Goal: Task Accomplishment & Management: Manage account settings

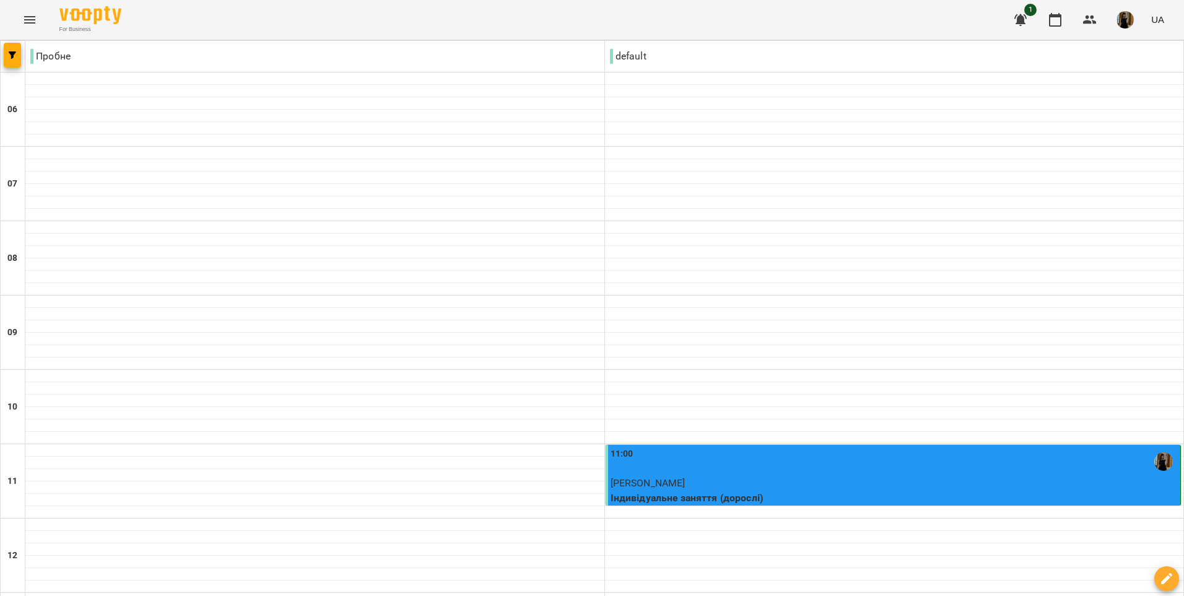
scroll to position [203, 0]
click at [641, 518] on div at bounding box center [894, 524] width 579 height 12
select select "**********"
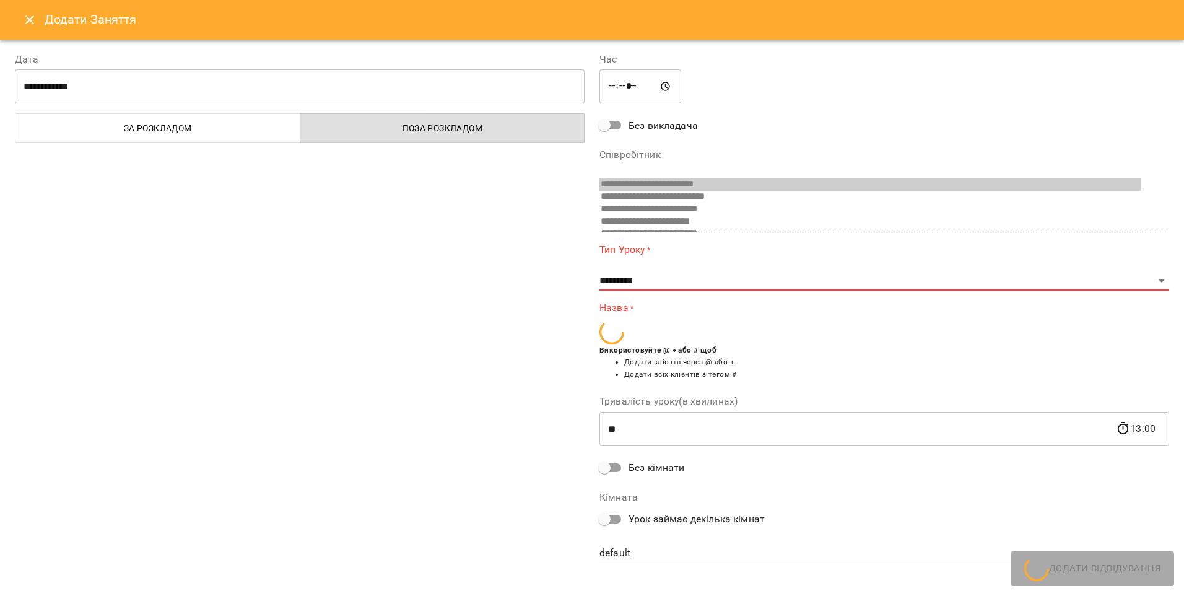
scroll to position [206, 0]
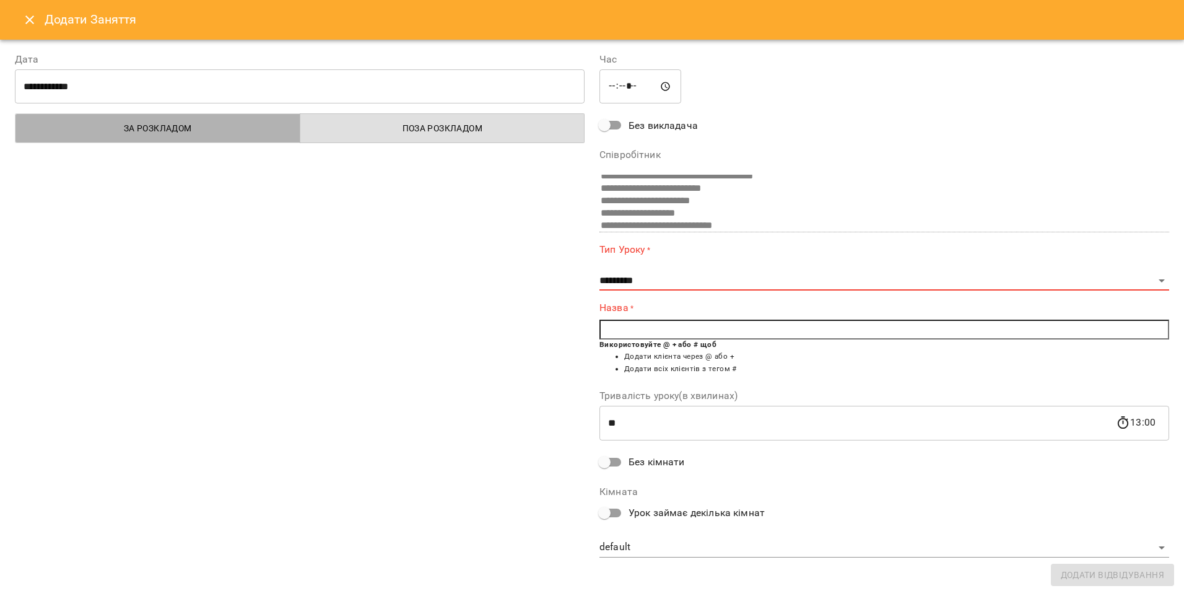
click at [238, 132] on span "За розкладом" at bounding box center [158, 128] width 270 height 15
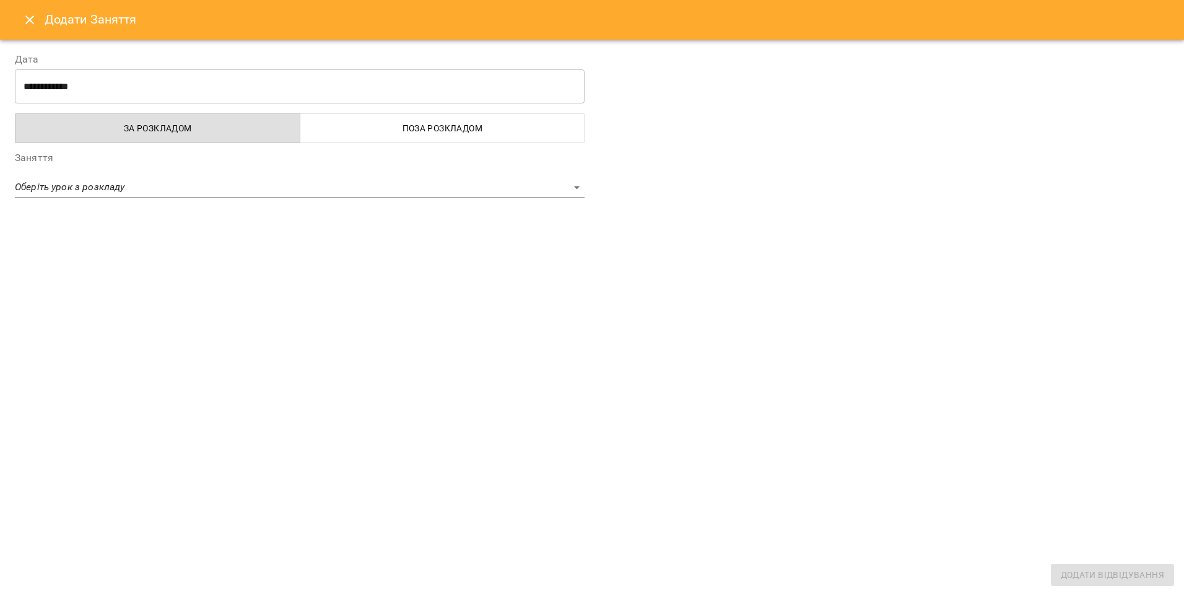
click at [394, 137] on button "Поза розкладом" at bounding box center [442, 128] width 285 height 30
select select "**********"
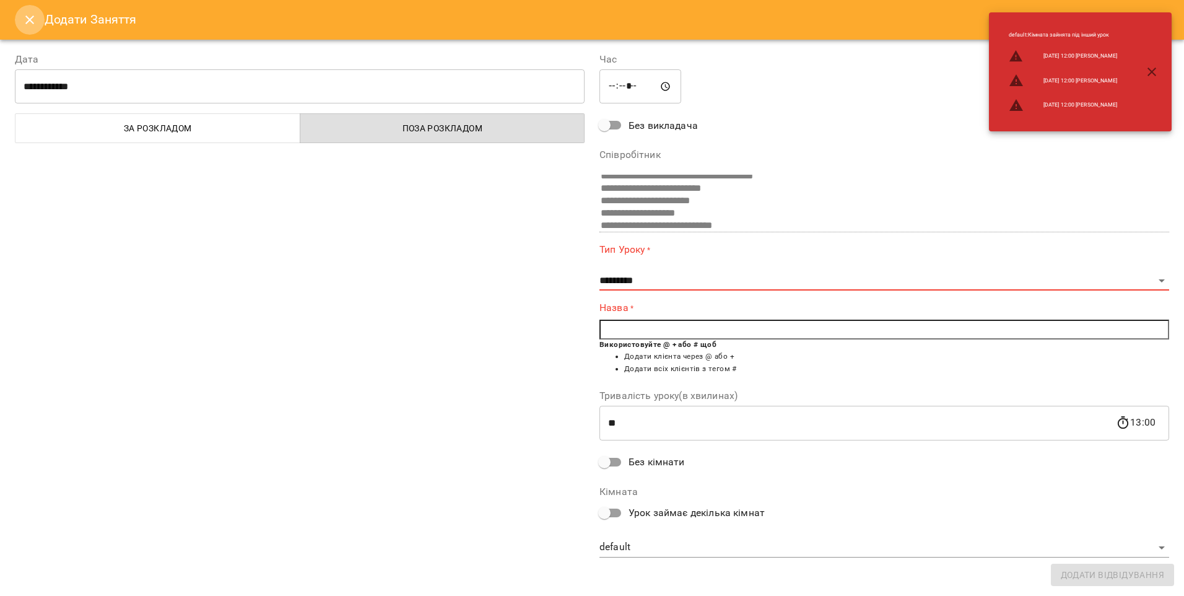
click at [26, 15] on icon "Close" at bounding box center [29, 19] width 15 height 15
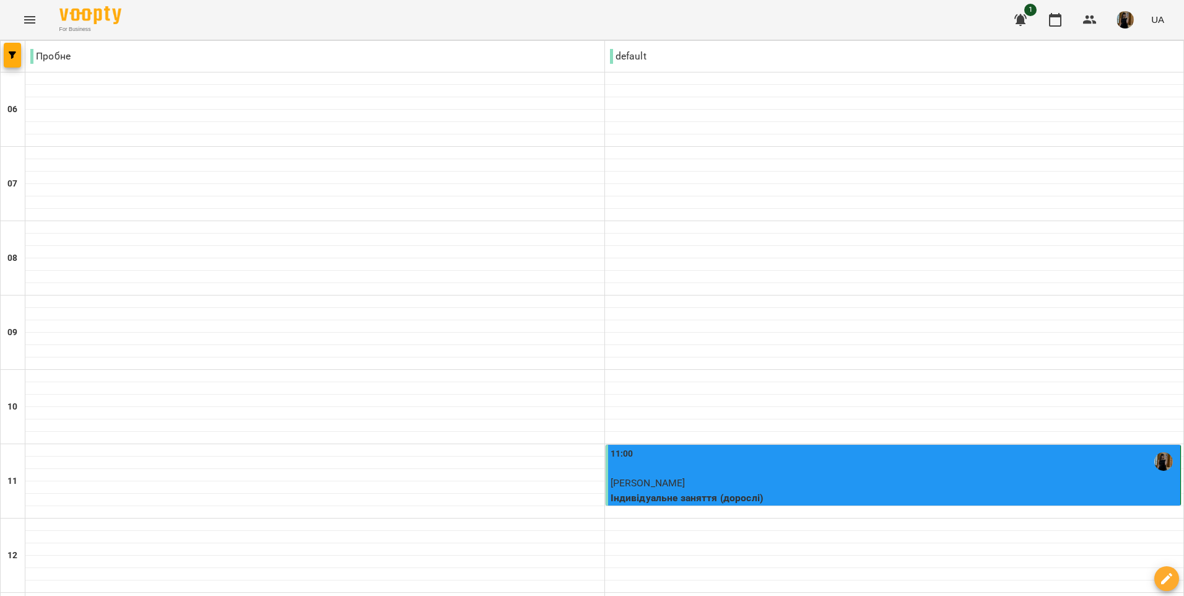
scroll to position [265, 0]
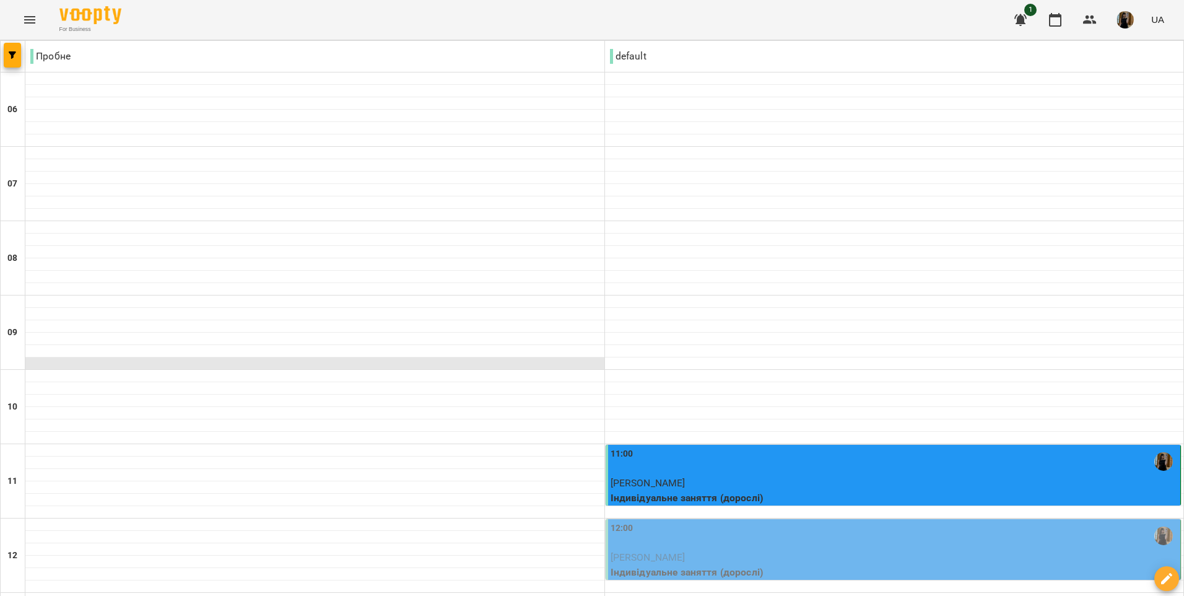
scroll to position [265, 0]
click at [925, 550] on p "[PERSON_NAME]" at bounding box center [894, 557] width 568 height 15
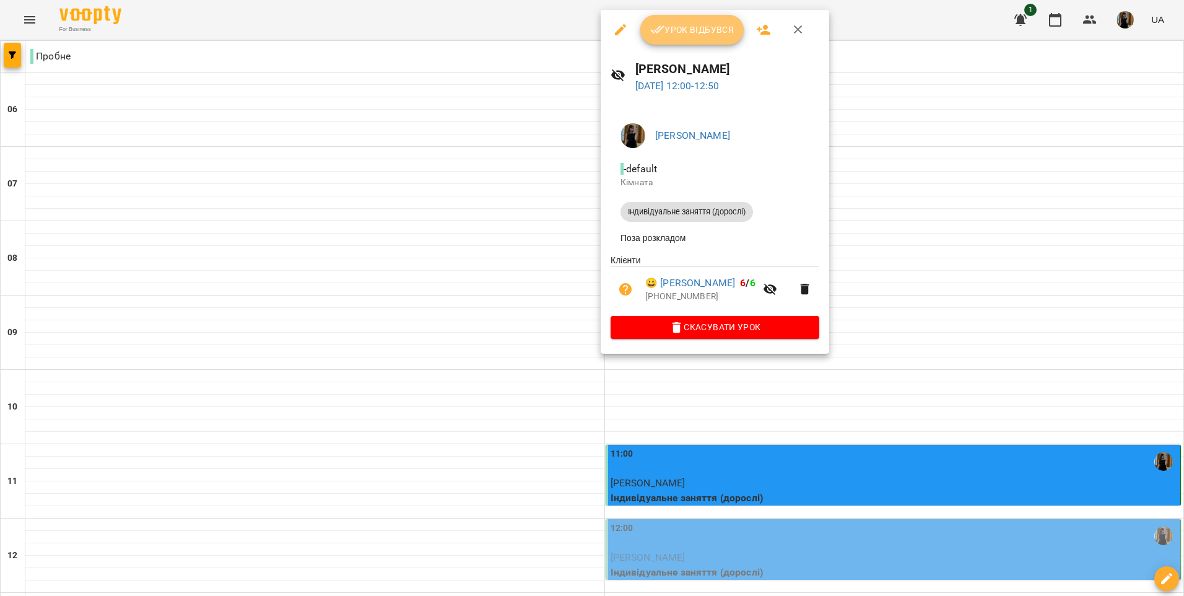
click at [688, 33] on span "Урок відбувся" at bounding box center [692, 29] width 84 height 15
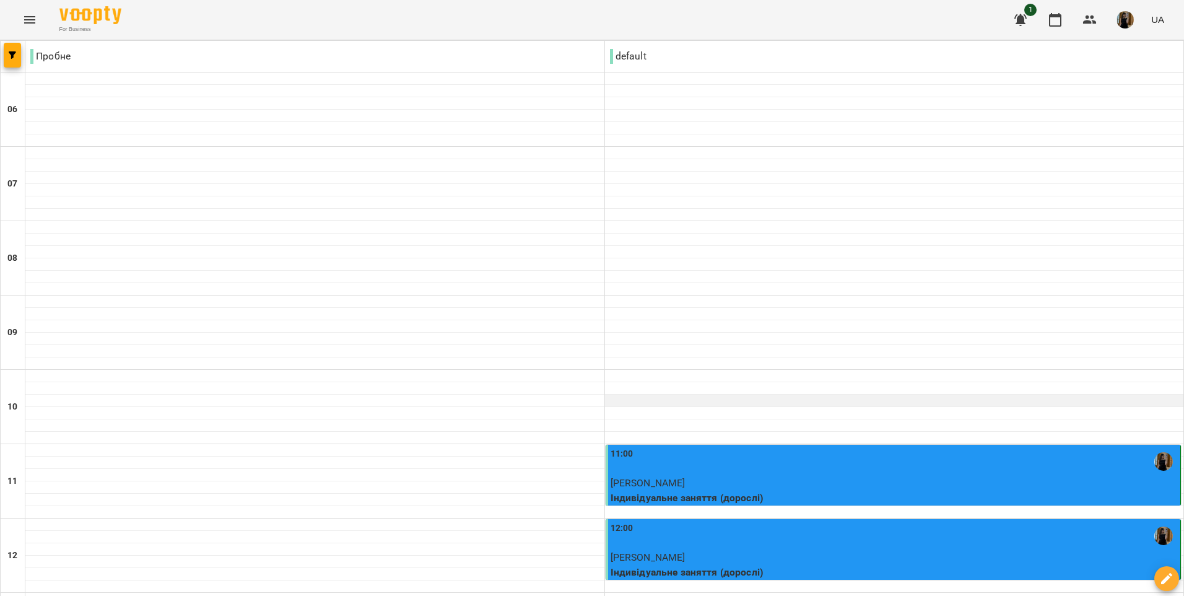
scroll to position [822, 0]
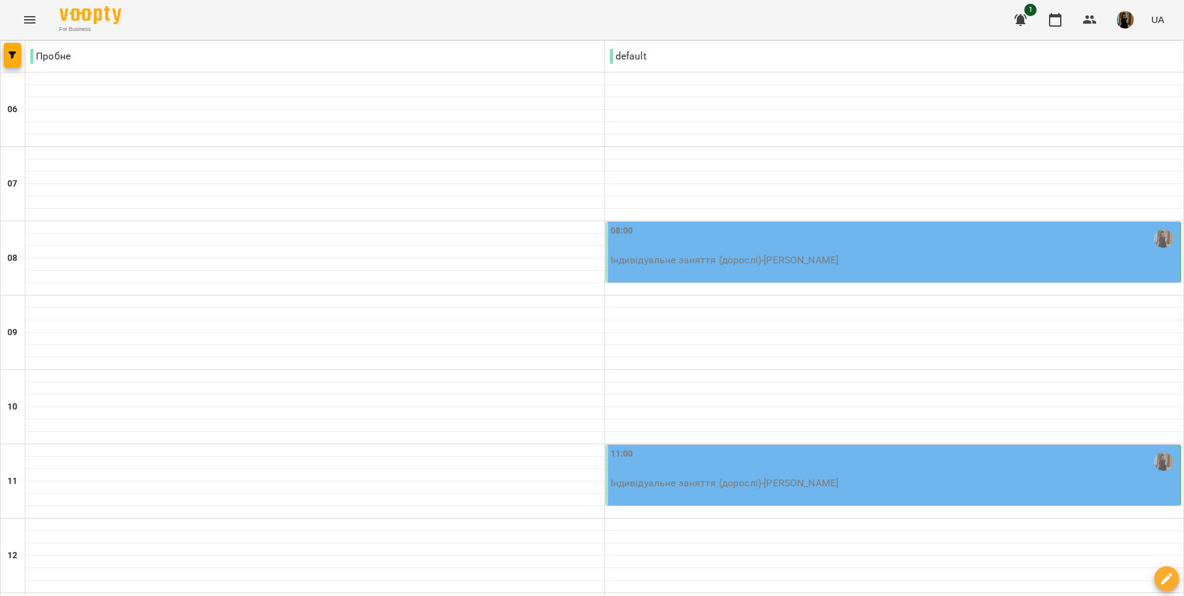
scroll to position [62, 0]
click at [951, 447] on div "11:00" at bounding box center [894, 461] width 568 height 28
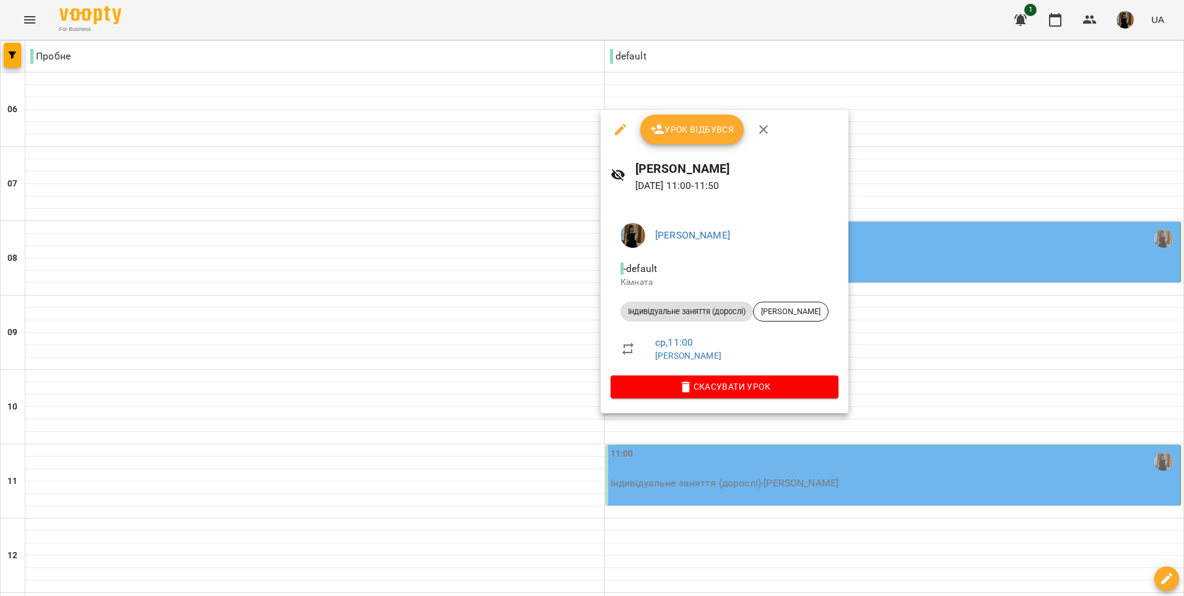
click at [996, 327] on div at bounding box center [592, 298] width 1184 height 596
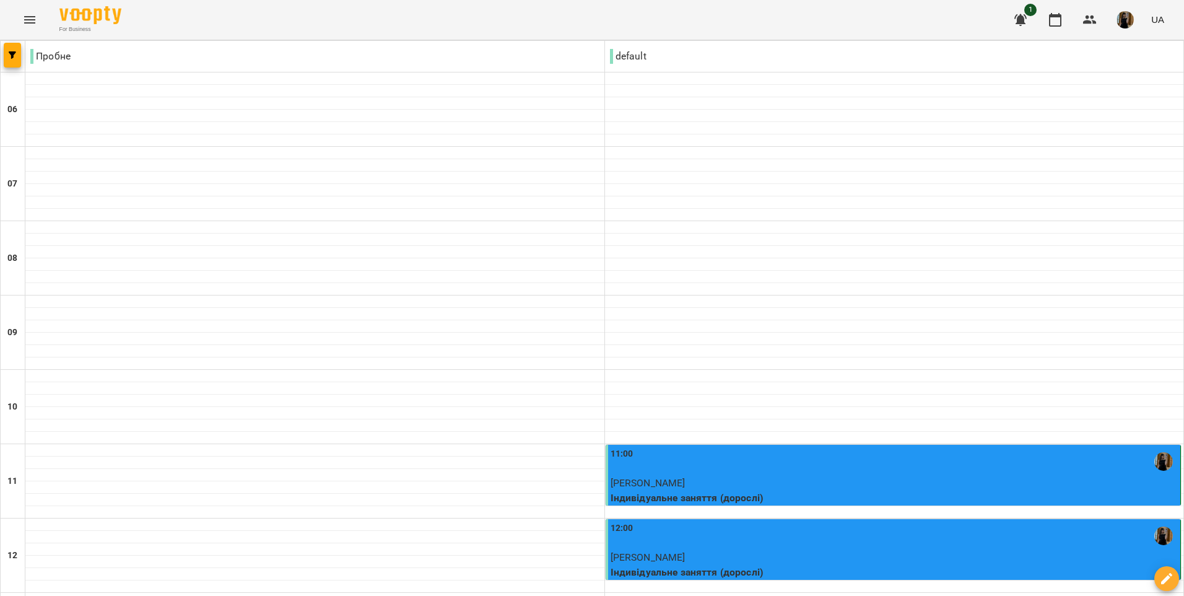
scroll to position [310, 0]
click at [844, 475] on p "[PERSON_NAME]" at bounding box center [894, 482] width 568 height 15
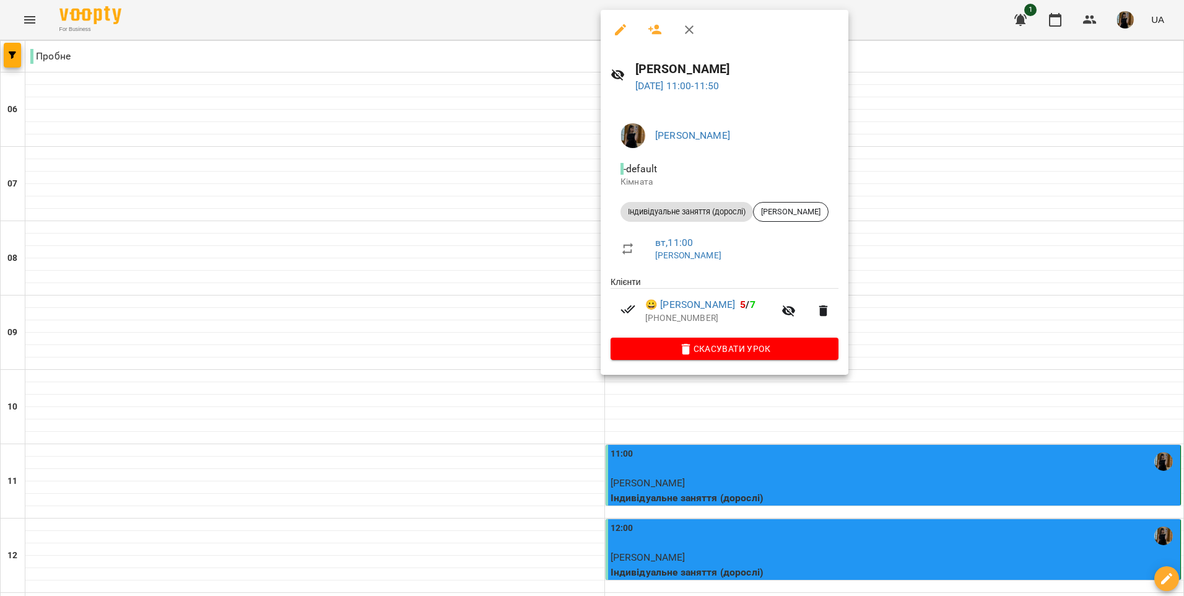
click at [1005, 412] on div at bounding box center [592, 298] width 1184 height 596
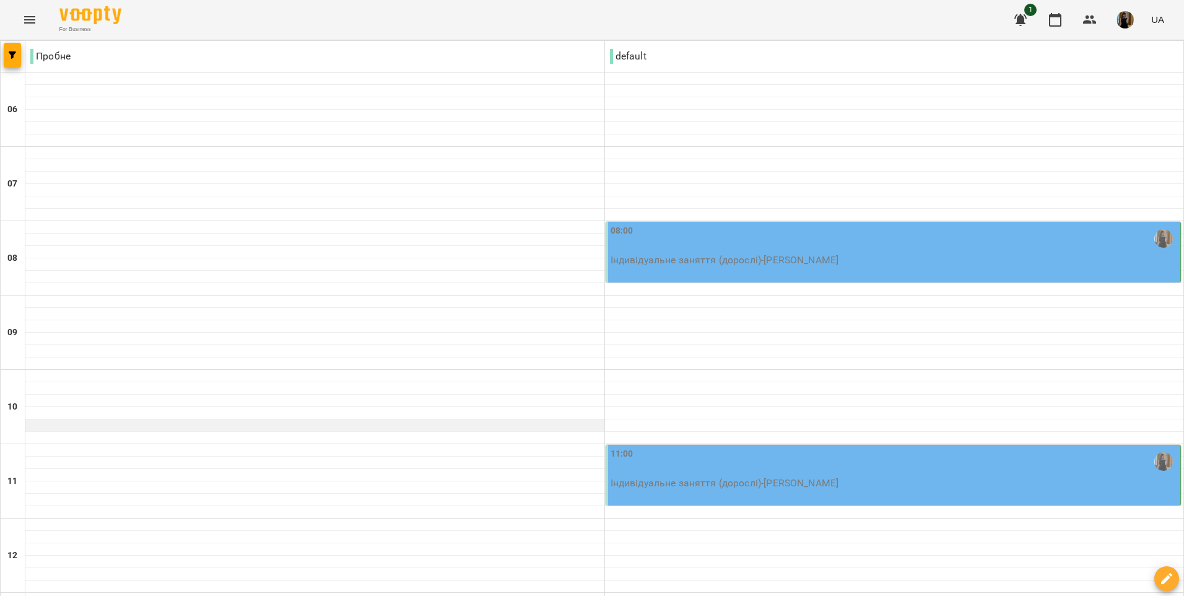
scroll to position [433, 0]
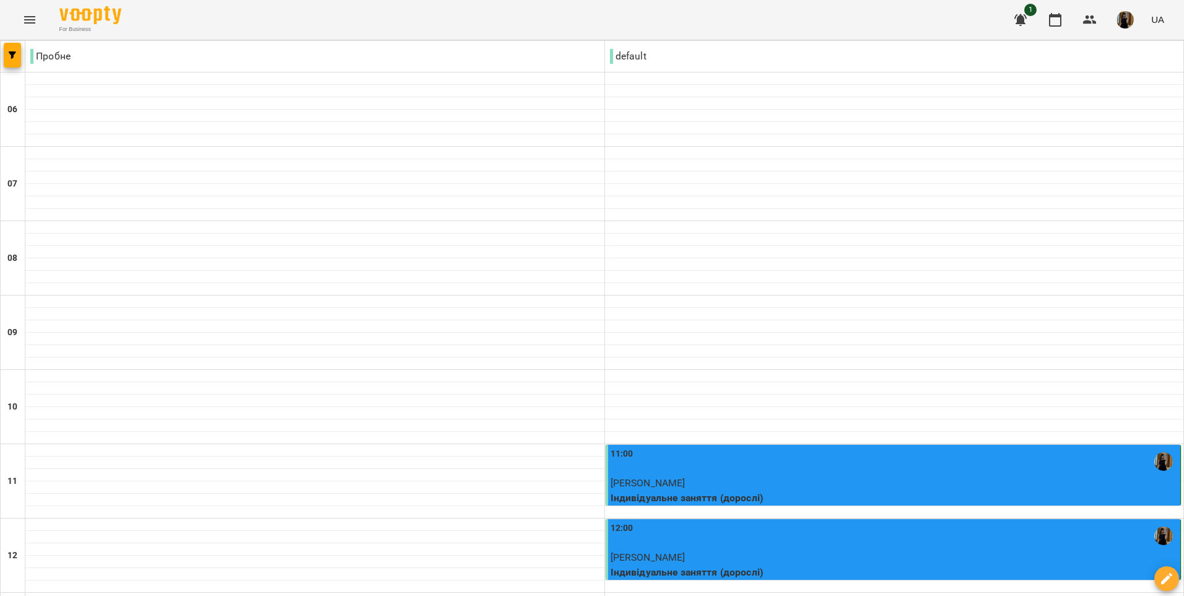
scroll to position [822, 0]
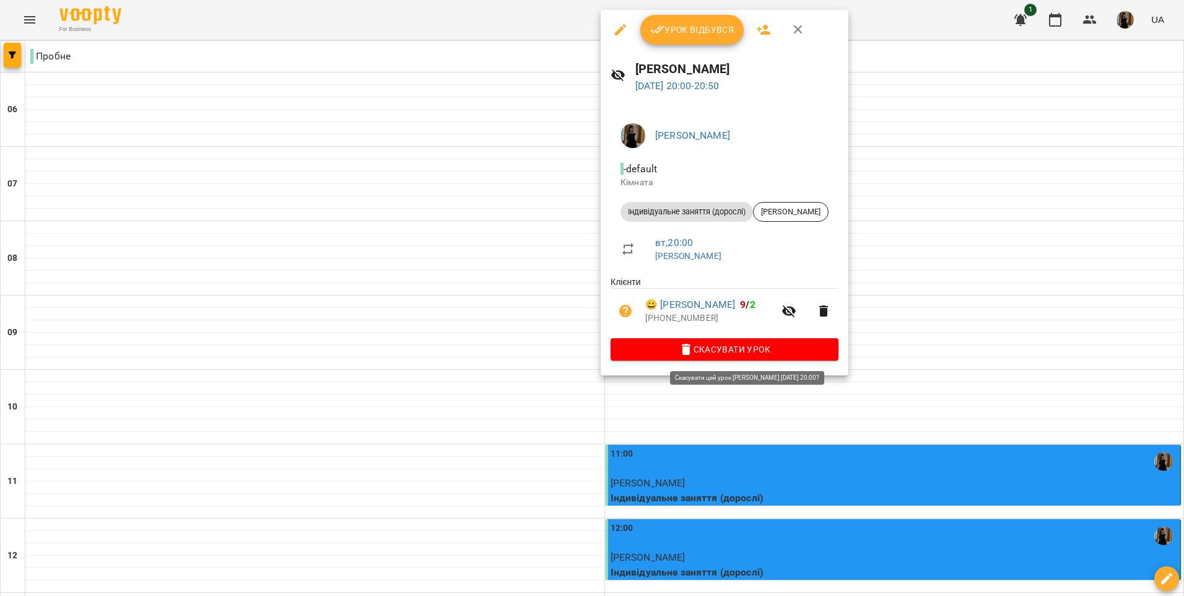
click at [822, 357] on span "Скасувати Урок" at bounding box center [724, 349] width 208 height 15
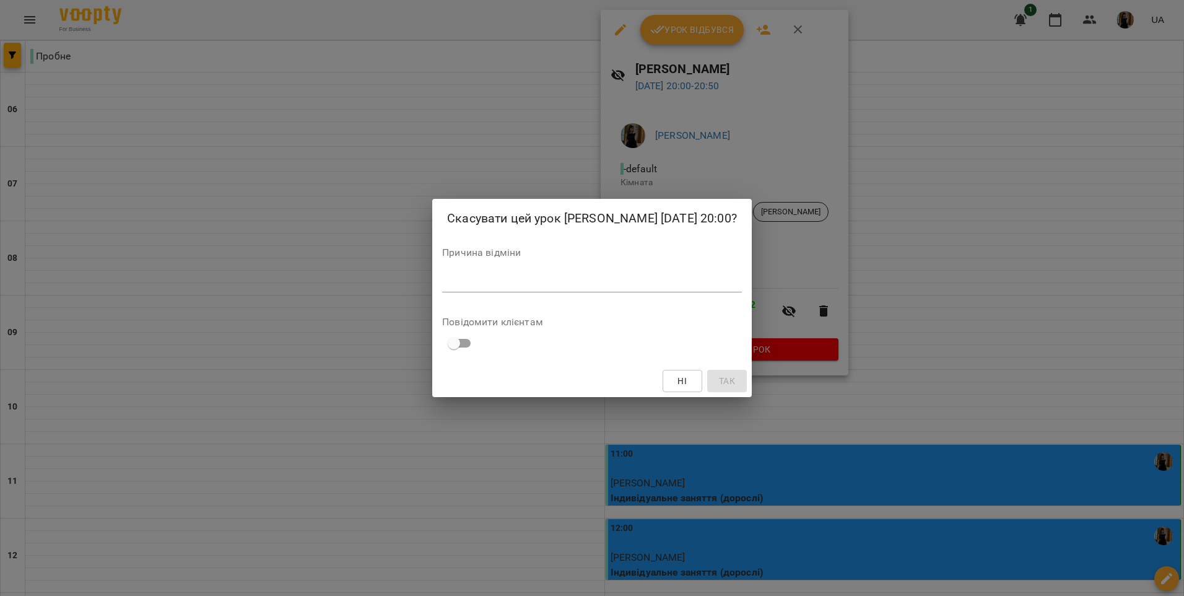
click at [481, 262] on div "Причина відміни *" at bounding box center [592, 273] width 300 height 50
click at [480, 279] on textarea at bounding box center [592, 282] width 300 height 12
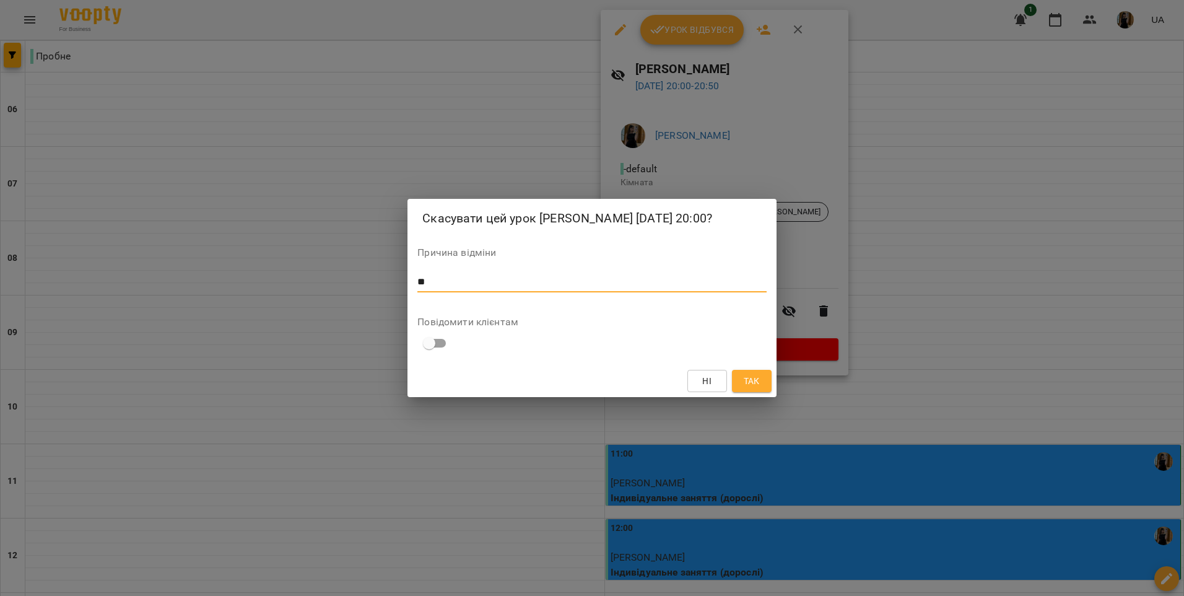
type textarea "*"
type textarea "**********"
click at [753, 386] on span "Так" at bounding box center [752, 380] width 16 height 15
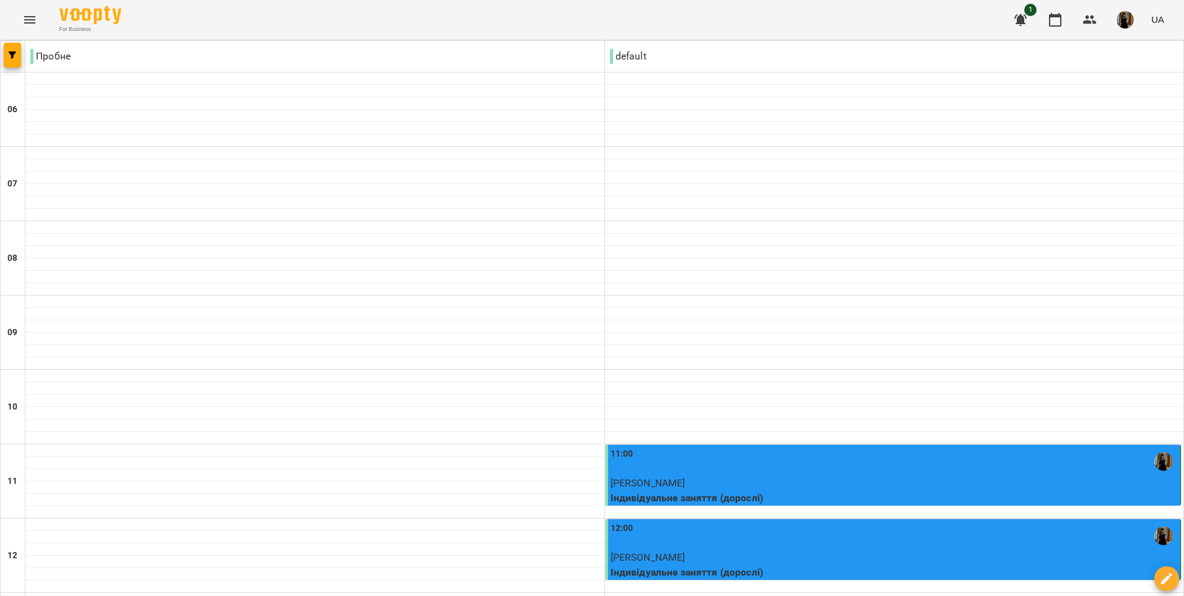
scroll to position [389, 0]
type input "**********"
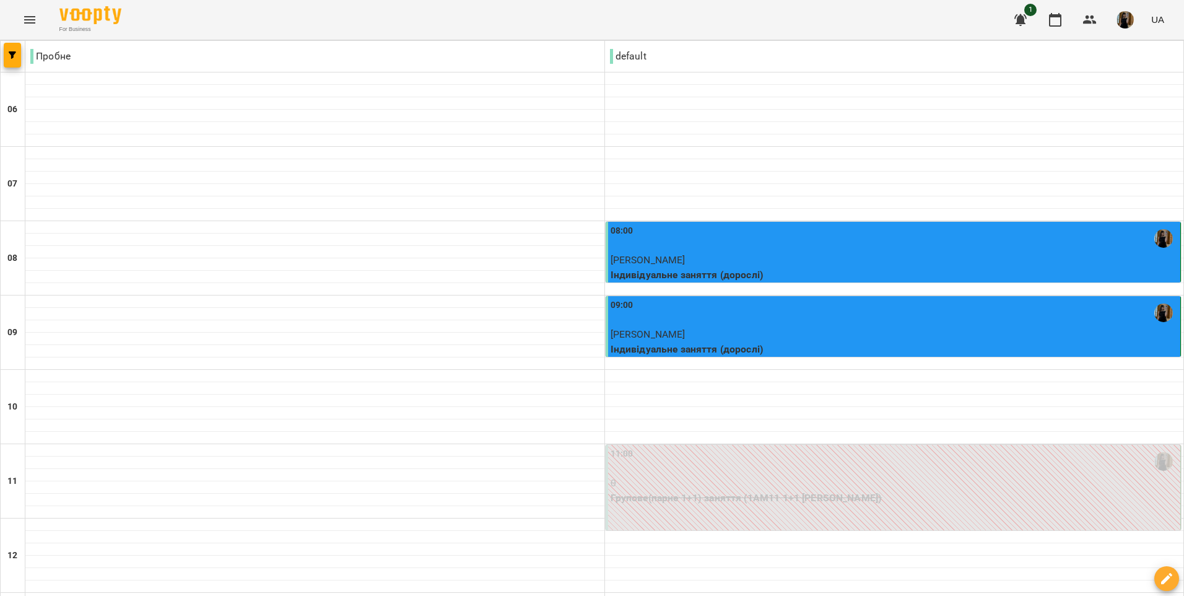
scroll to position [575, 0]
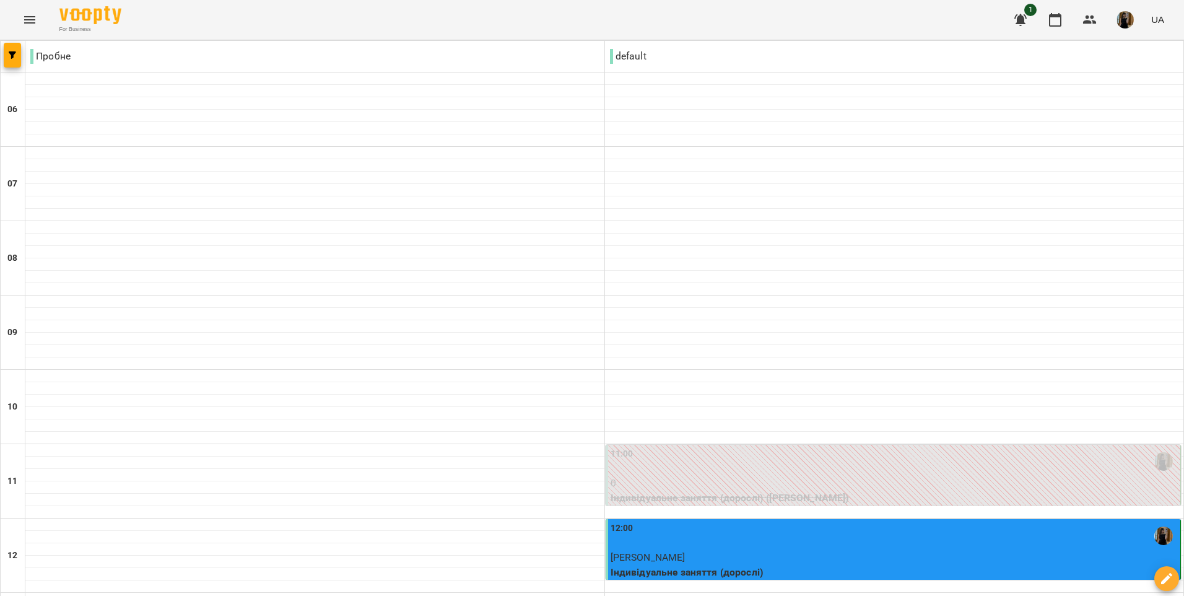
scroll to position [822, 0]
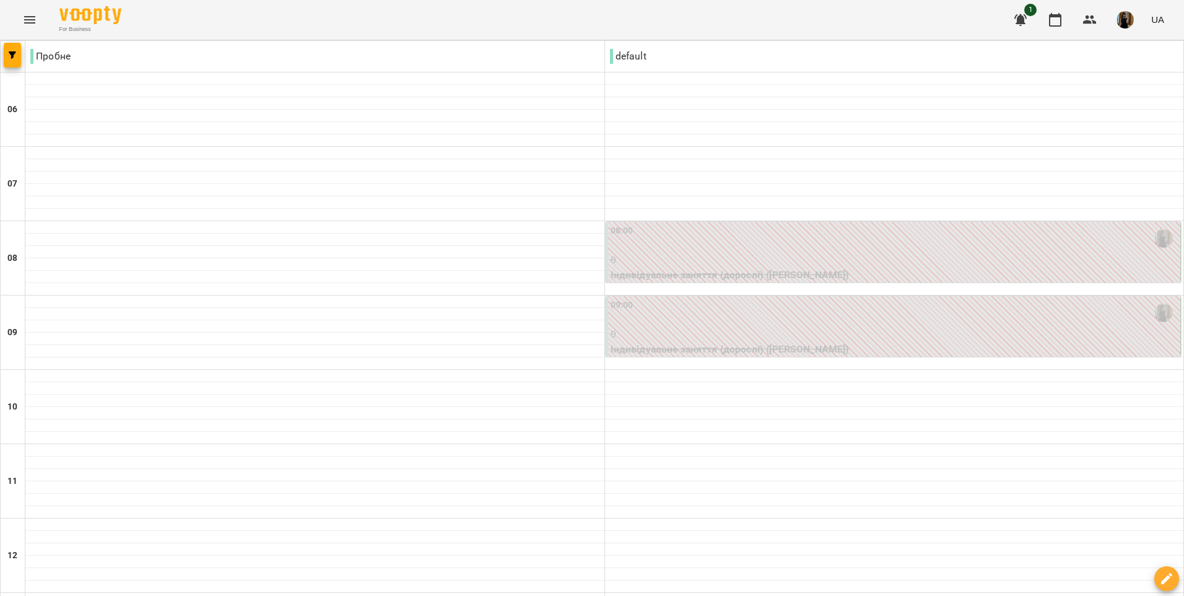
scroll to position [513, 0]
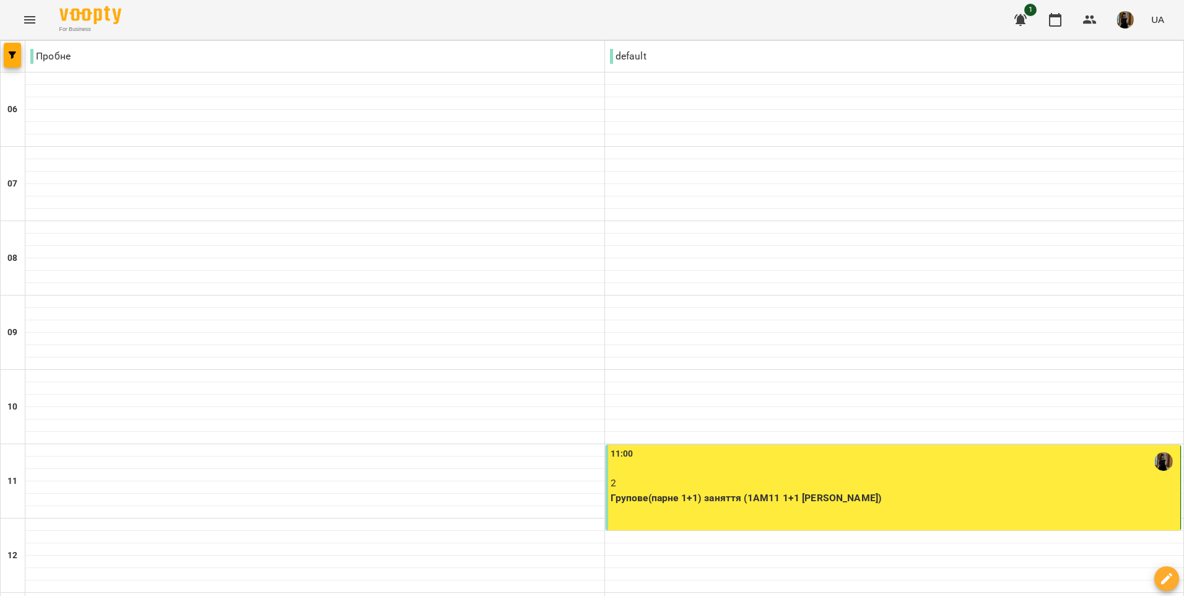
scroll to position [0, 0]
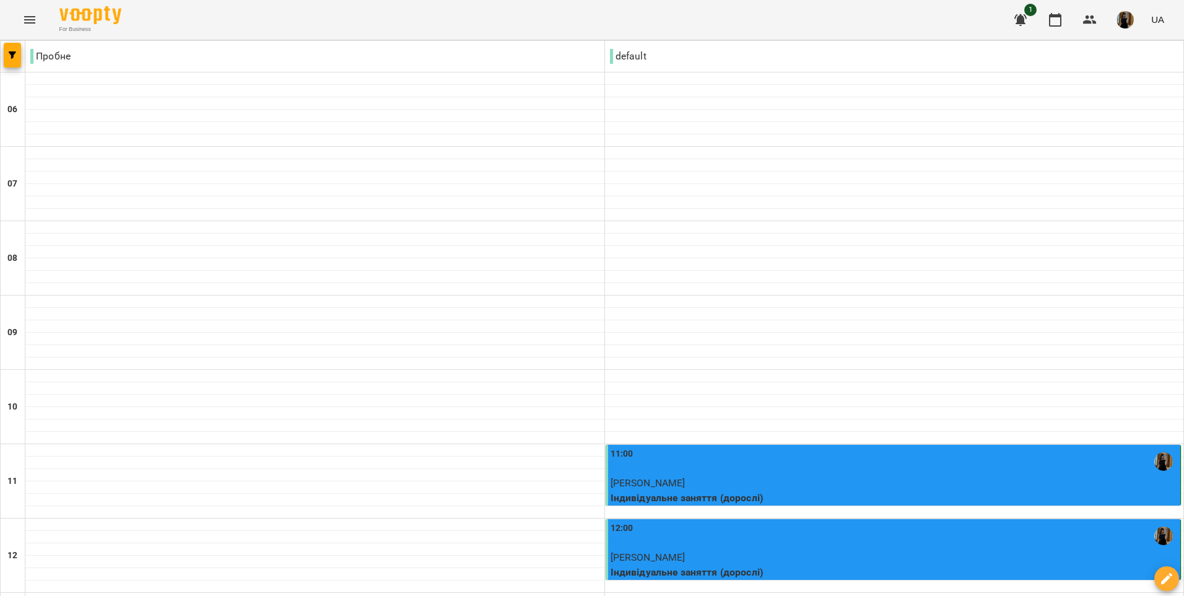
scroll to position [265, 0]
drag, startPoint x: 1008, startPoint y: 539, endPoint x: 1000, endPoint y: 539, distance: 8.0
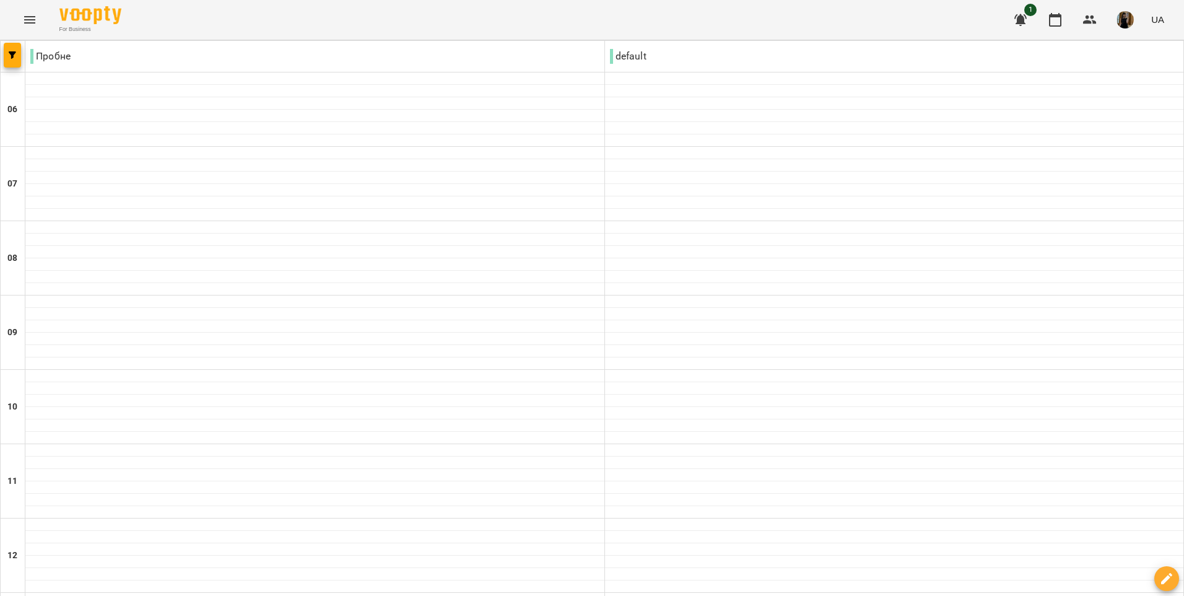
scroll to position [575, 0]
type input "**********"
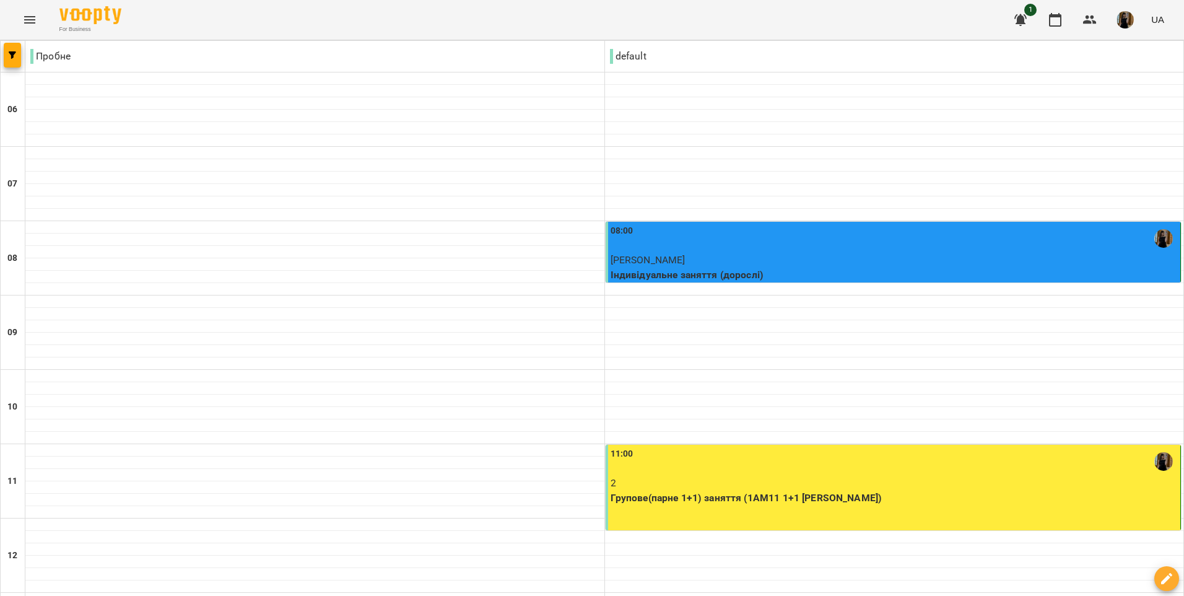
scroll to position [310, 0]
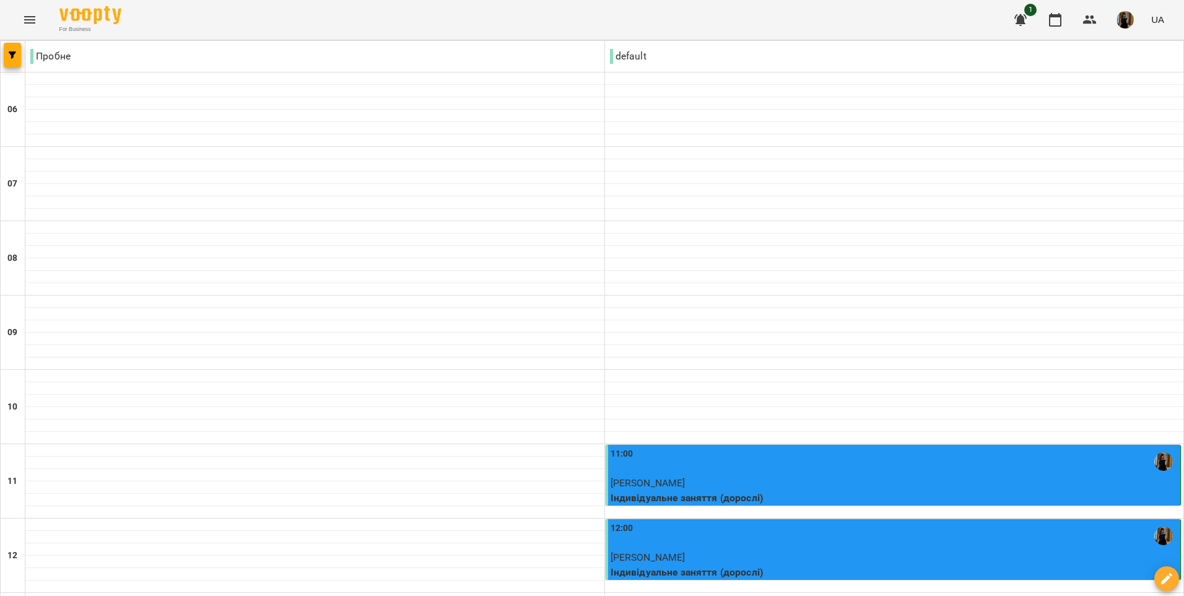
scroll to position [698, 0]
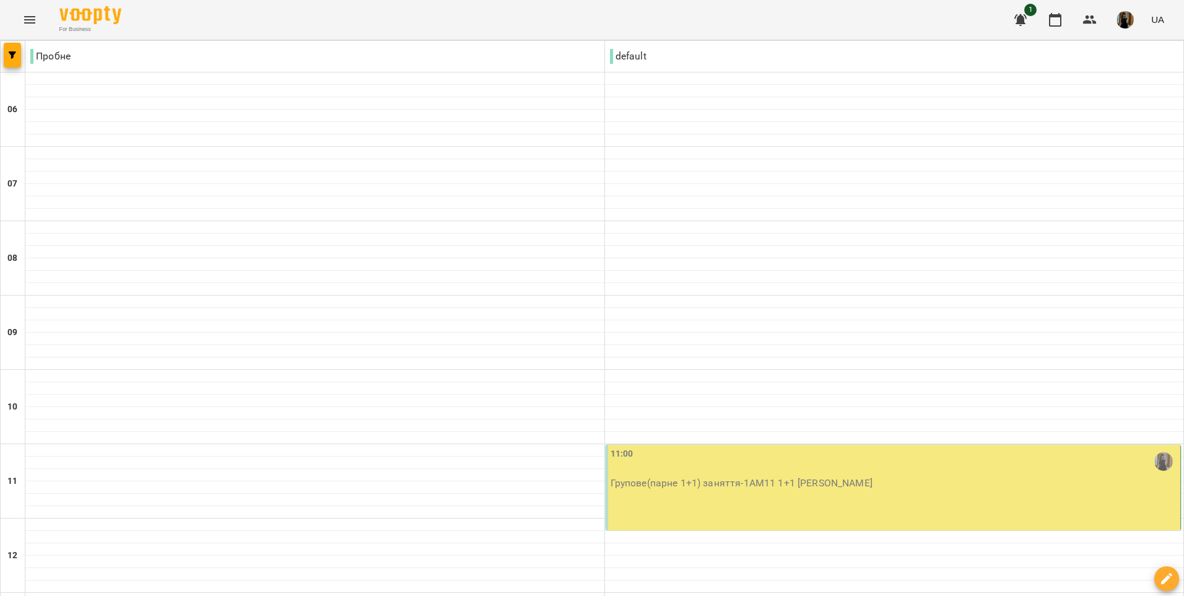
scroll to position [141, 0]
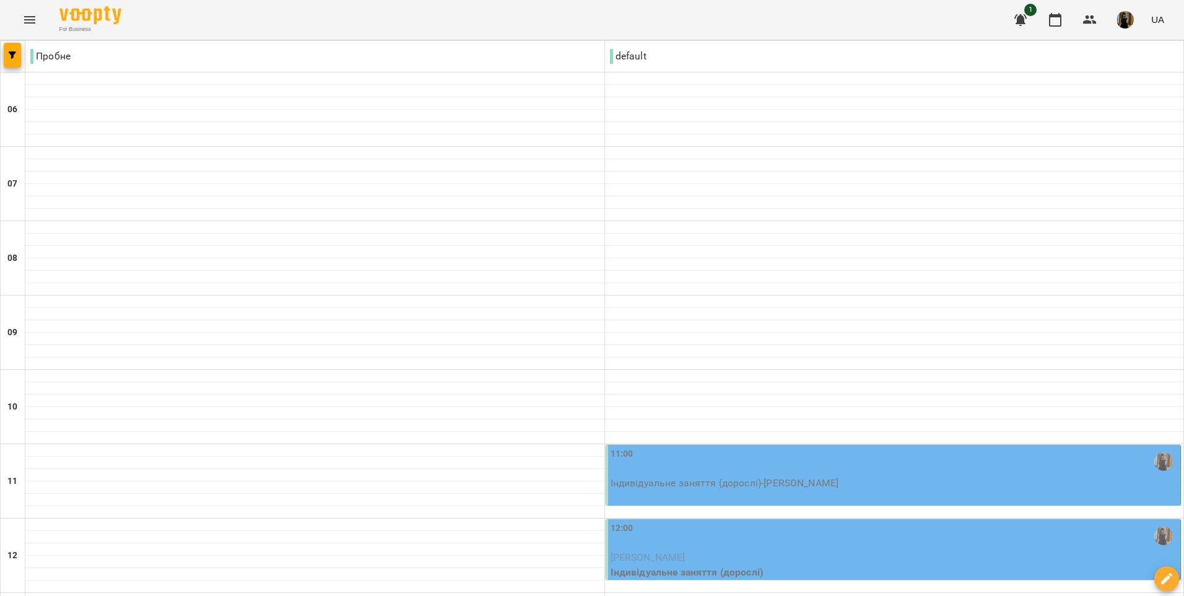
scroll to position [822, 0]
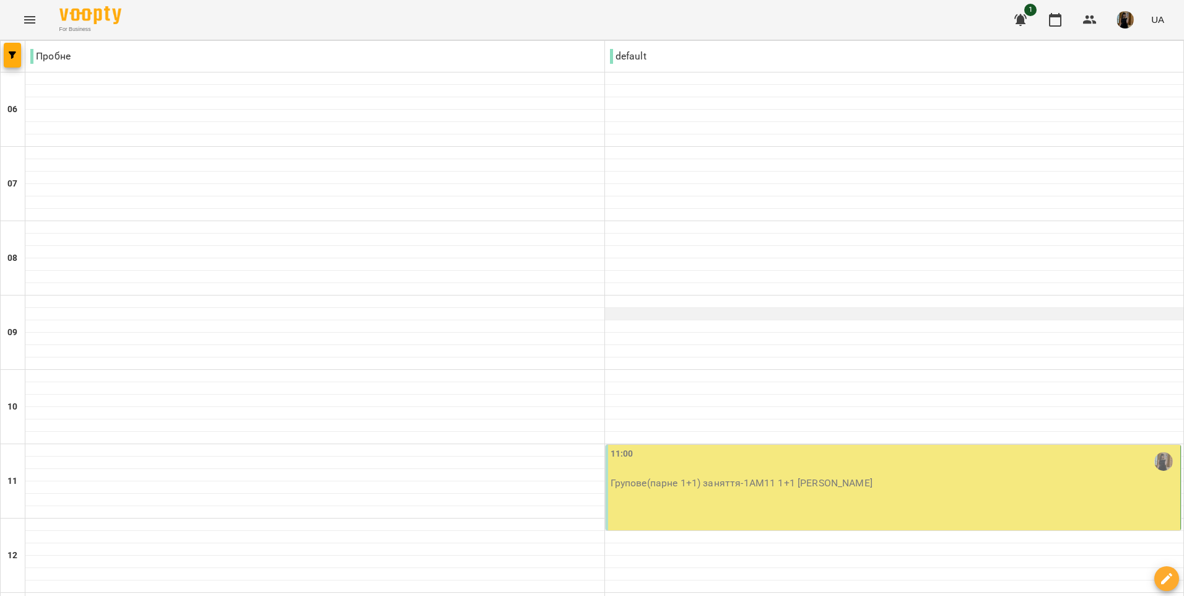
scroll to position [248, 0]
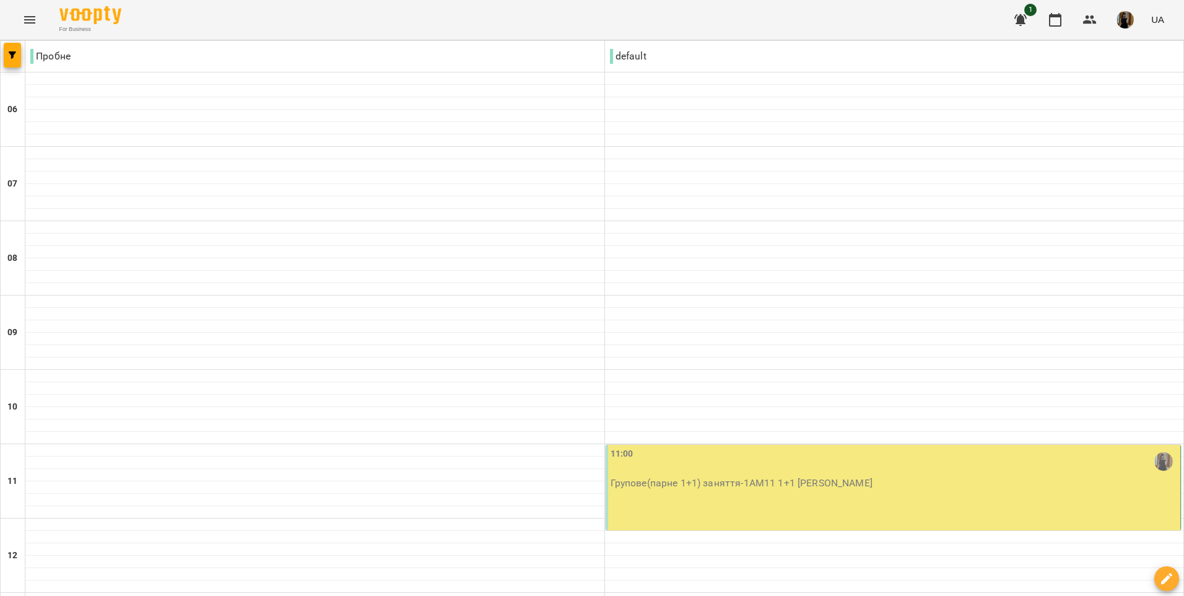
scroll to position [371, 0]
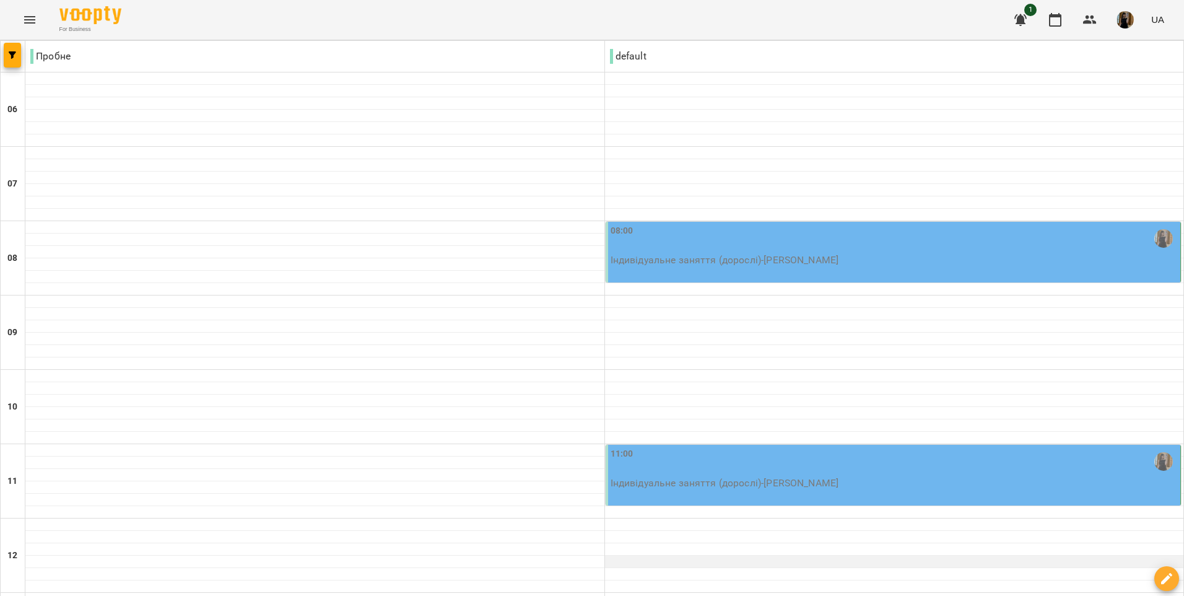
scroll to position [248, 0]
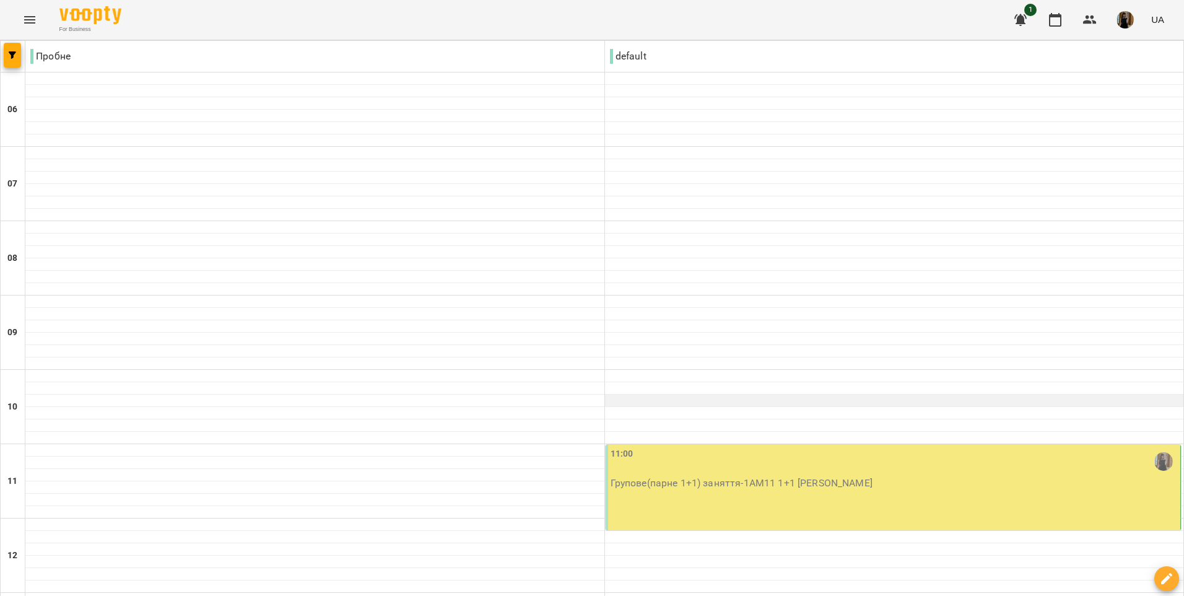
scroll to position [371, 0]
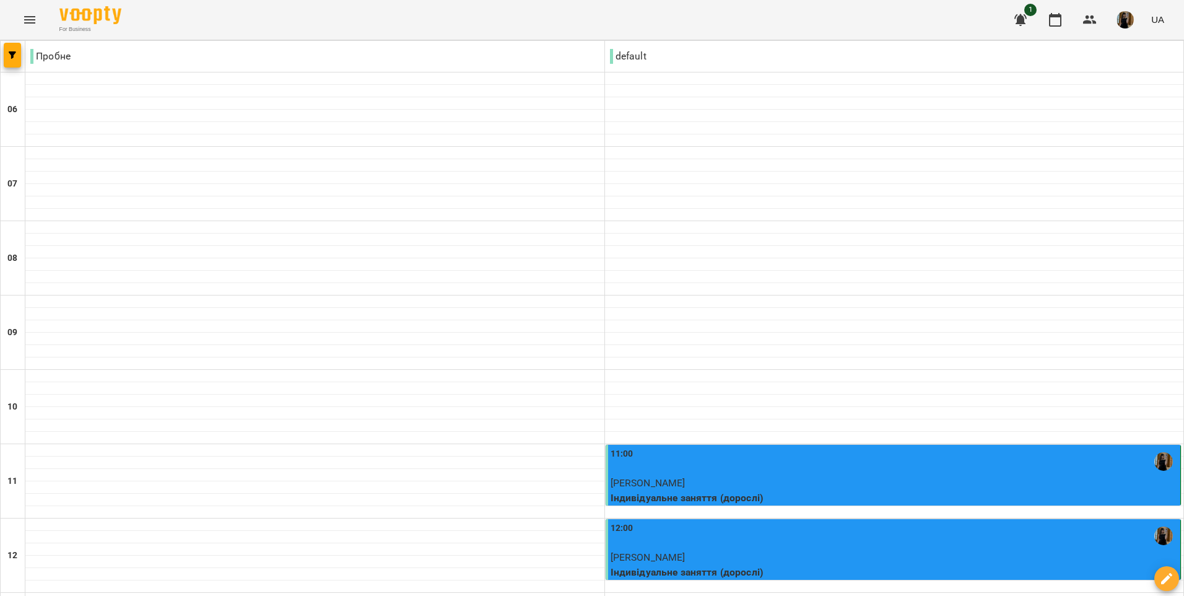
click at [897, 521] on div "12:00" at bounding box center [894, 535] width 568 height 28
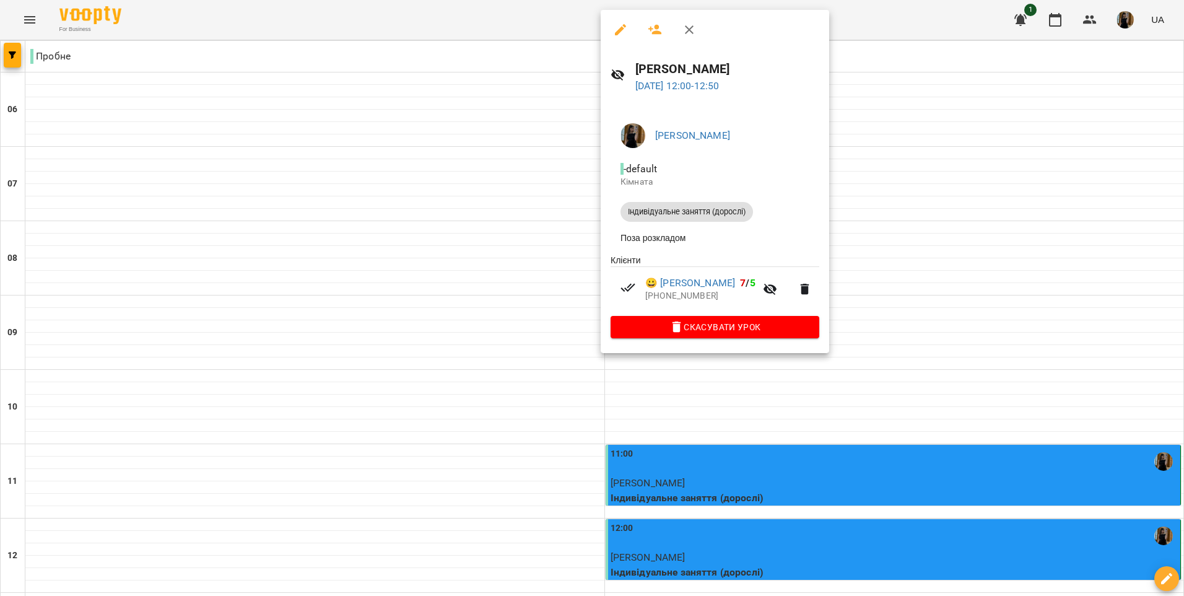
click at [939, 371] on div at bounding box center [592, 298] width 1184 height 596
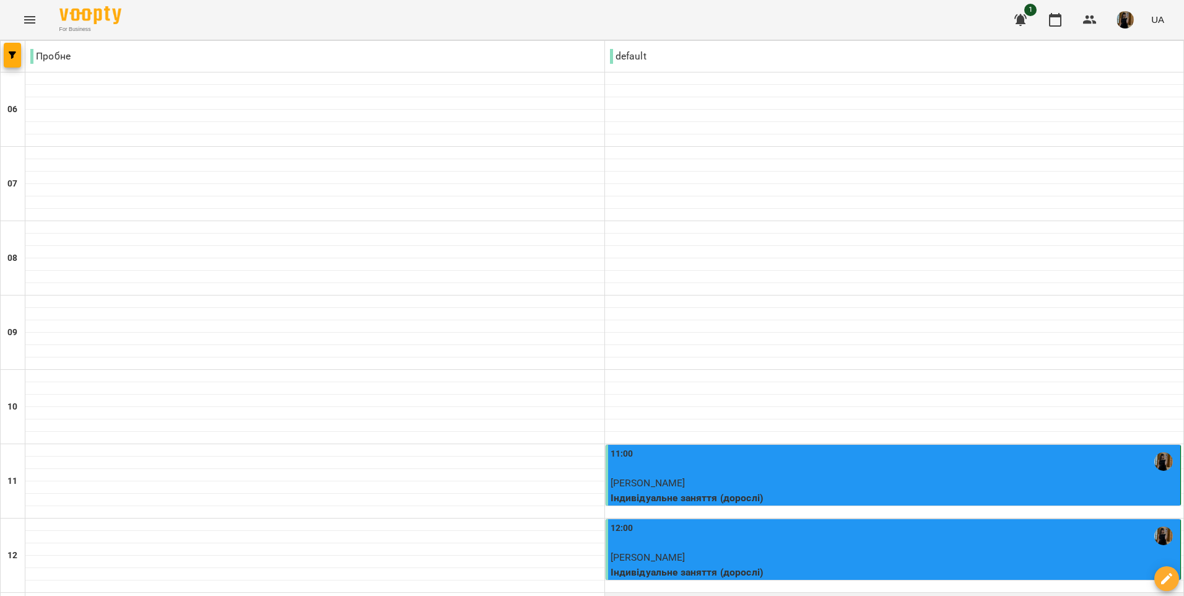
scroll to position [248, 0]
click at [771, 521] on div "12:00" at bounding box center [894, 535] width 568 height 28
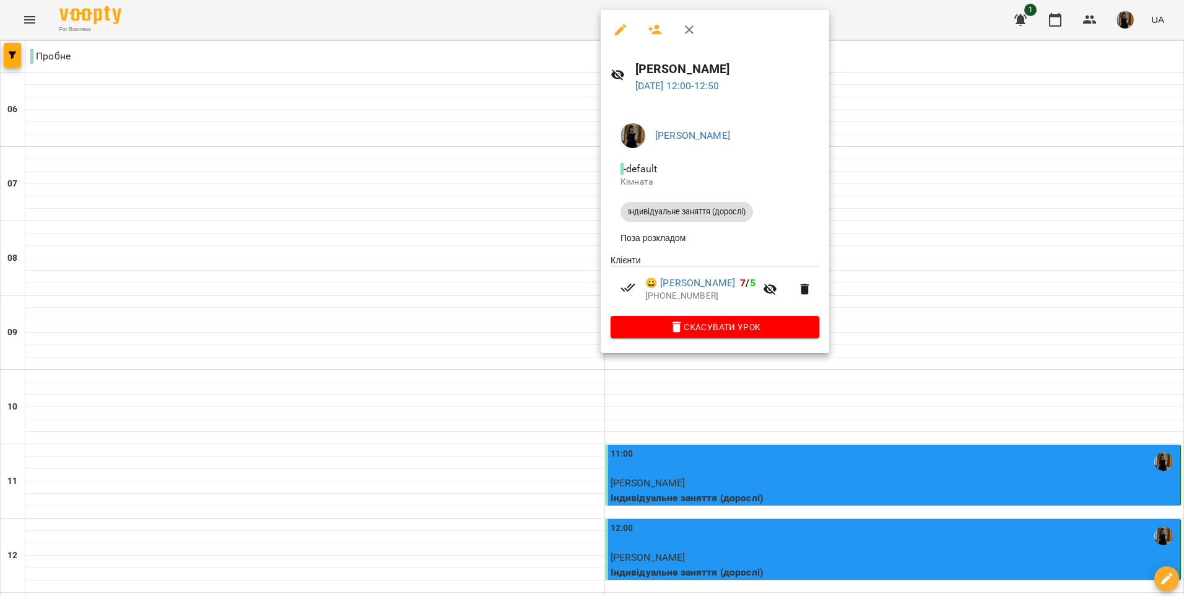
click at [906, 434] on div at bounding box center [592, 298] width 1184 height 596
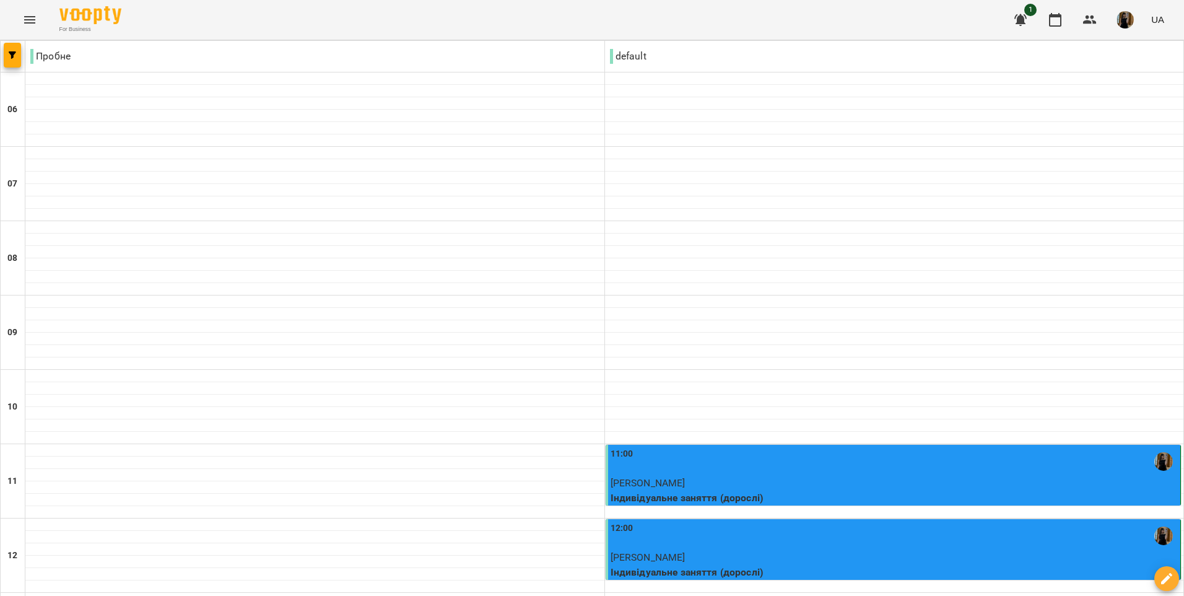
type input "**********"
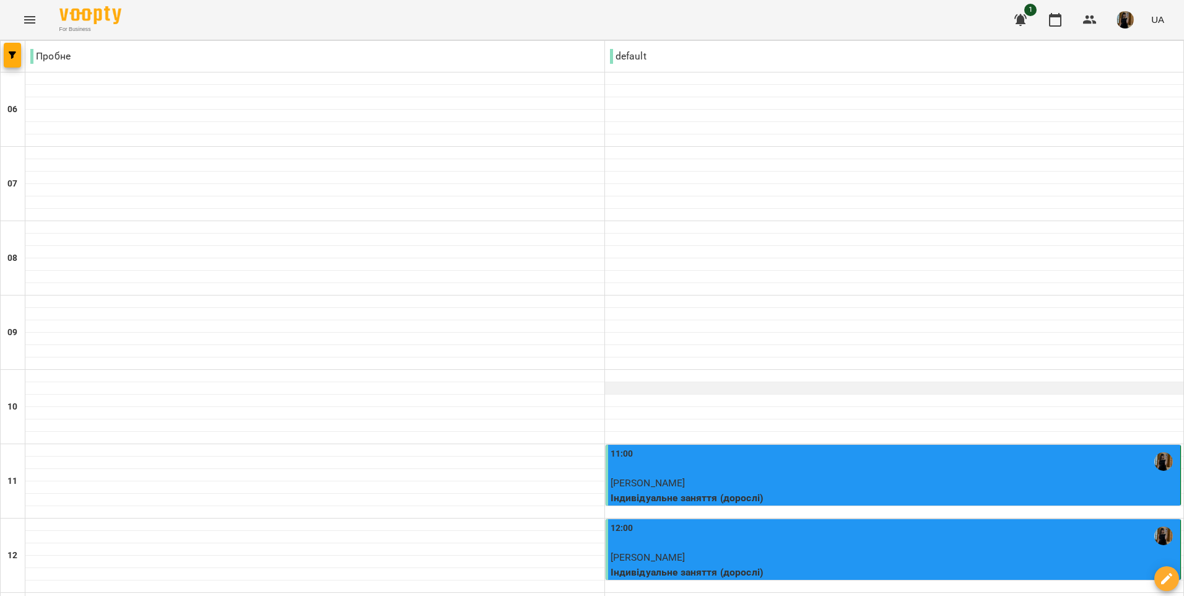
scroll to position [371, 0]
click at [815, 521] on div "12:00" at bounding box center [894, 535] width 568 height 28
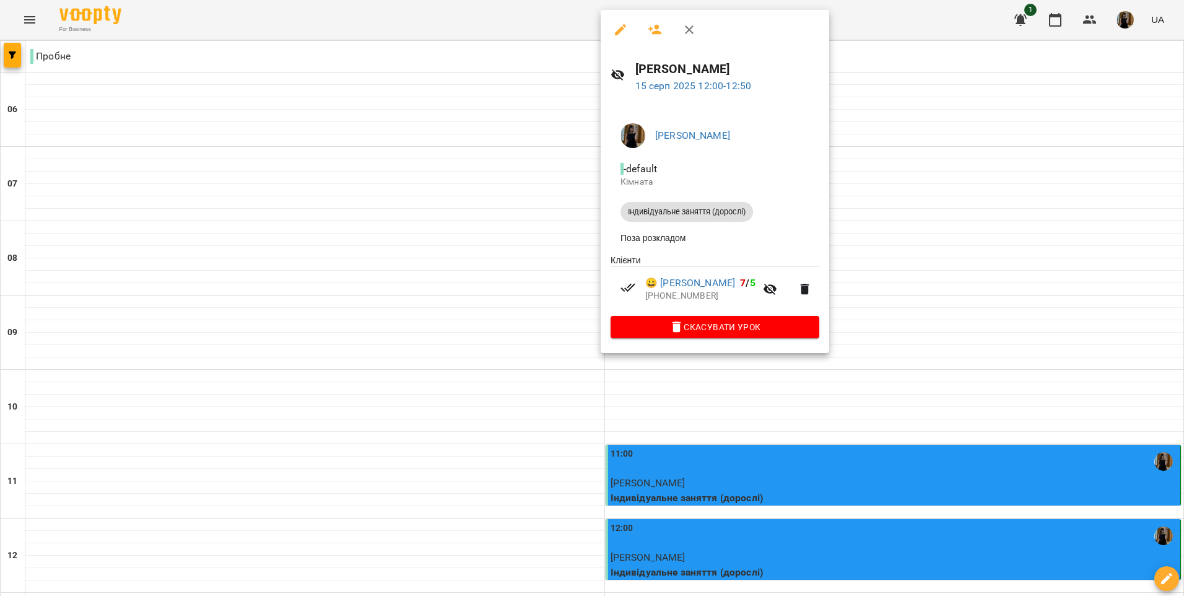
click at [929, 353] on div at bounding box center [592, 298] width 1184 height 596
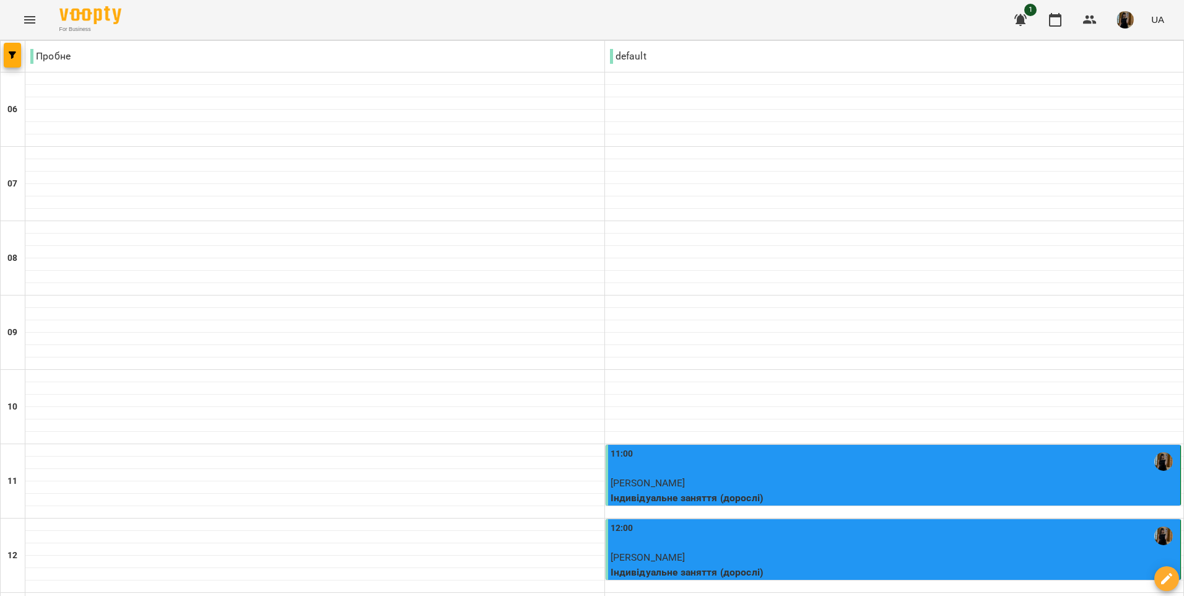
type input "**********"
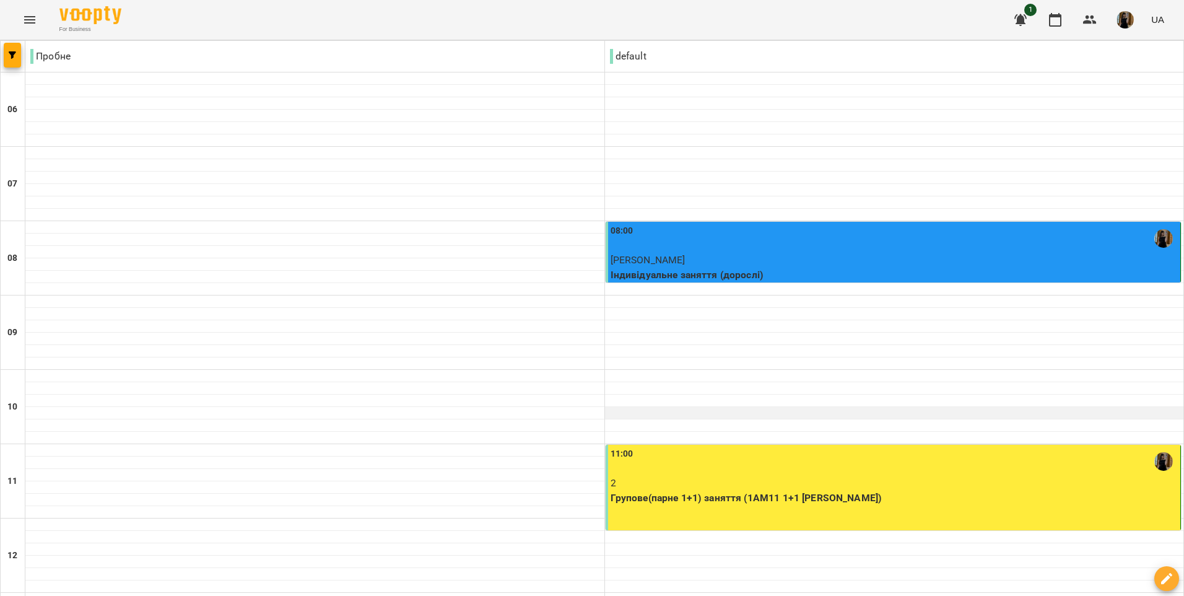
scroll to position [0, 0]
click at [765, 249] on div "08:00" at bounding box center [894, 238] width 568 height 28
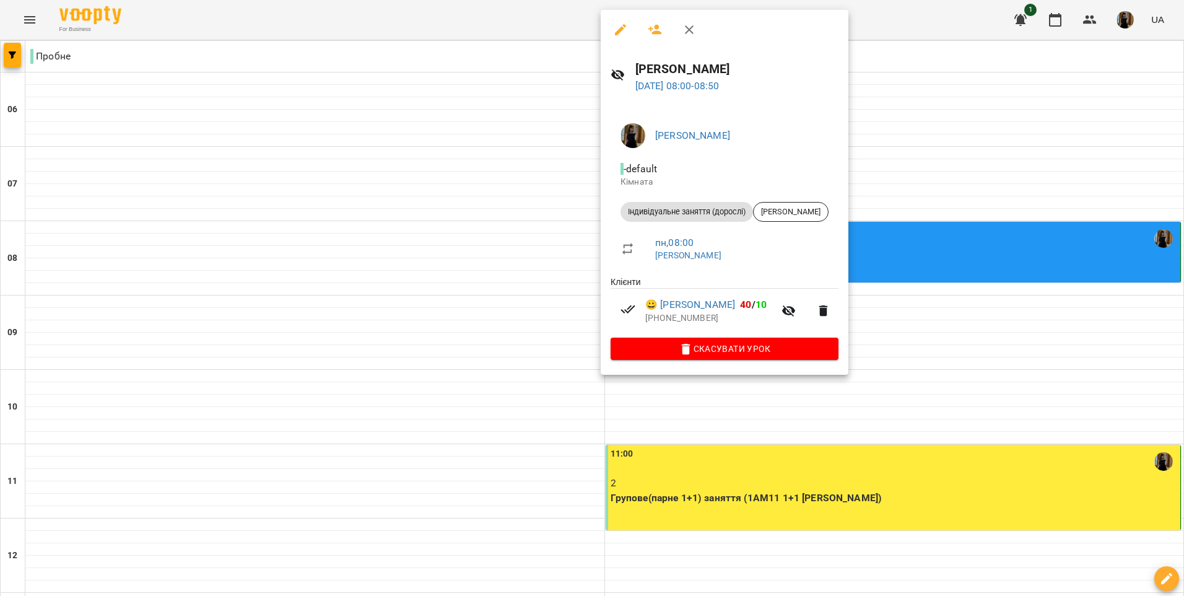
click at [960, 348] on div at bounding box center [592, 298] width 1184 height 596
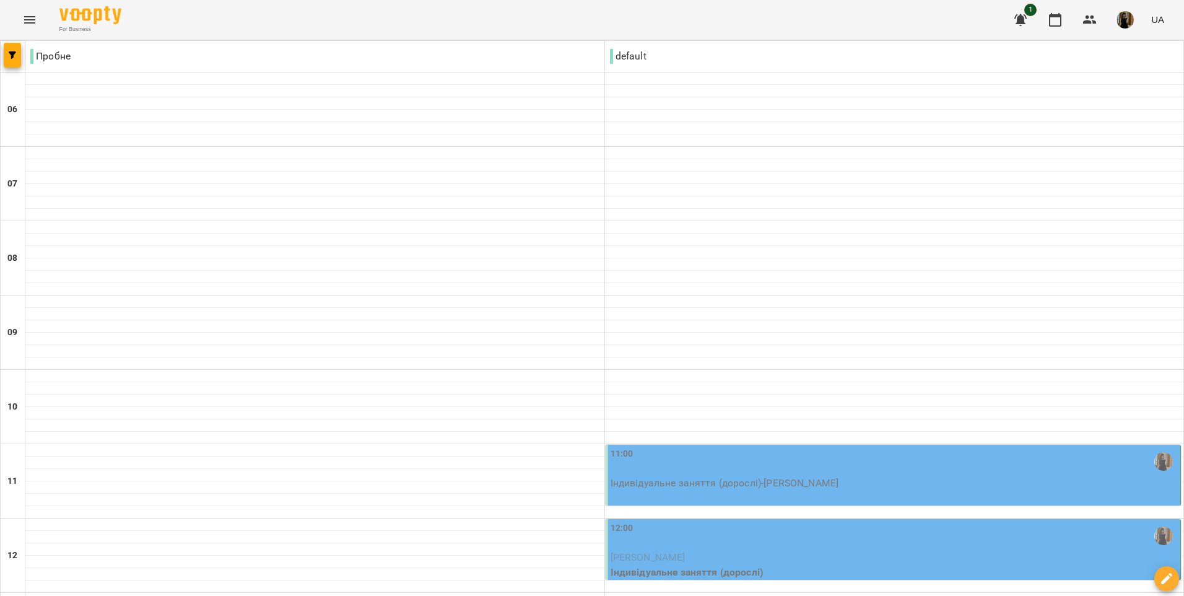
scroll to position [371, 0]
click at [861, 550] on p "Сарапіна Юлія Борисівна" at bounding box center [894, 557] width 568 height 15
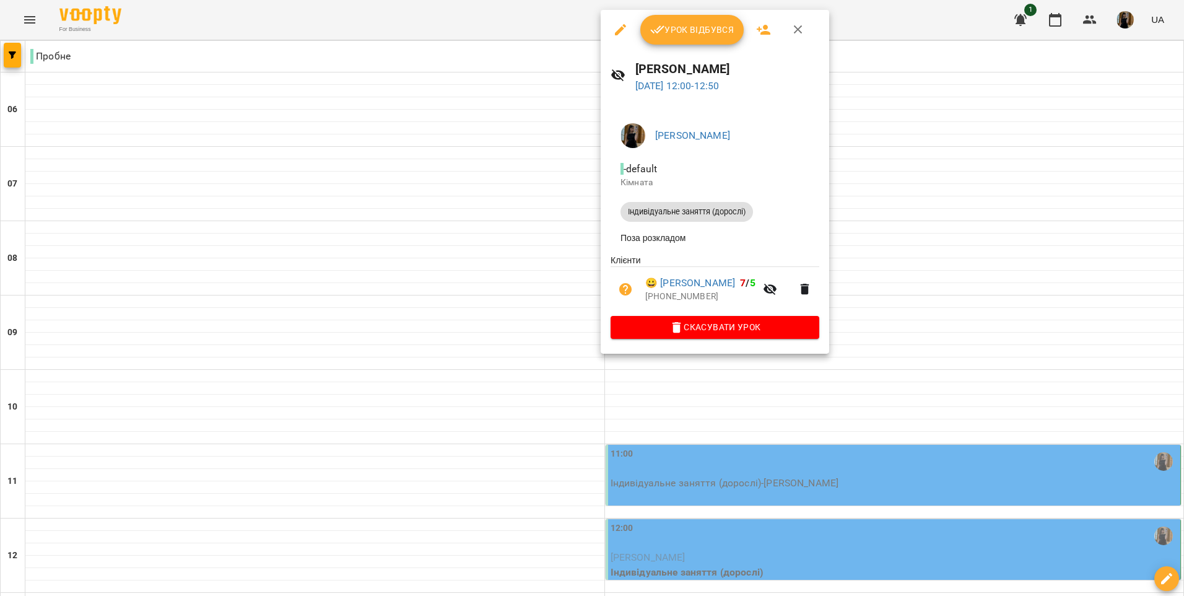
click at [950, 374] on div at bounding box center [592, 298] width 1184 height 596
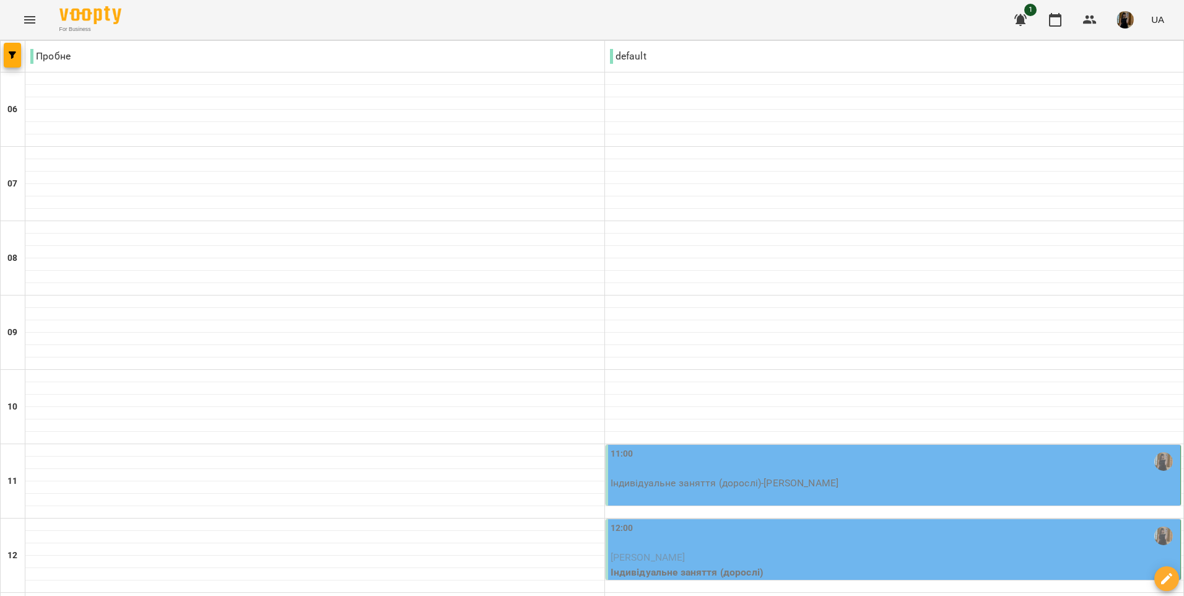
click at [948, 444] on div "11:00 Індивідуальне заняття (дорослі) - Стаднічук Максим" at bounding box center [893, 474] width 576 height 61
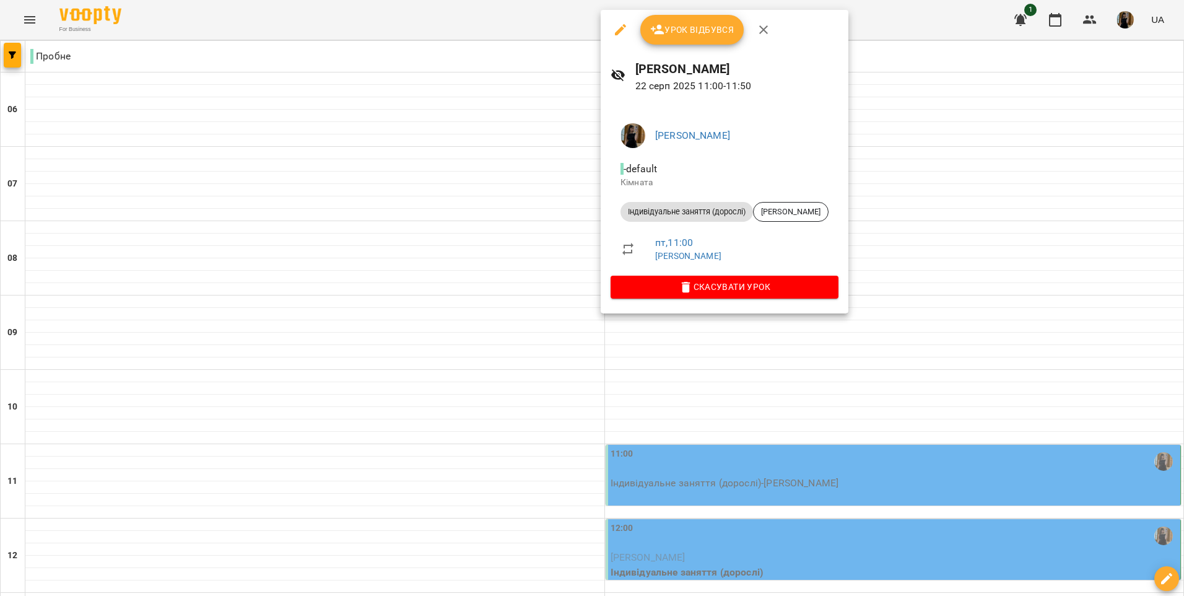
click at [958, 414] on div at bounding box center [592, 298] width 1184 height 596
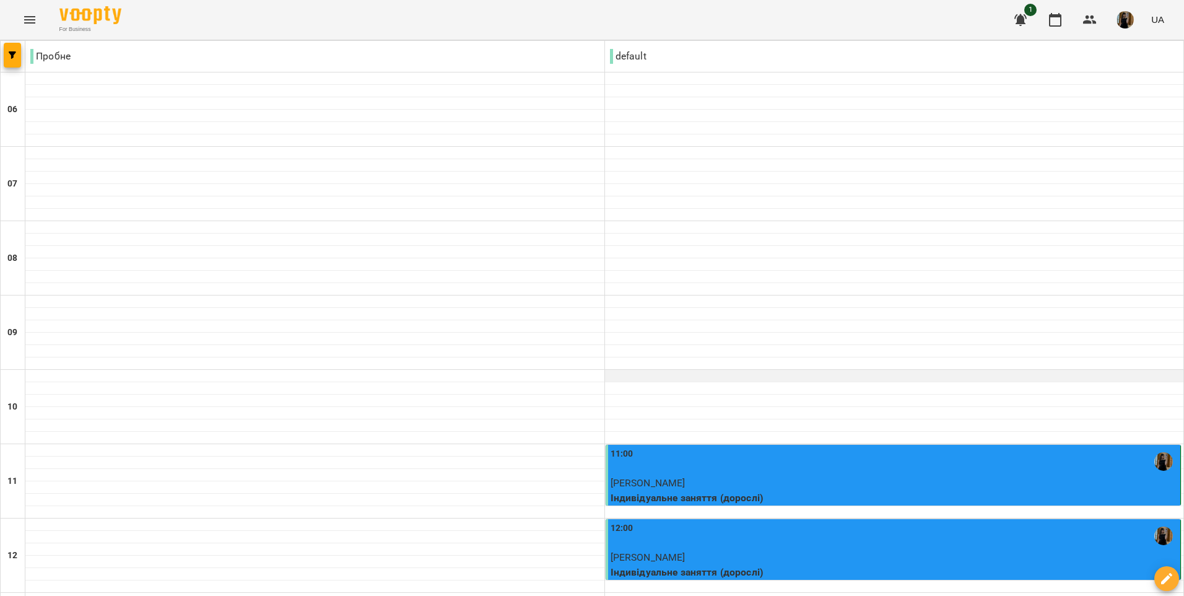
scroll to position [186, 0]
click at [844, 519] on div "12:00 Сарапіна Юлія Борисівна Індивідуальне заняття (дорослі)" at bounding box center [893, 550] width 576 height 63
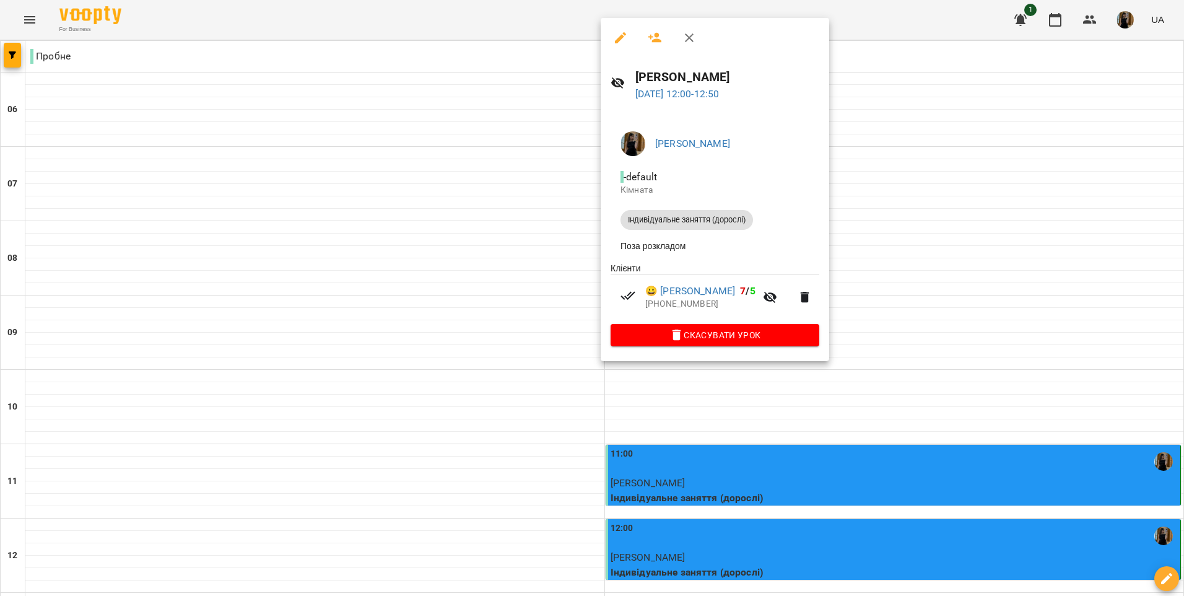
click at [820, 302] on button "button" at bounding box center [805, 297] width 30 height 30
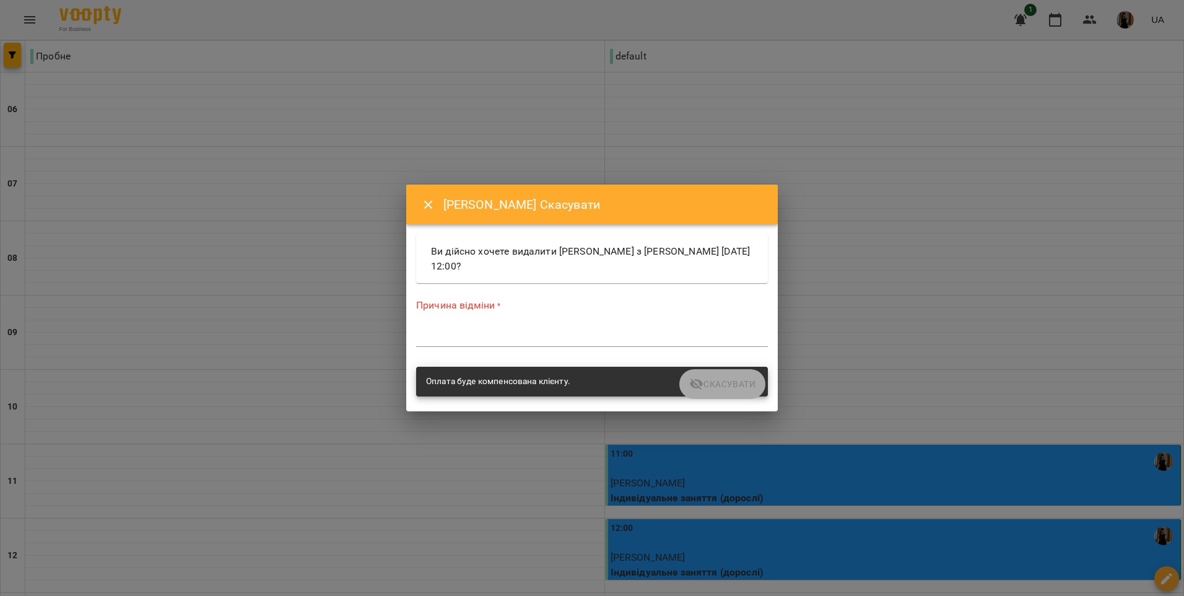
click at [423, 199] on icon "Close" at bounding box center [428, 204] width 15 height 15
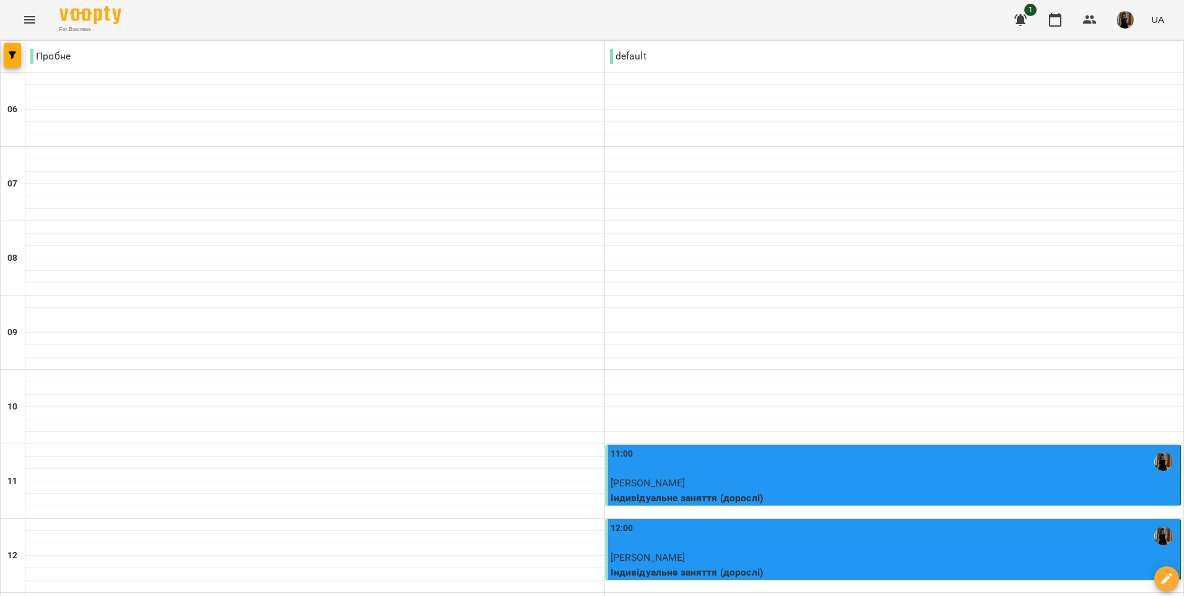
click at [856, 521] on div "12:00" at bounding box center [894, 535] width 568 height 28
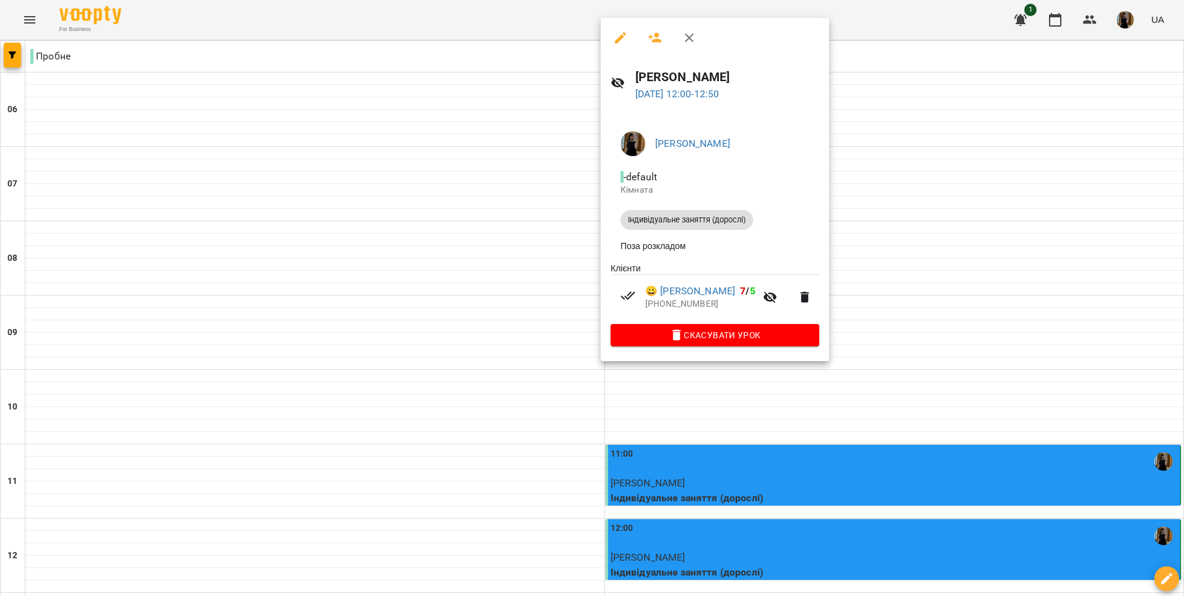
click at [883, 438] on div at bounding box center [592, 298] width 1184 height 596
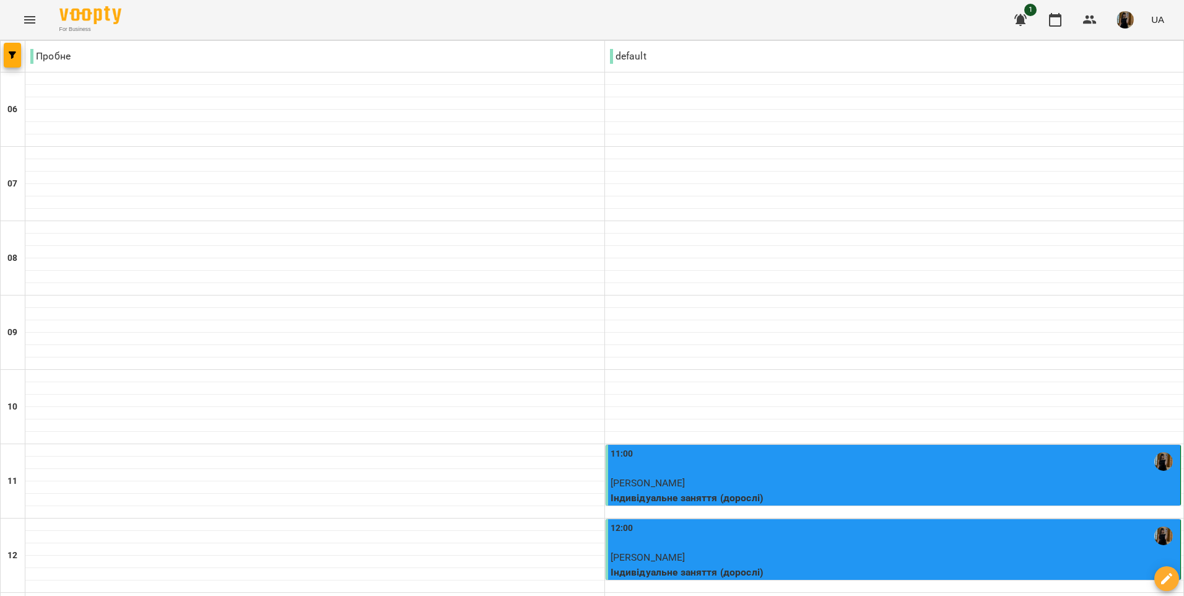
click at [994, 447] on div "11:00" at bounding box center [894, 461] width 568 height 28
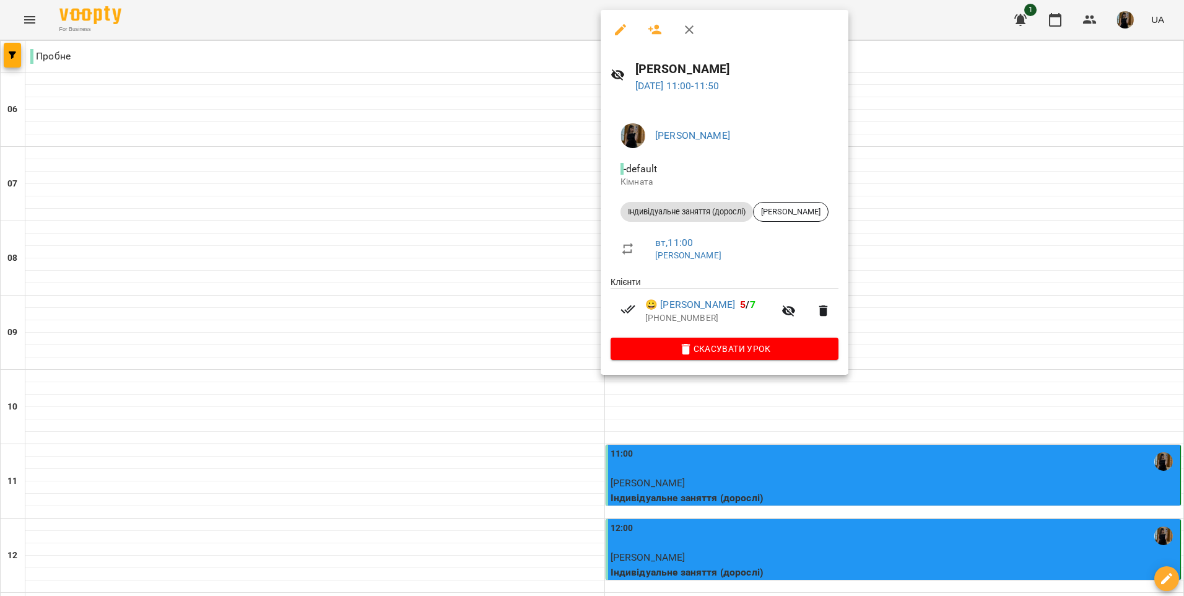
click at [986, 222] on div at bounding box center [592, 298] width 1184 height 596
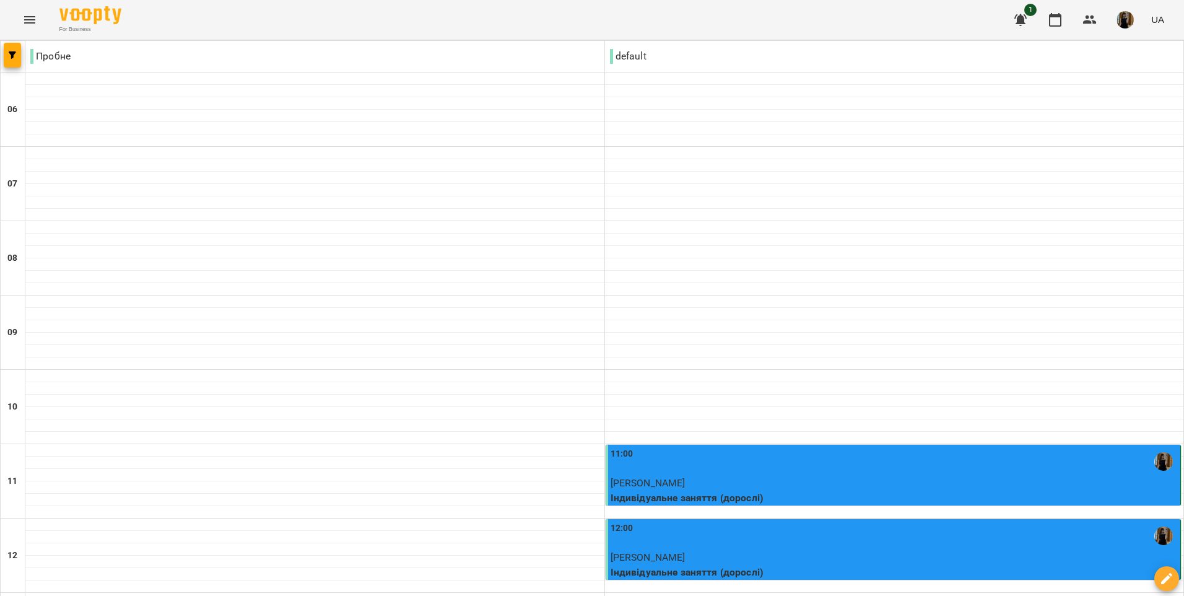
scroll to position [805, 0]
select select "**********"
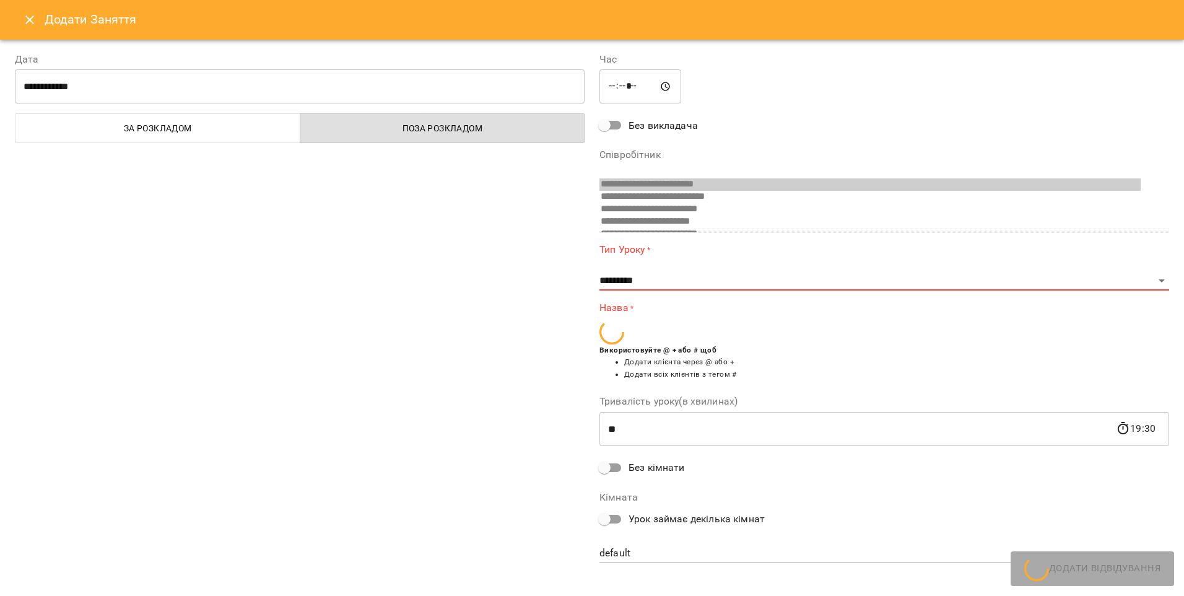
scroll to position [206, 0]
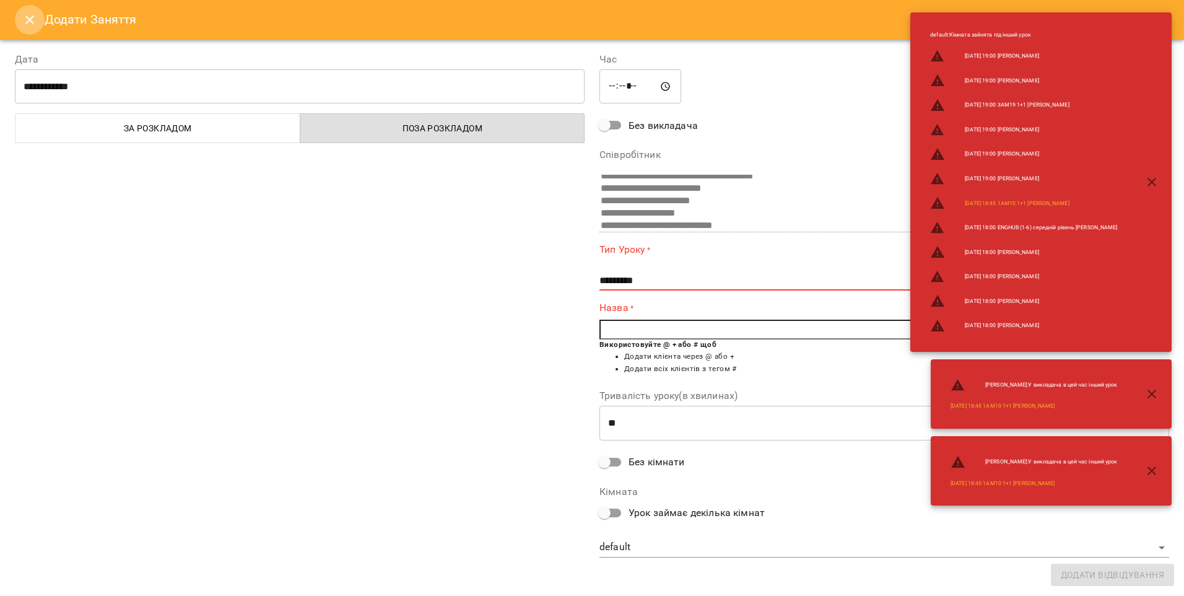
click at [26, 22] on icon "Close" at bounding box center [29, 19] width 15 height 15
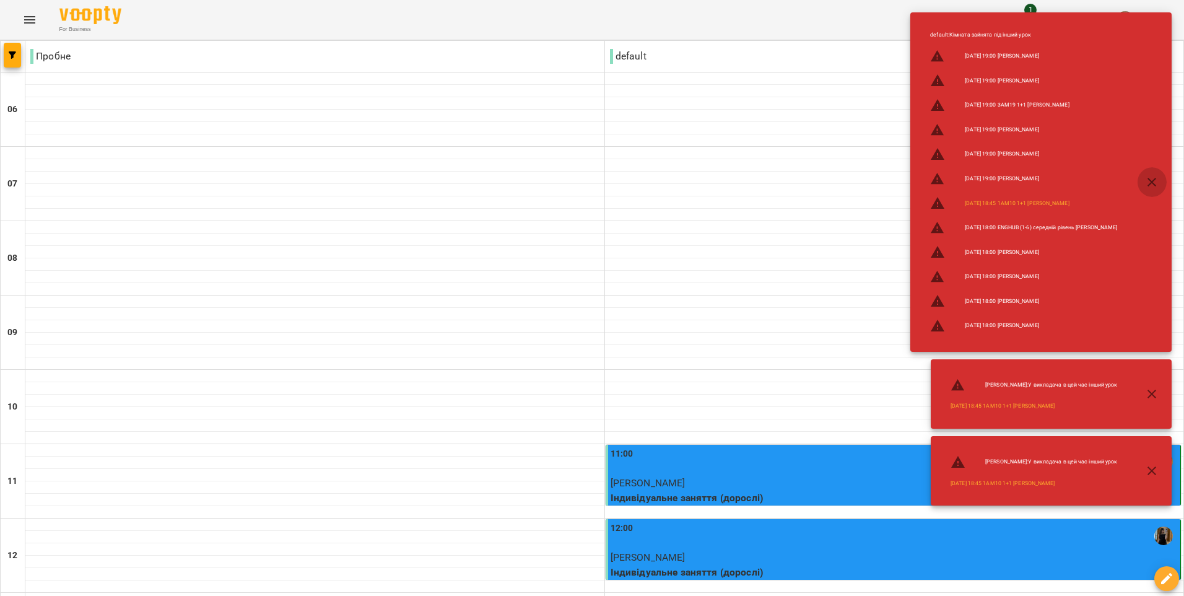
click at [1153, 181] on icon "button" at bounding box center [1151, 182] width 9 height 9
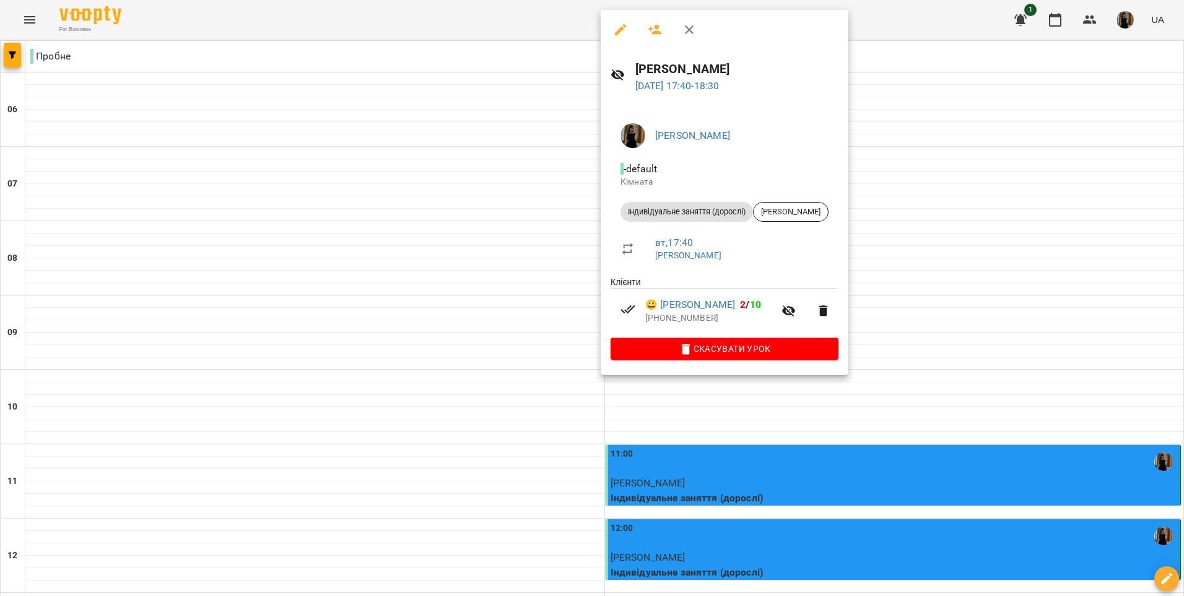
click at [987, 93] on div at bounding box center [592, 298] width 1184 height 596
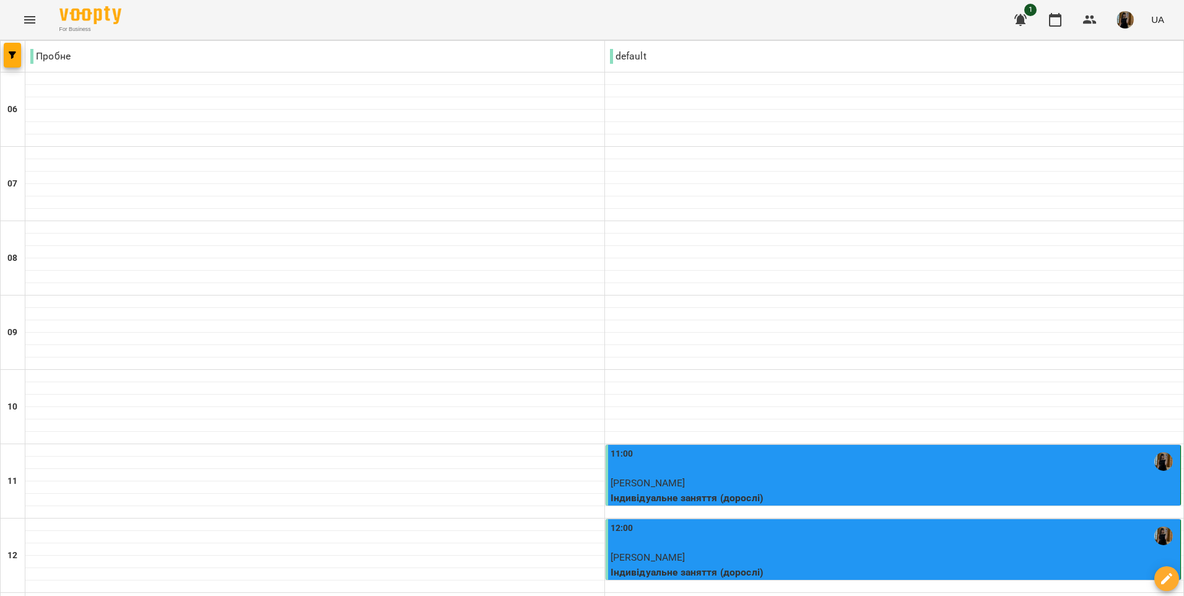
scroll to position [619, 0]
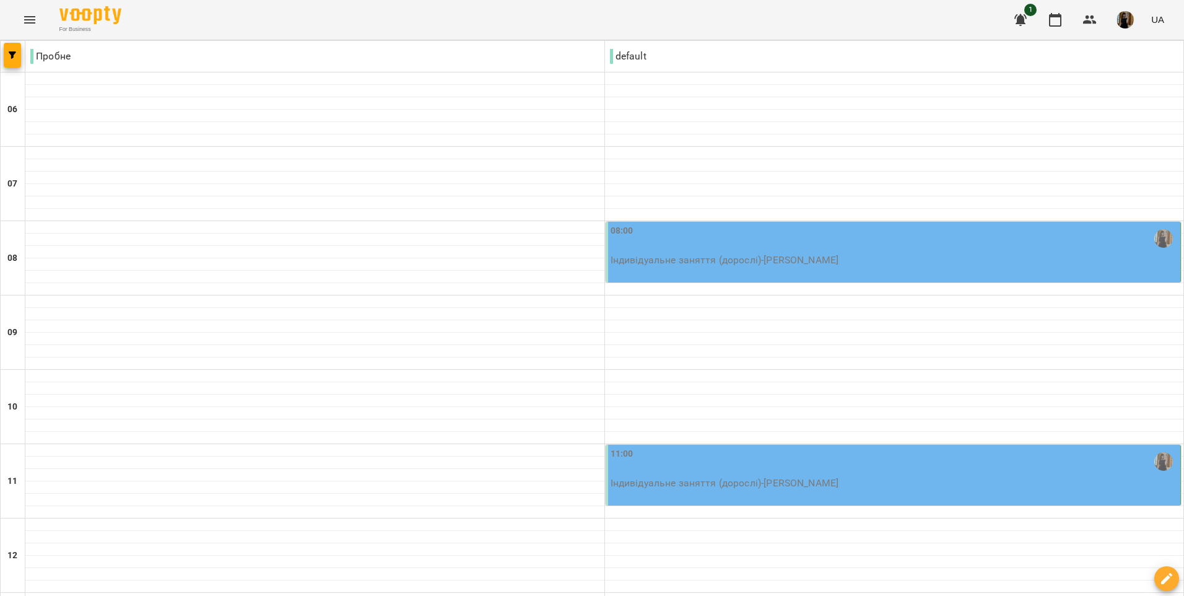
scroll to position [310, 0]
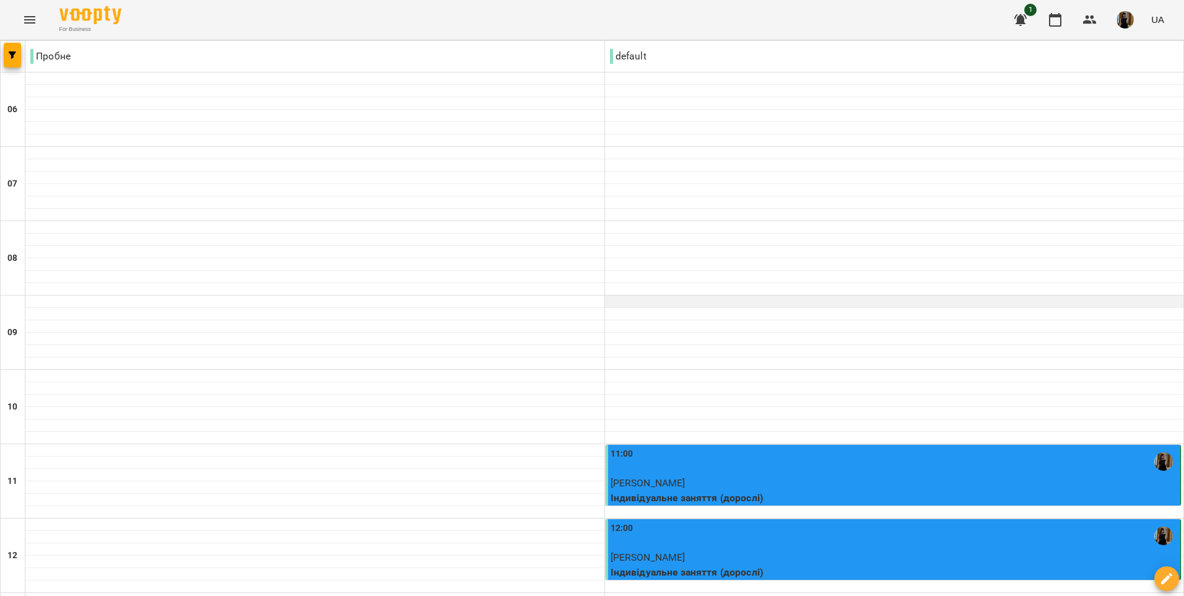
scroll to position [371, 0]
click at [847, 521] on div "12:00" at bounding box center [894, 535] width 568 height 28
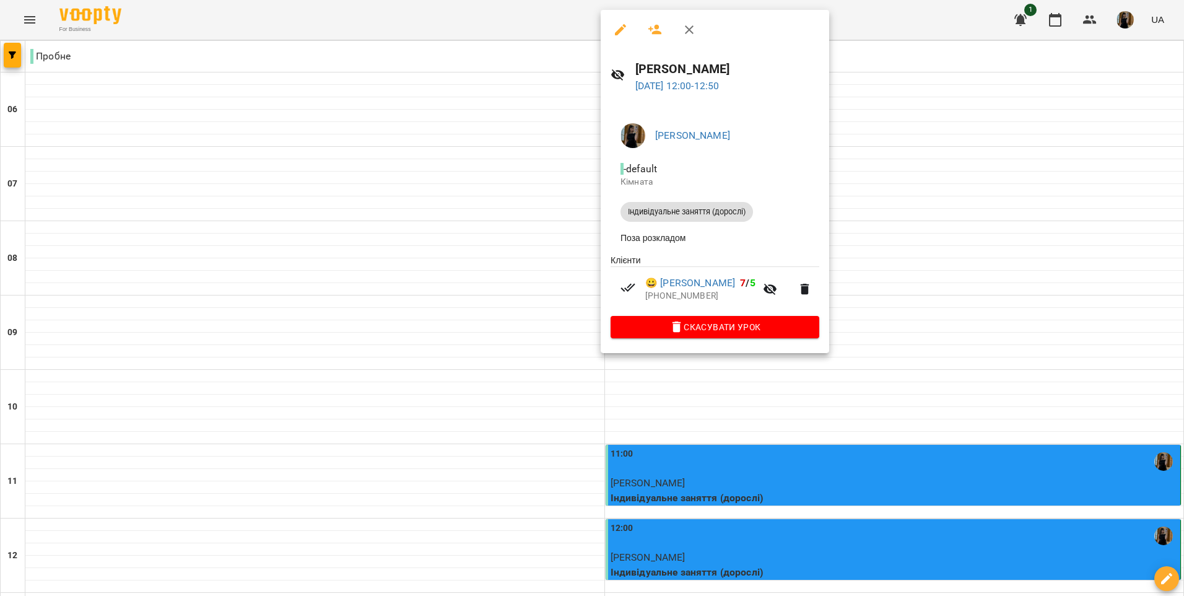
click at [963, 422] on div at bounding box center [592, 298] width 1184 height 596
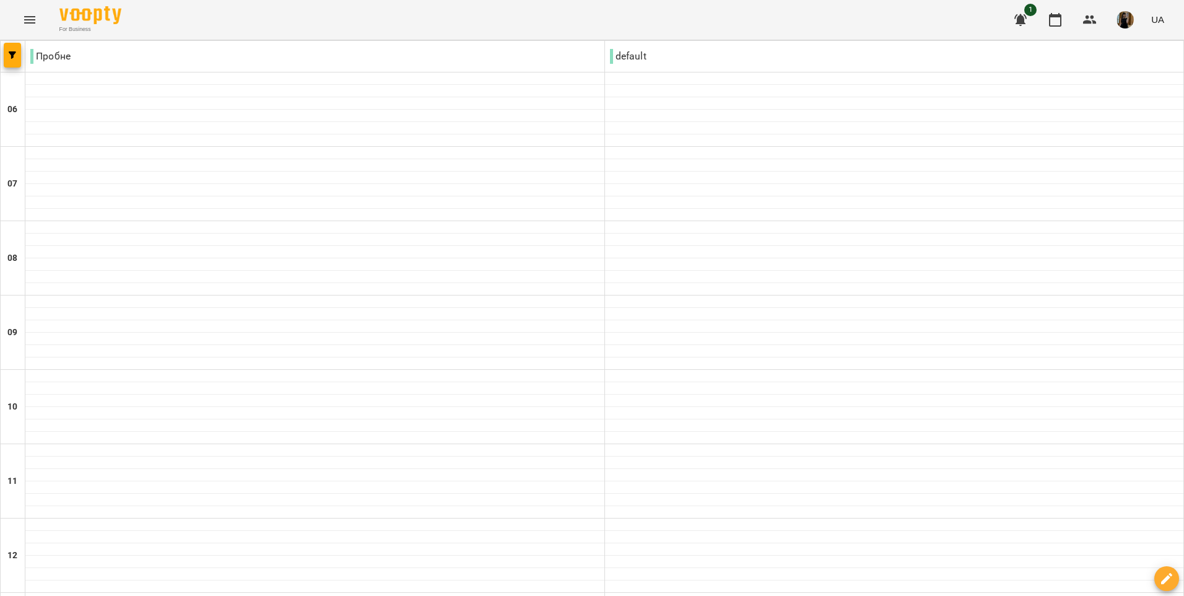
scroll to position [557, 0]
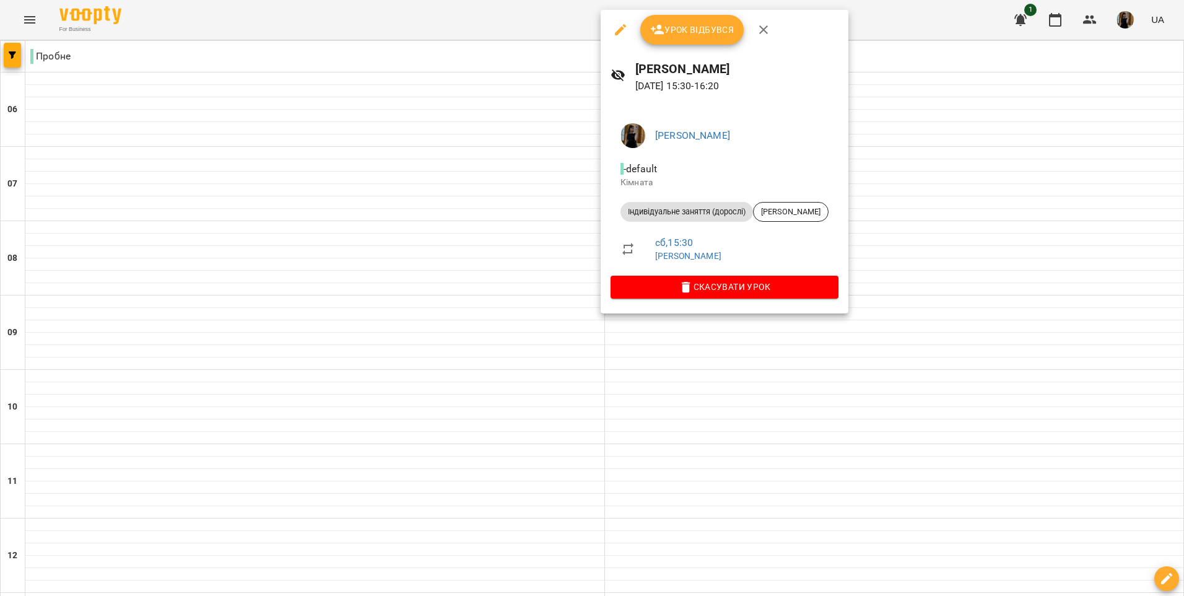
click at [903, 327] on div at bounding box center [592, 298] width 1184 height 596
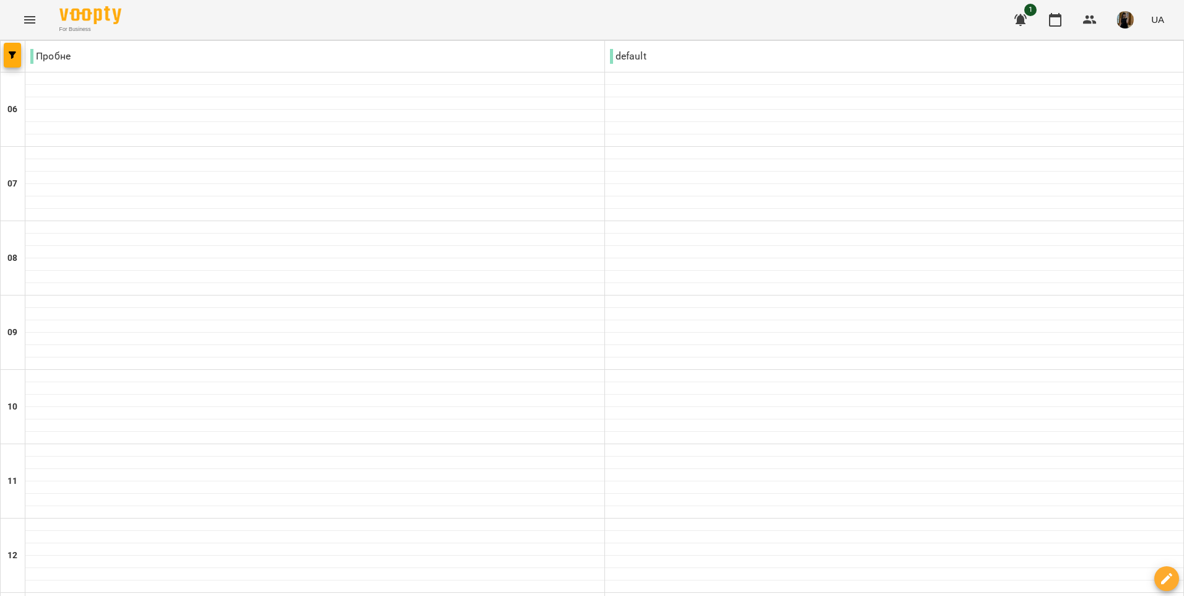
type input "**********"
drag, startPoint x: 896, startPoint y: 515, endPoint x: 859, endPoint y: 539, distance: 44.3
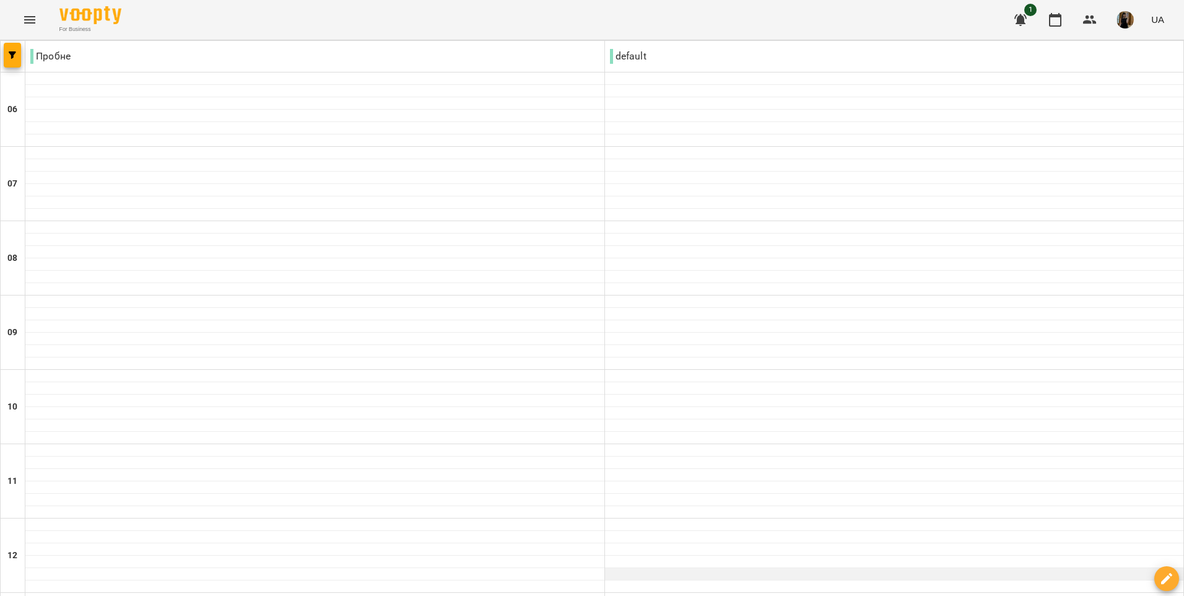
scroll to position [619, 0]
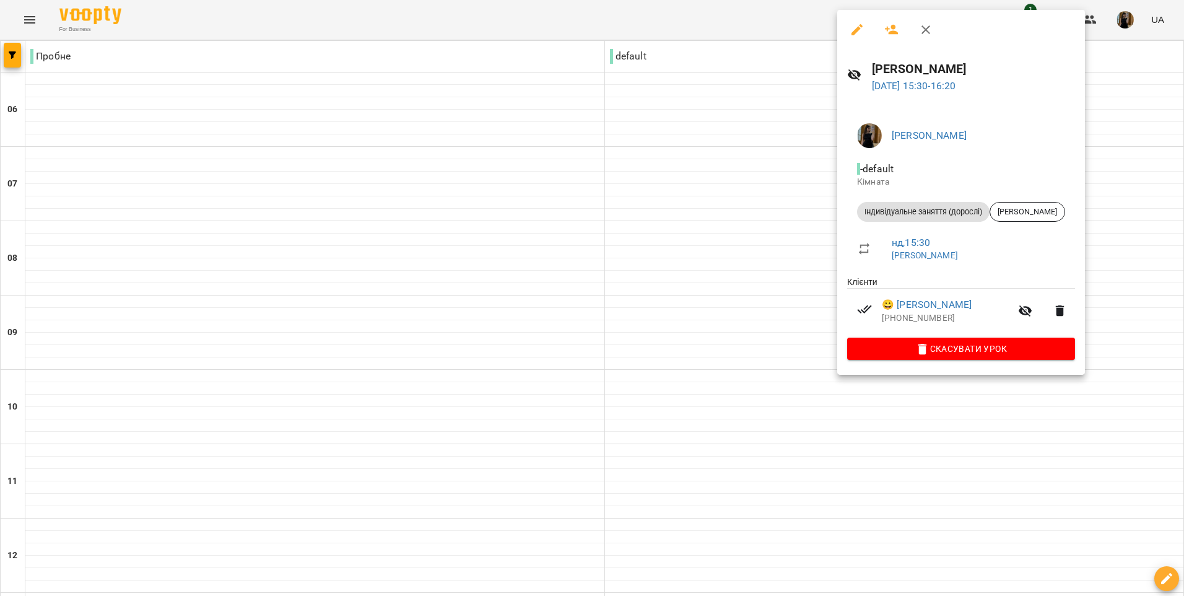
click at [913, 444] on div at bounding box center [592, 298] width 1184 height 596
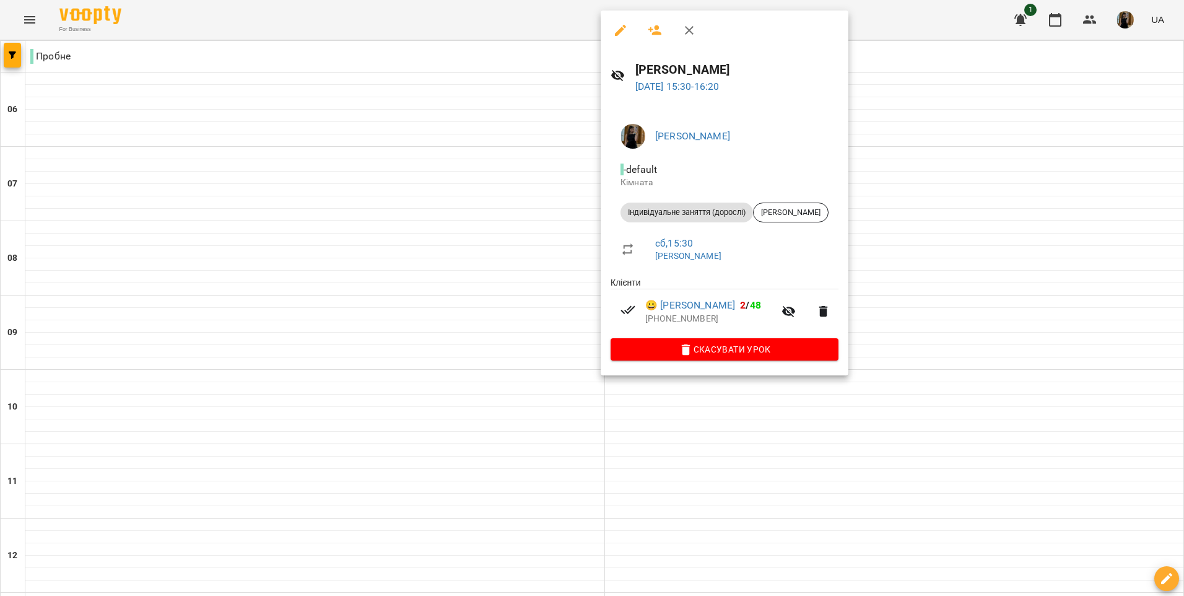
click at [941, 283] on div at bounding box center [592, 298] width 1184 height 596
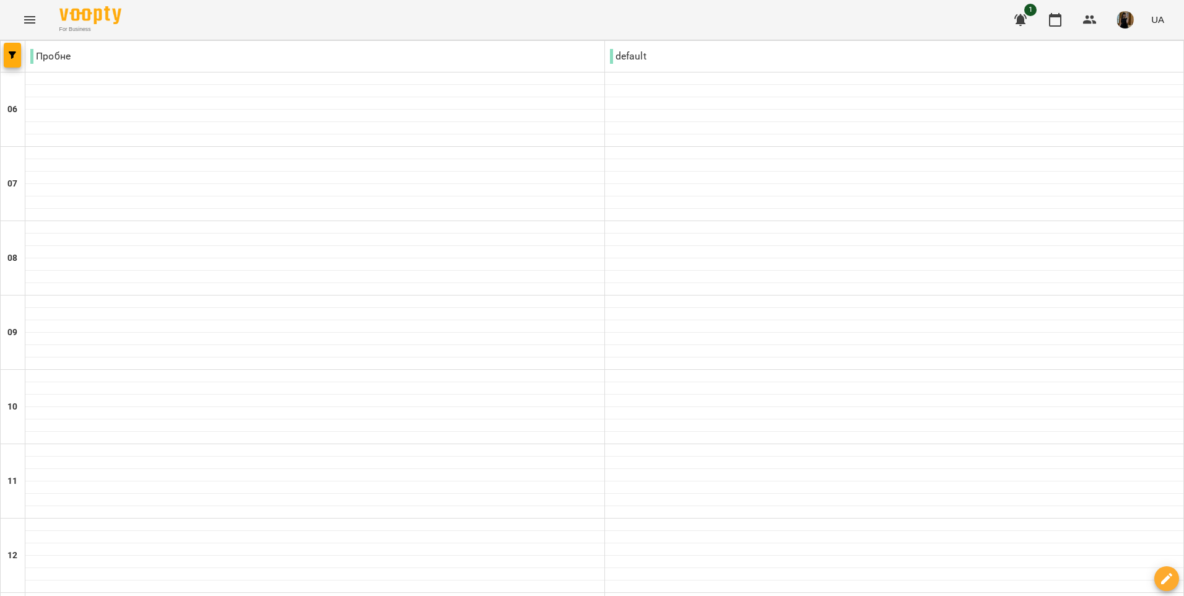
scroll to position [619, 0]
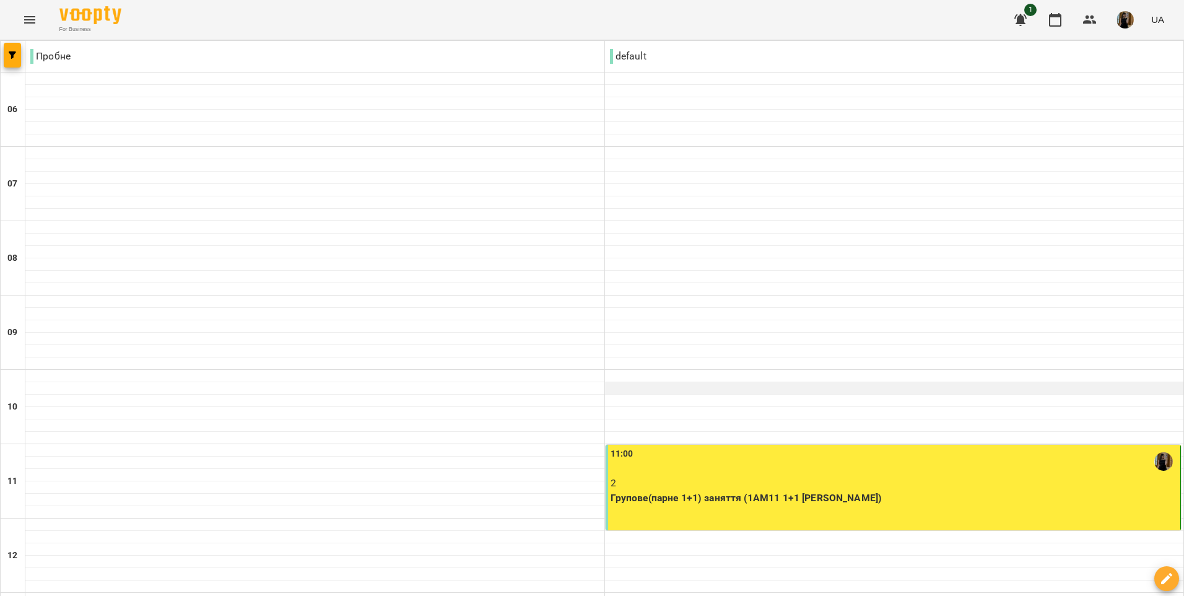
scroll to position [743, 0]
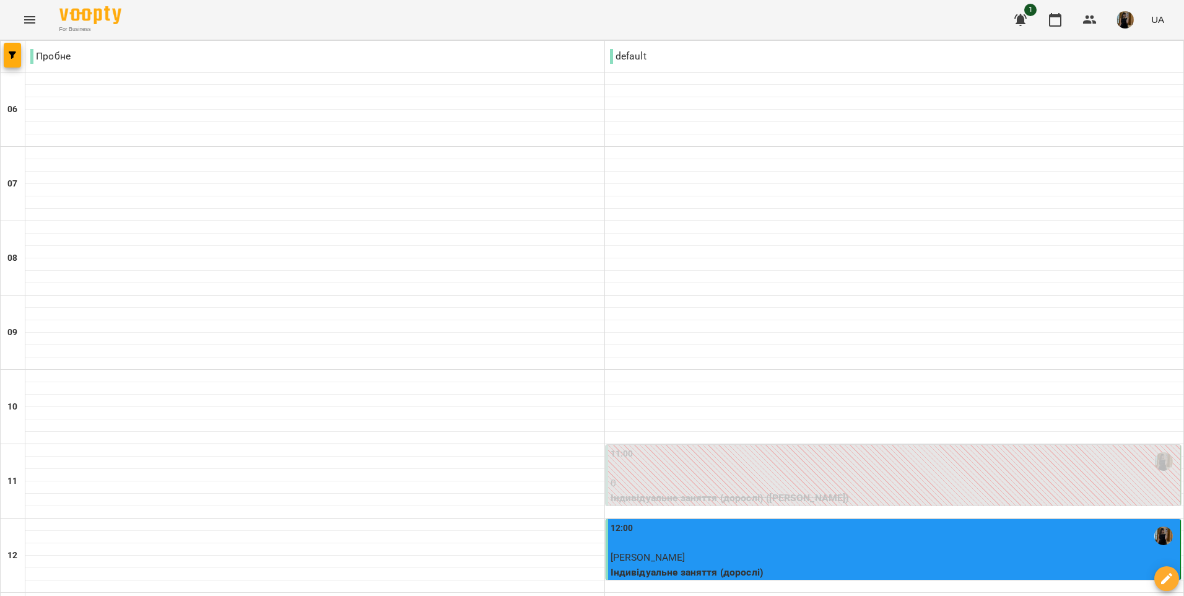
scroll to position [310, 0]
click at [885, 565] on p "Індивідуальне заняття (дорослі)" at bounding box center [894, 572] width 568 height 15
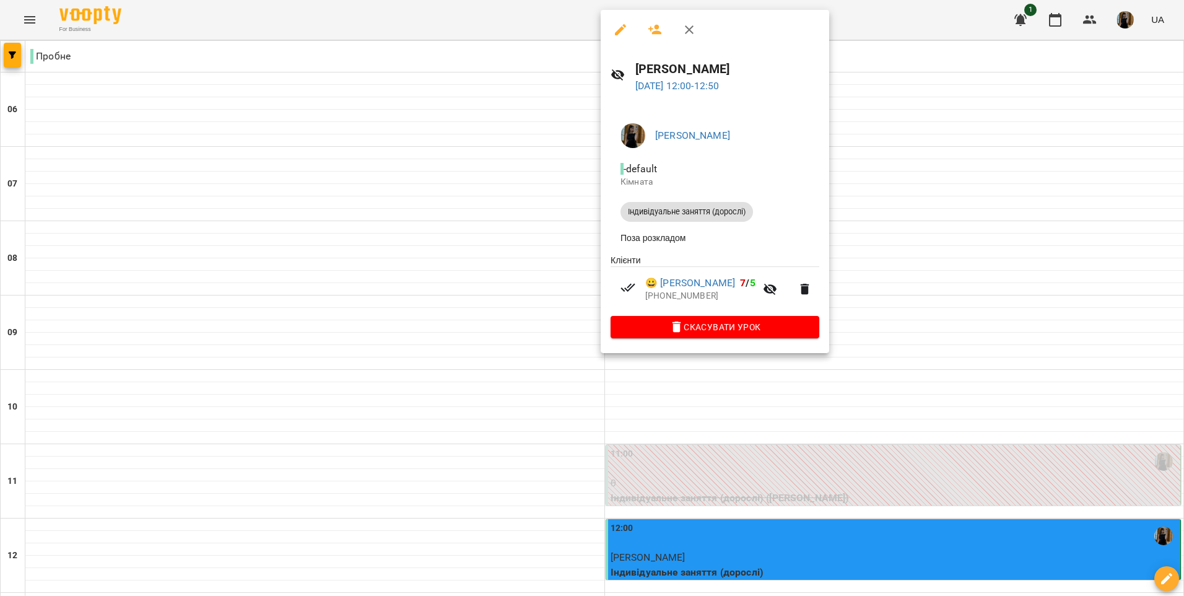
click at [768, 471] on div at bounding box center [592, 298] width 1184 height 596
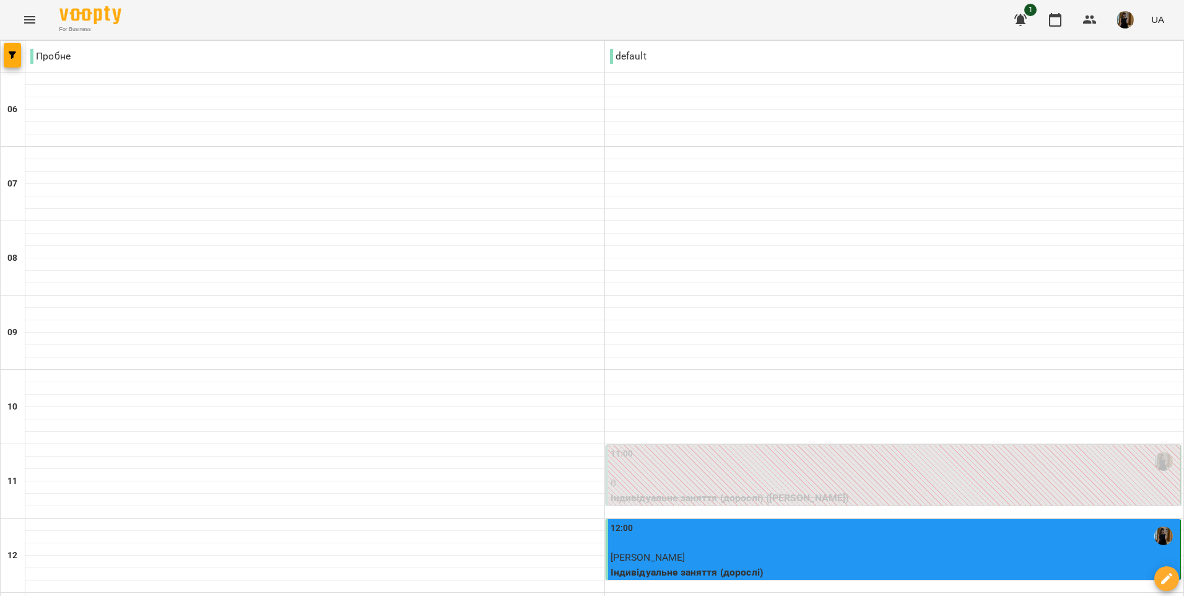
click at [897, 521] on div "12:00" at bounding box center [894, 535] width 568 height 28
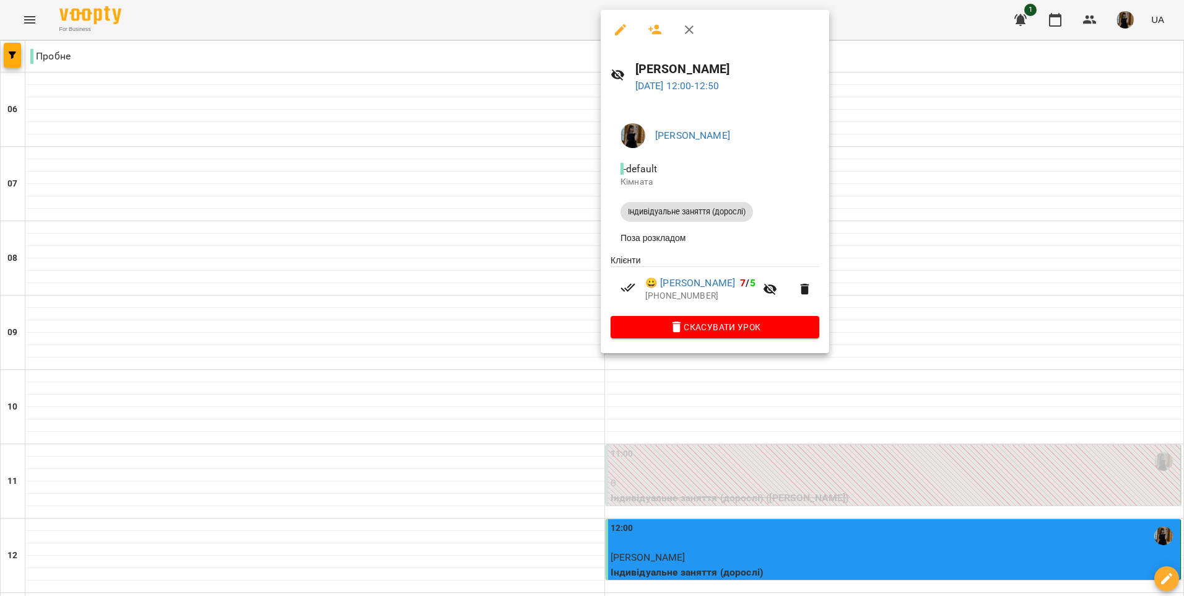
click at [780, 417] on div at bounding box center [592, 298] width 1184 height 596
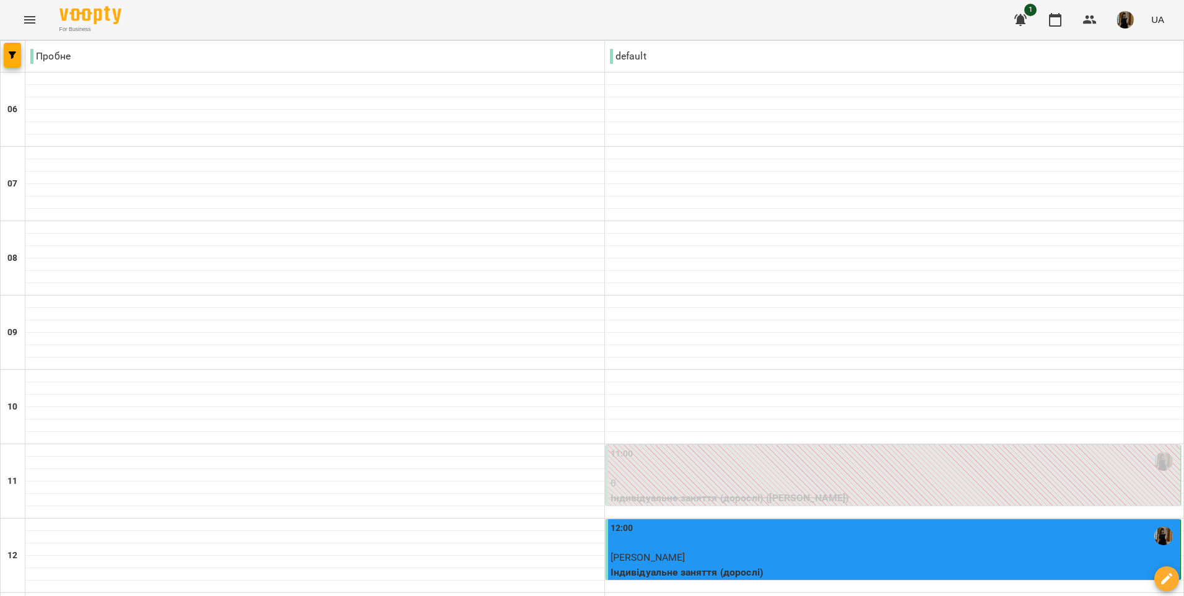
scroll to position [0, 0]
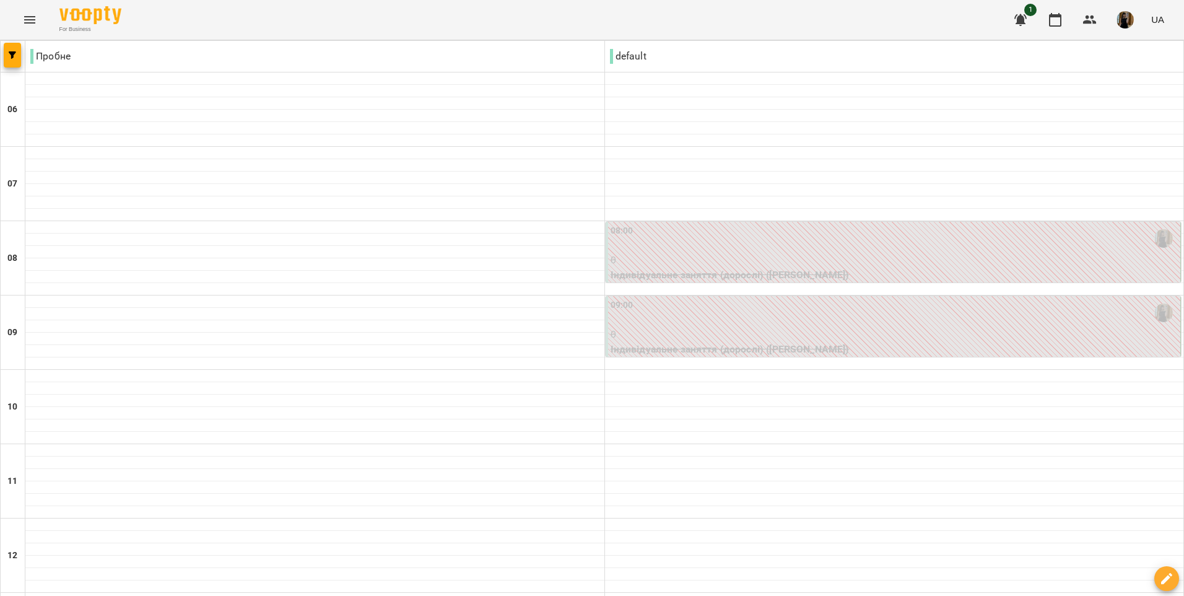
type input "**********"
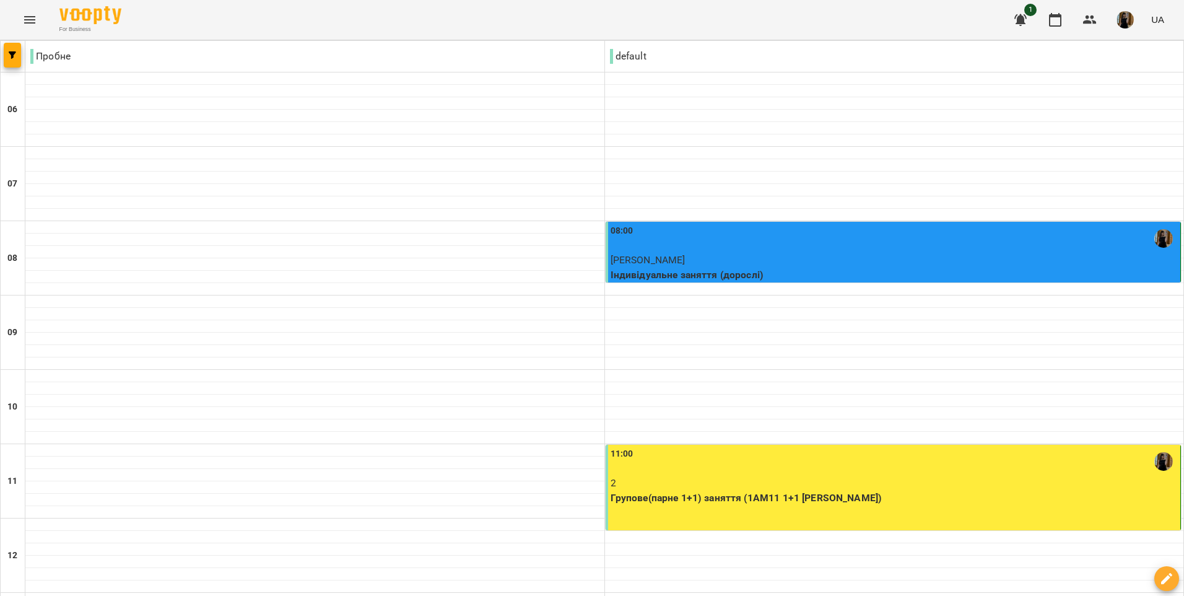
click at [734, 243] on div "08:00" at bounding box center [894, 238] width 568 height 28
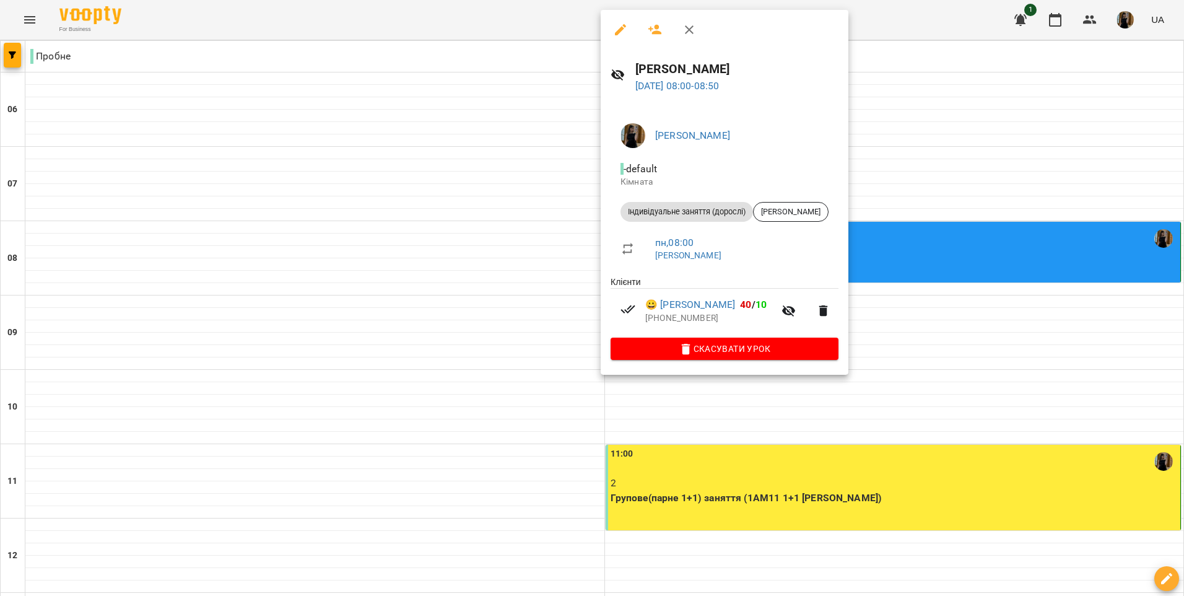
click at [937, 369] on div at bounding box center [592, 298] width 1184 height 596
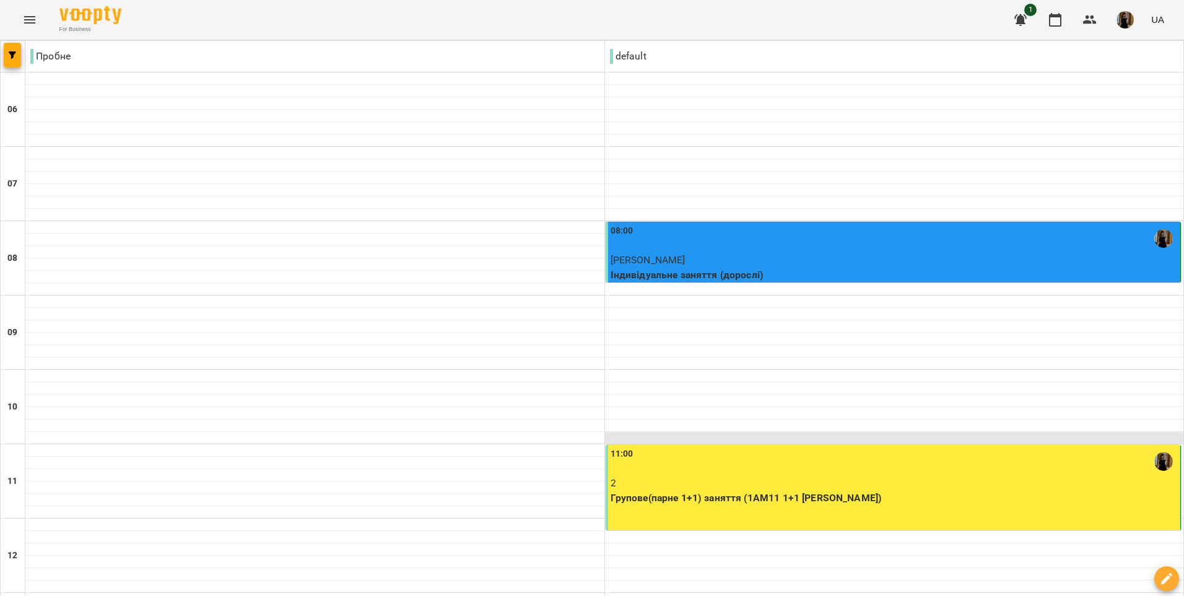
scroll to position [433, 0]
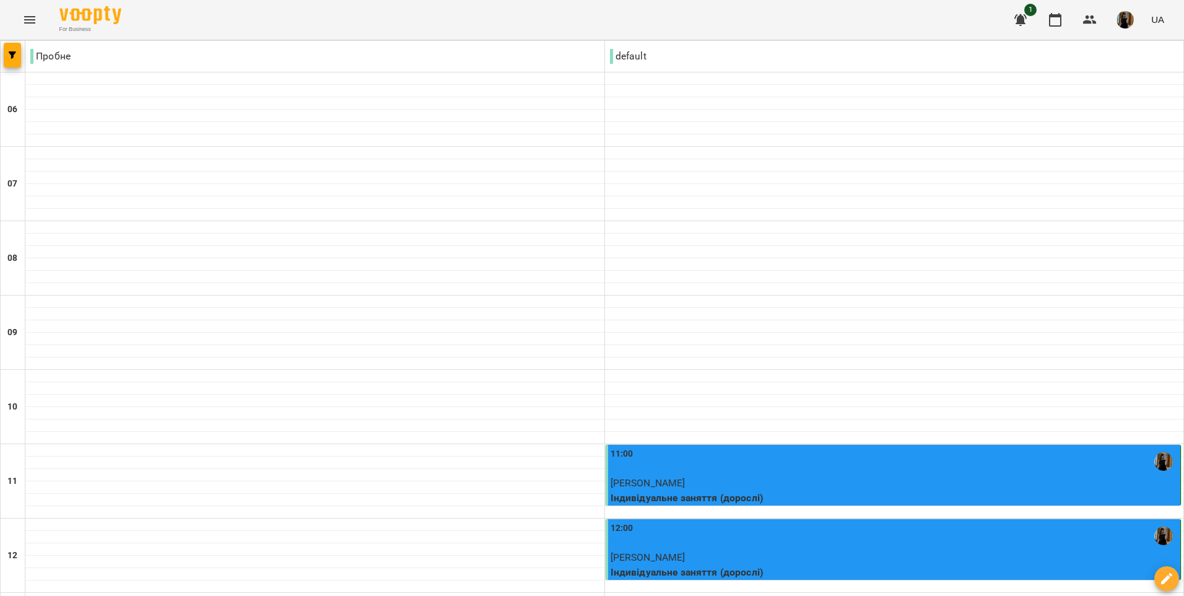
scroll to position [248, 0]
click at [836, 475] on p "[PERSON_NAME]" at bounding box center [894, 482] width 568 height 15
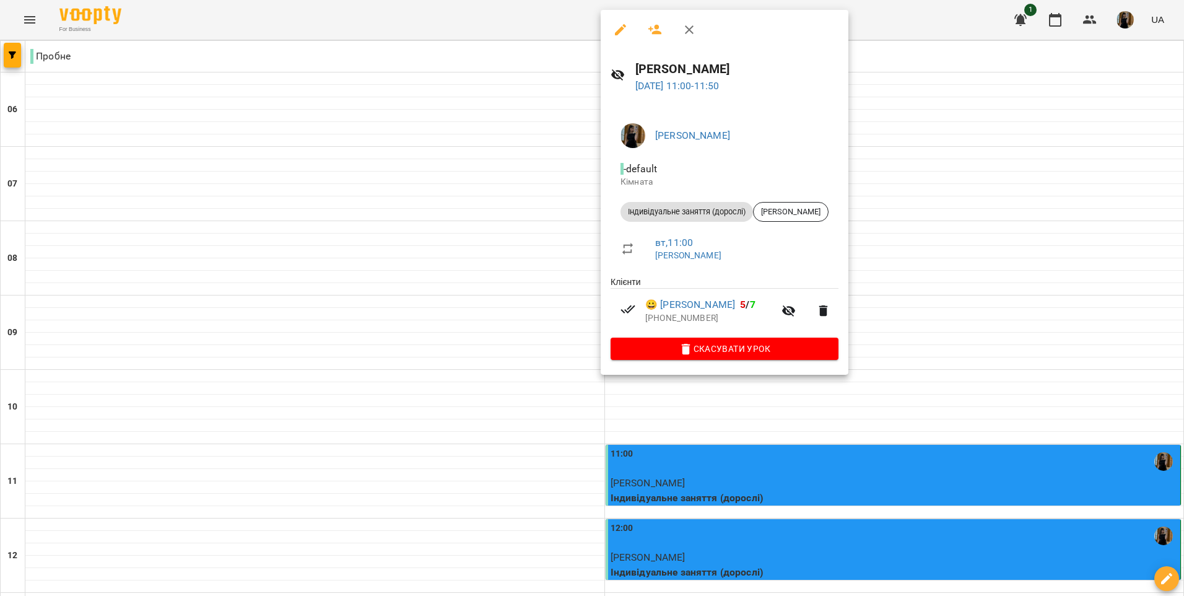
click at [749, 446] on div at bounding box center [592, 298] width 1184 height 596
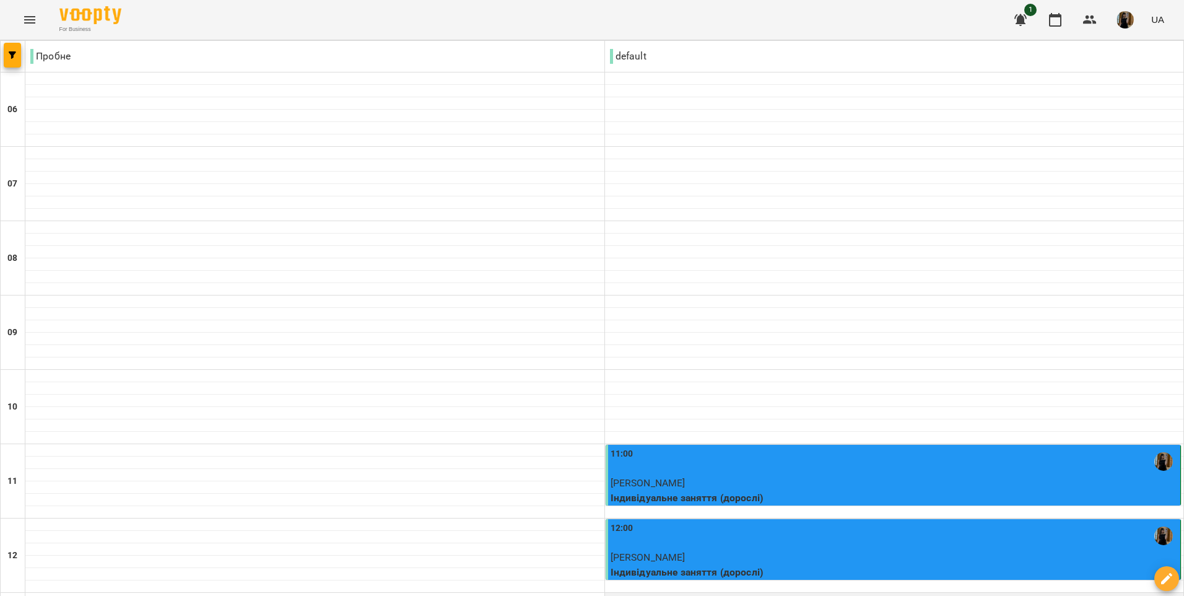
scroll to position [681, 0]
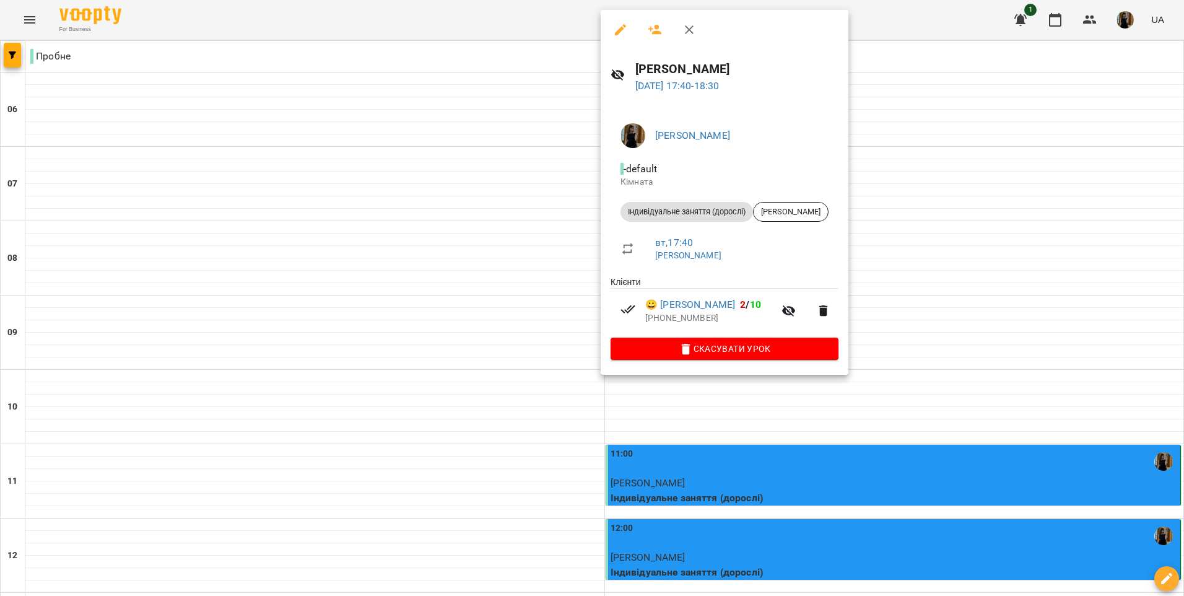
click at [981, 181] on div at bounding box center [592, 298] width 1184 height 596
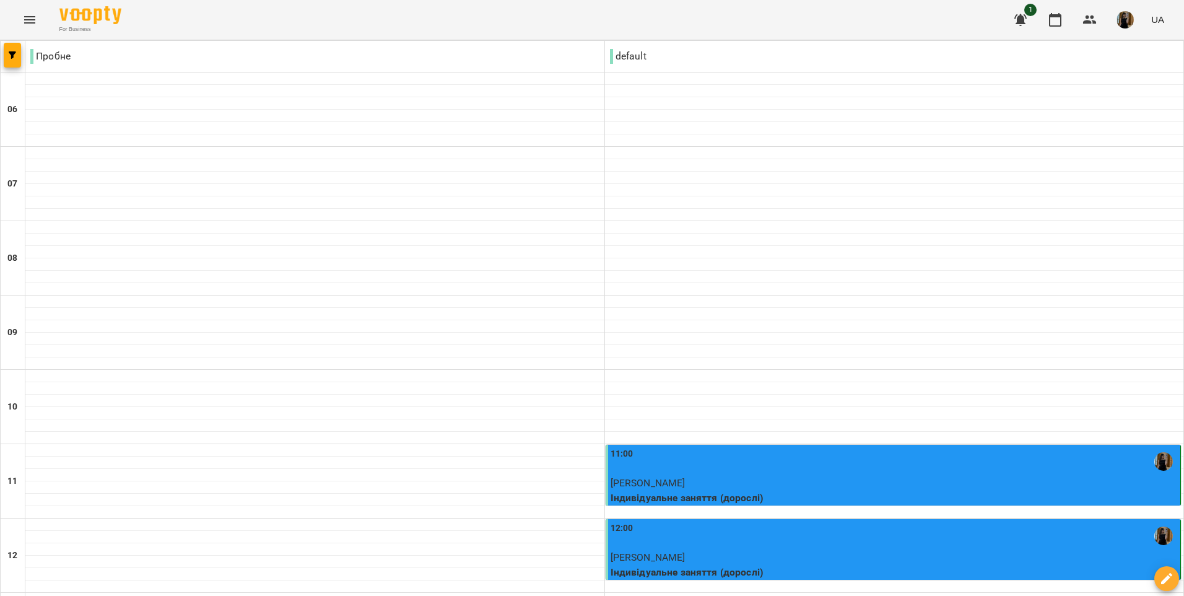
scroll to position [636, 0]
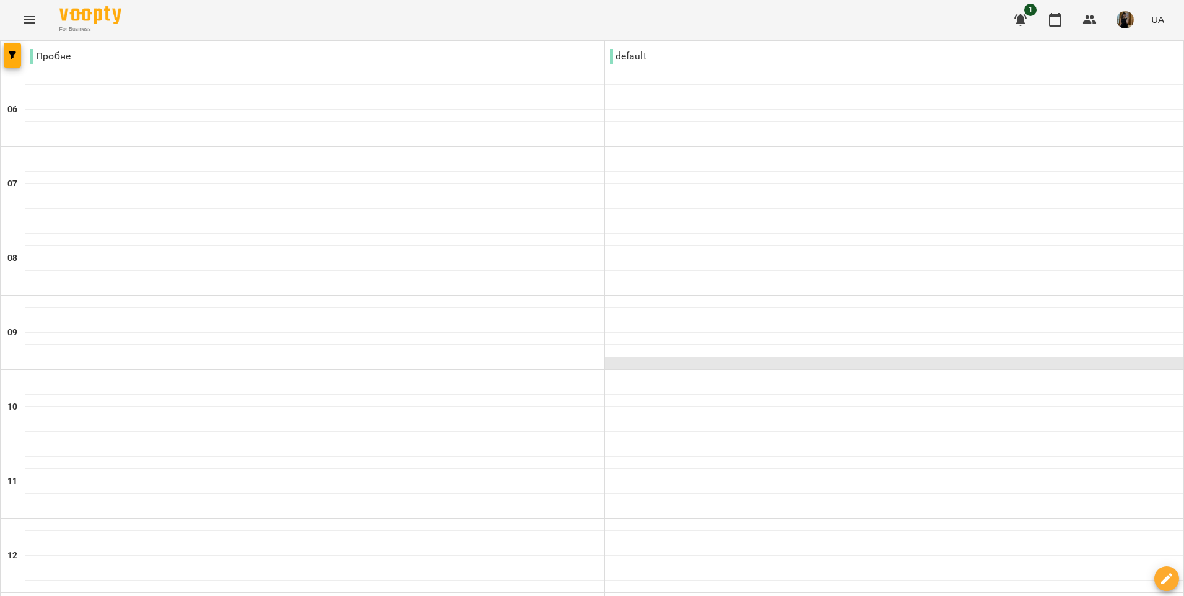
scroll to position [557, 0]
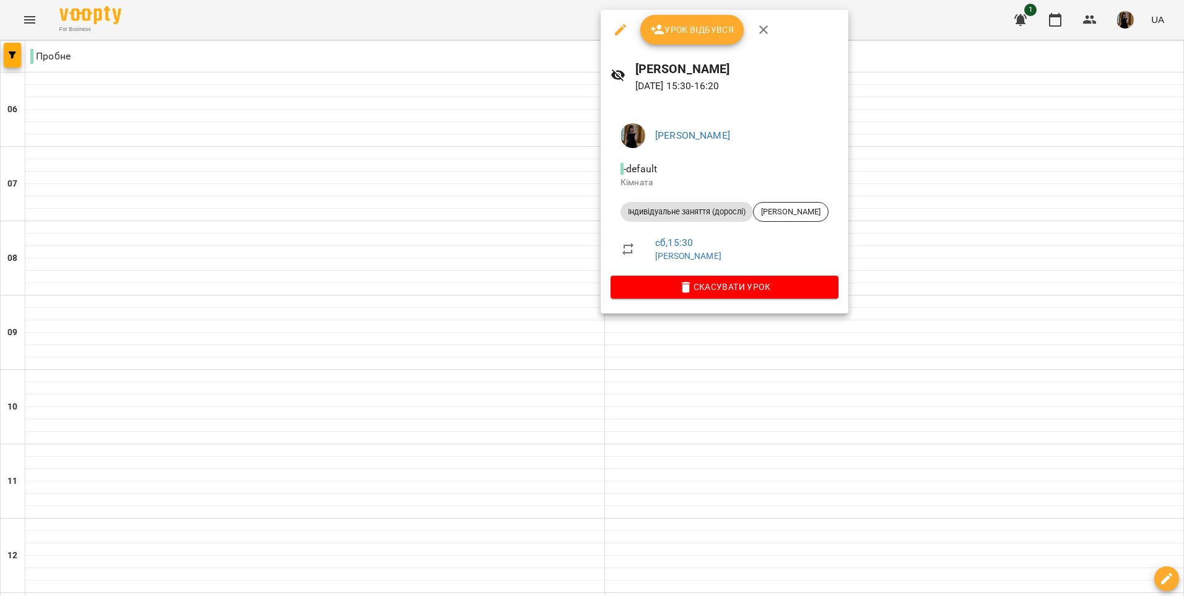
click at [342, 308] on div at bounding box center [592, 298] width 1184 height 596
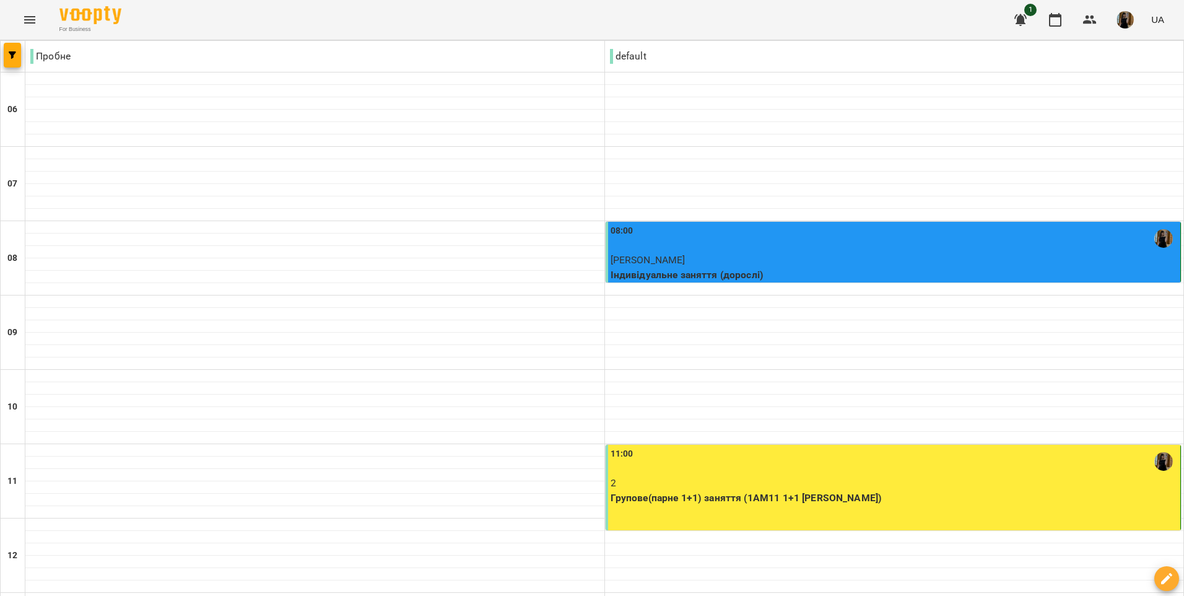
scroll to position [371, 0]
click at [927, 447] on div "11:00" at bounding box center [894, 461] width 568 height 28
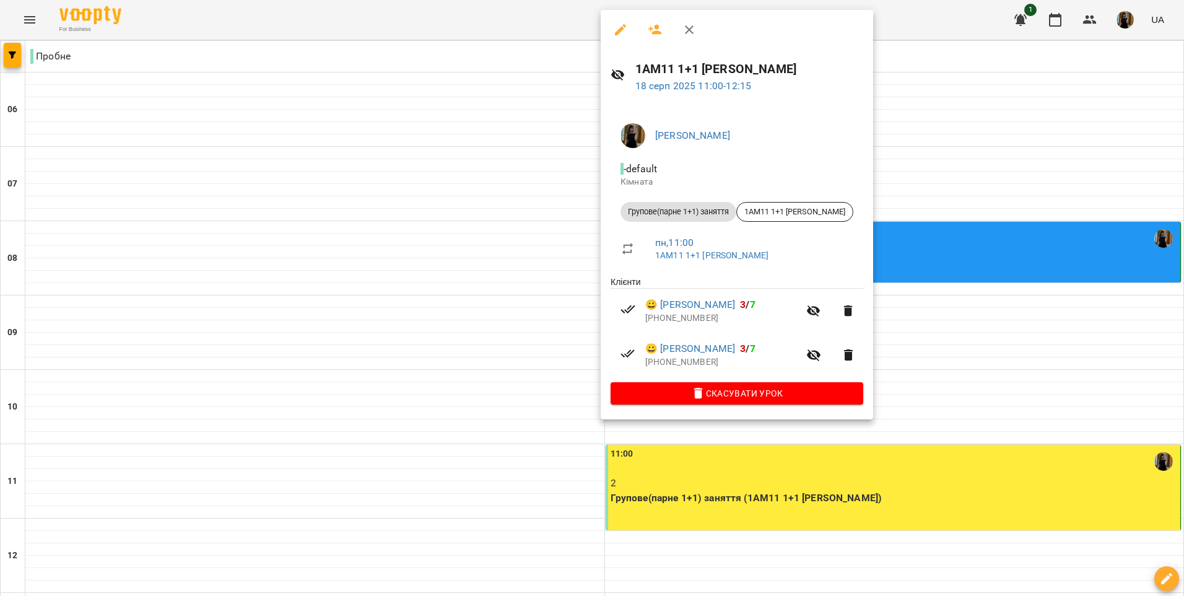
click at [1016, 232] on div at bounding box center [592, 298] width 1184 height 596
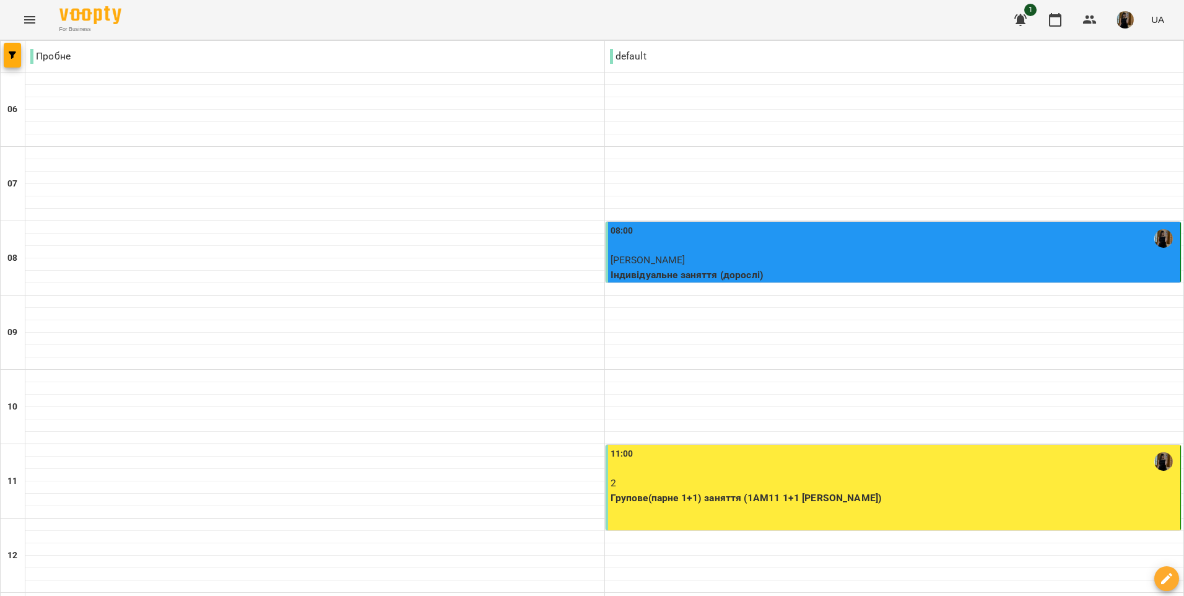
scroll to position [0, 0]
click at [825, 252] on div "08:00" at bounding box center [894, 238] width 568 height 28
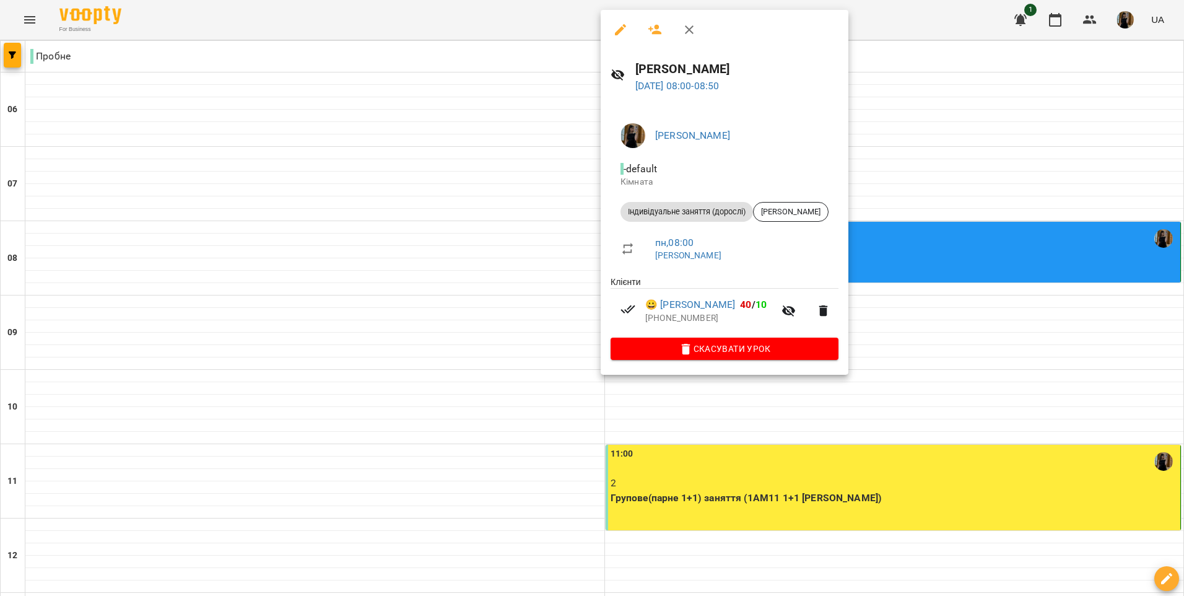
click at [933, 370] on div at bounding box center [592, 298] width 1184 height 596
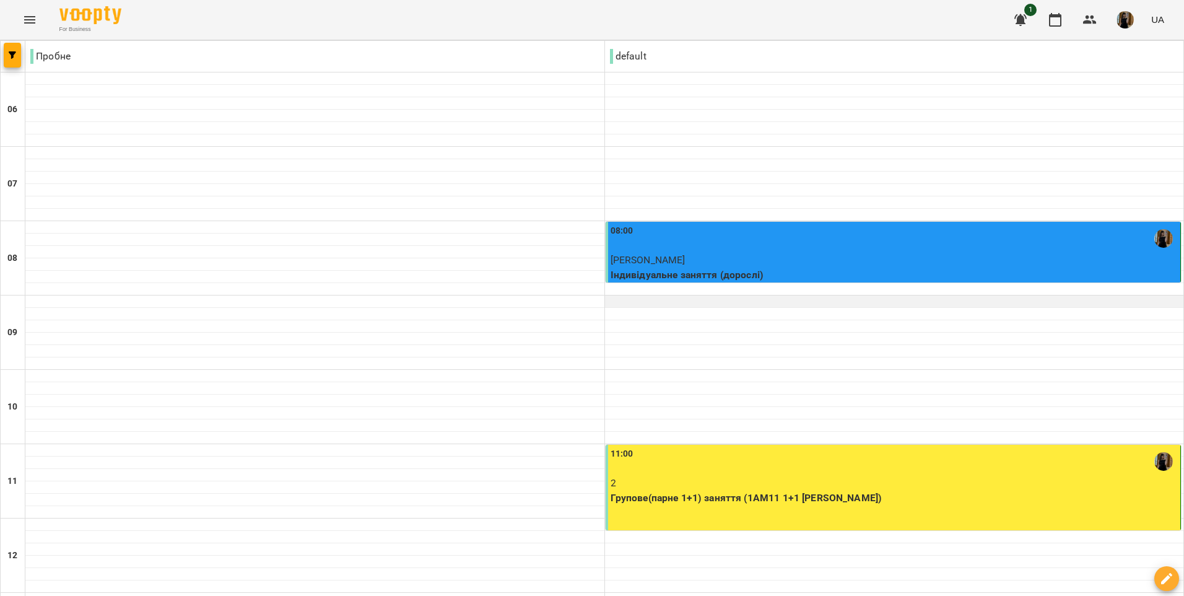
scroll to position [557, 0]
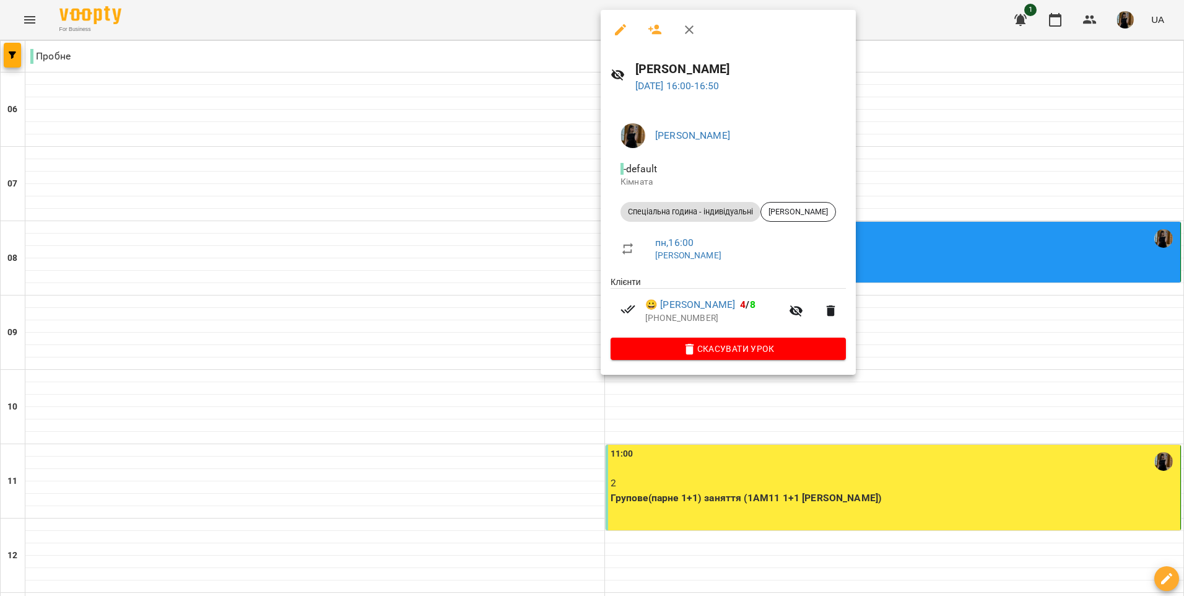
click at [1054, 433] on div at bounding box center [592, 298] width 1184 height 596
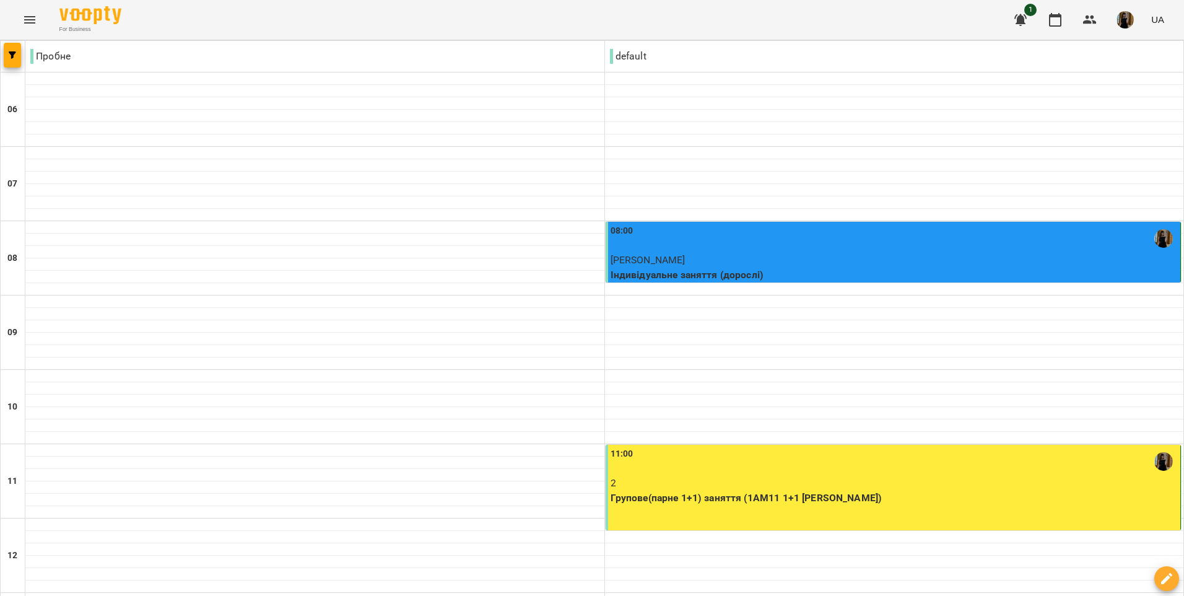
scroll to position [495, 0]
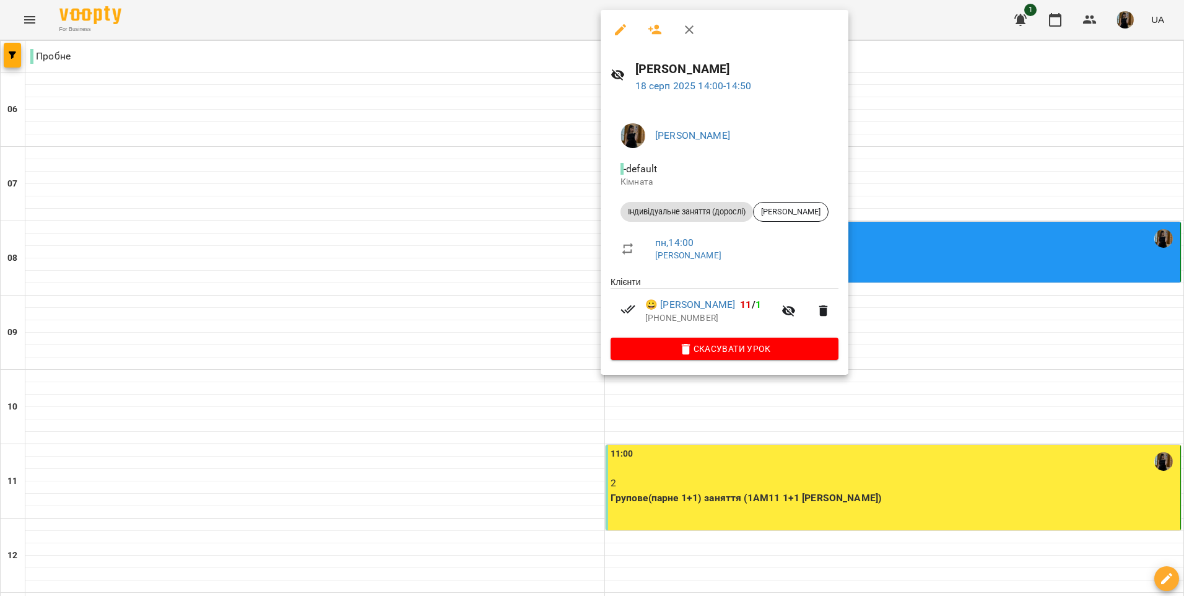
click at [883, 447] on div at bounding box center [592, 298] width 1184 height 596
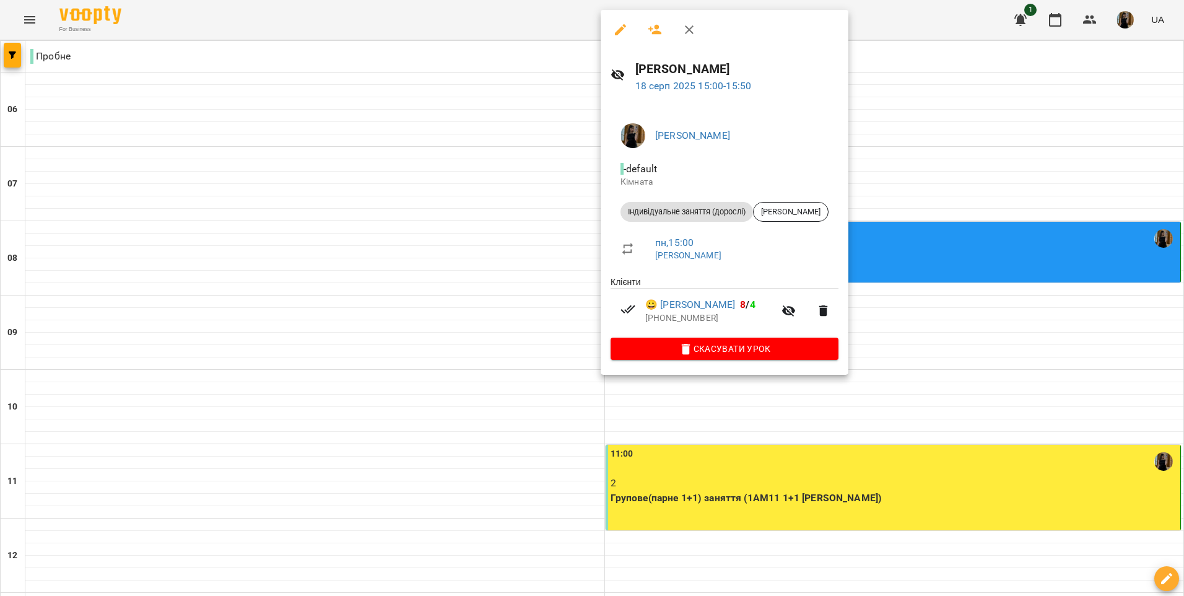
click at [757, 471] on div at bounding box center [592, 298] width 1184 height 596
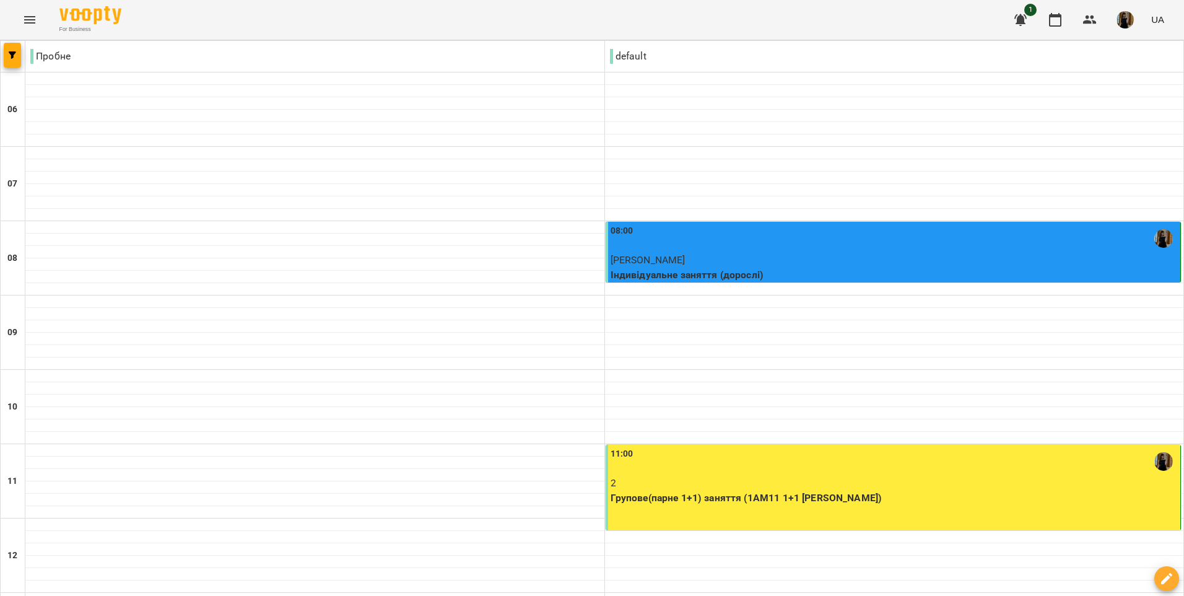
scroll to position [0, 0]
type input "**********"
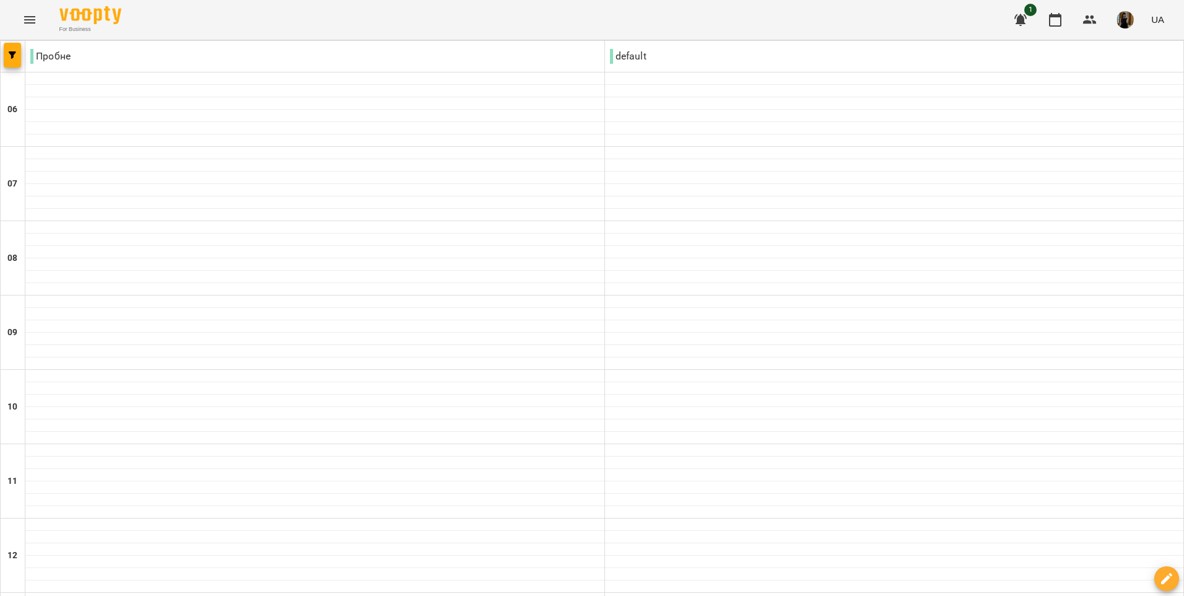
scroll to position [557, 0]
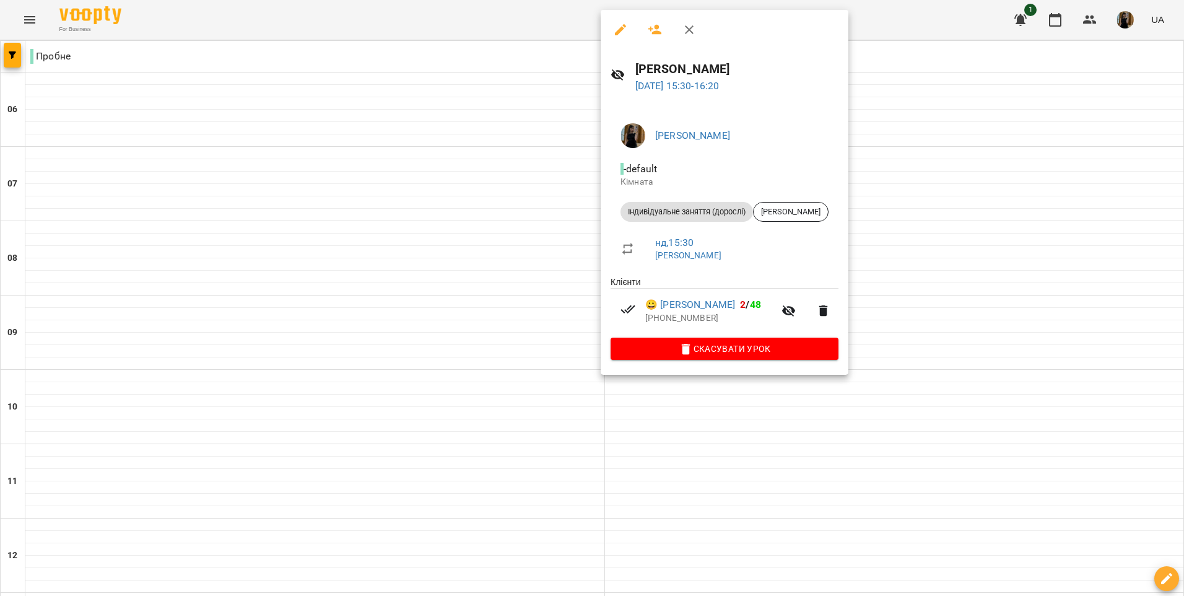
click at [774, 469] on div at bounding box center [592, 298] width 1184 height 596
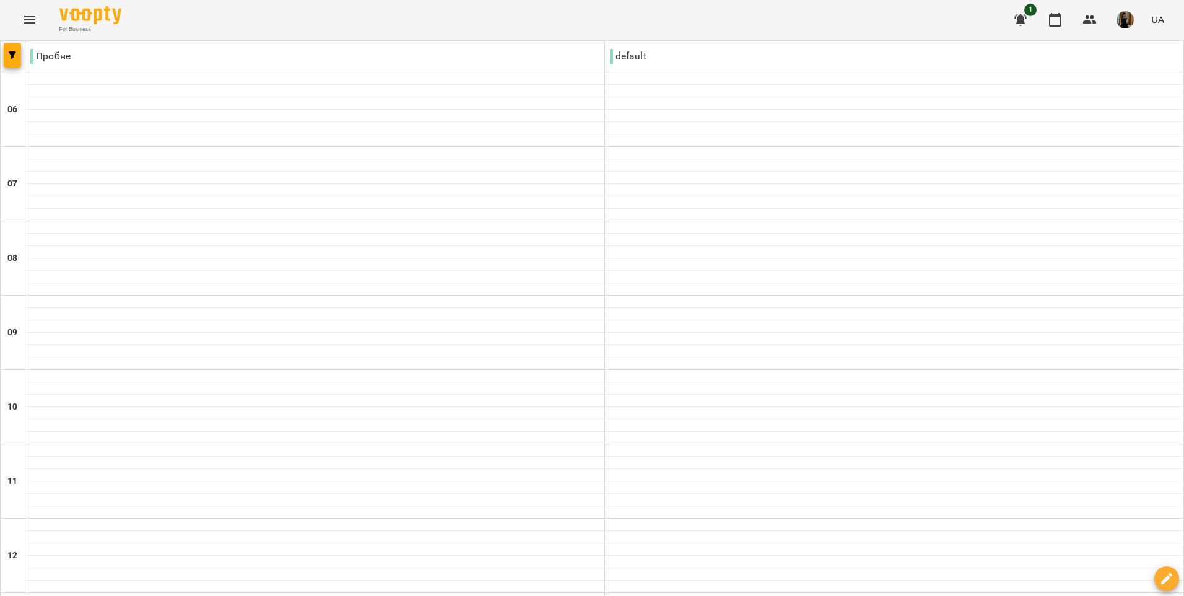
type input "**********"
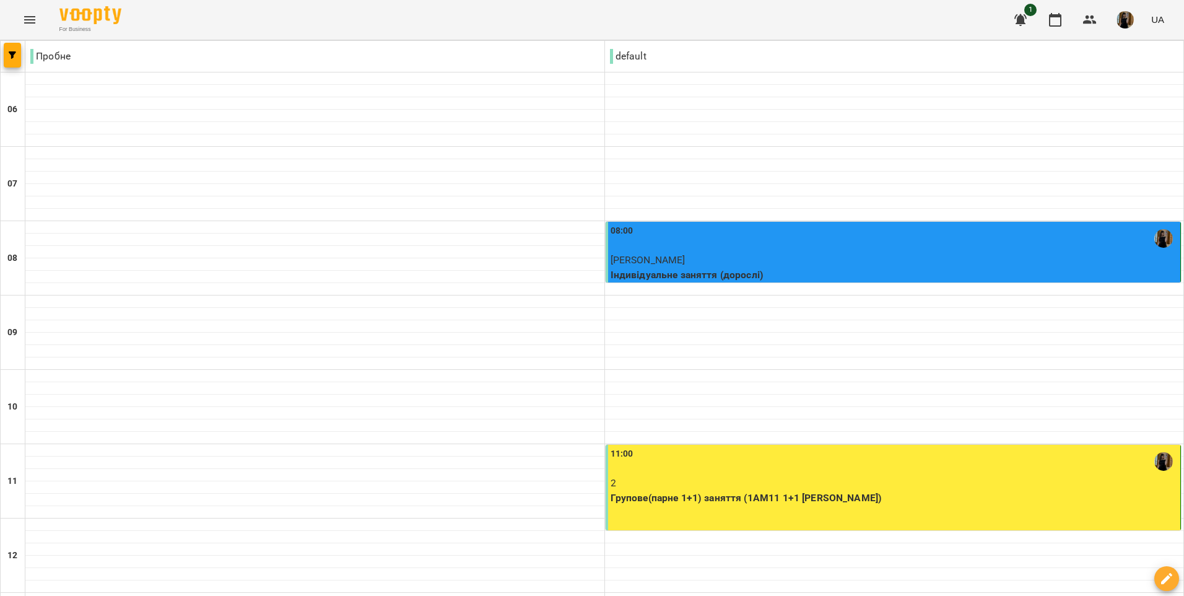
scroll to position [619, 0]
type input "**********"
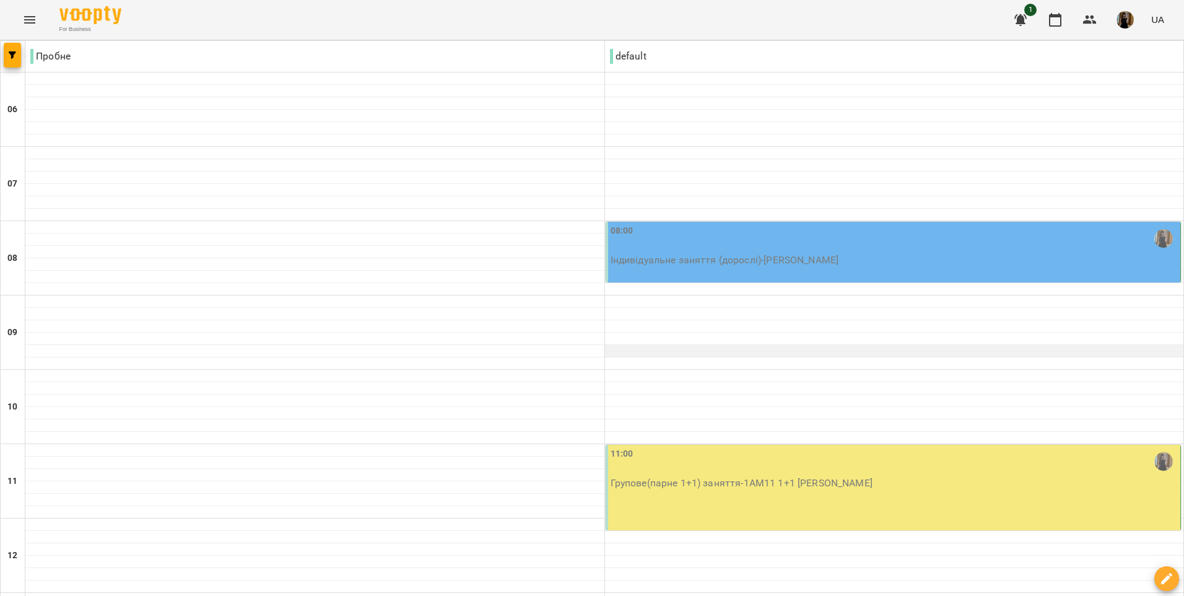
scroll to position [371, 0]
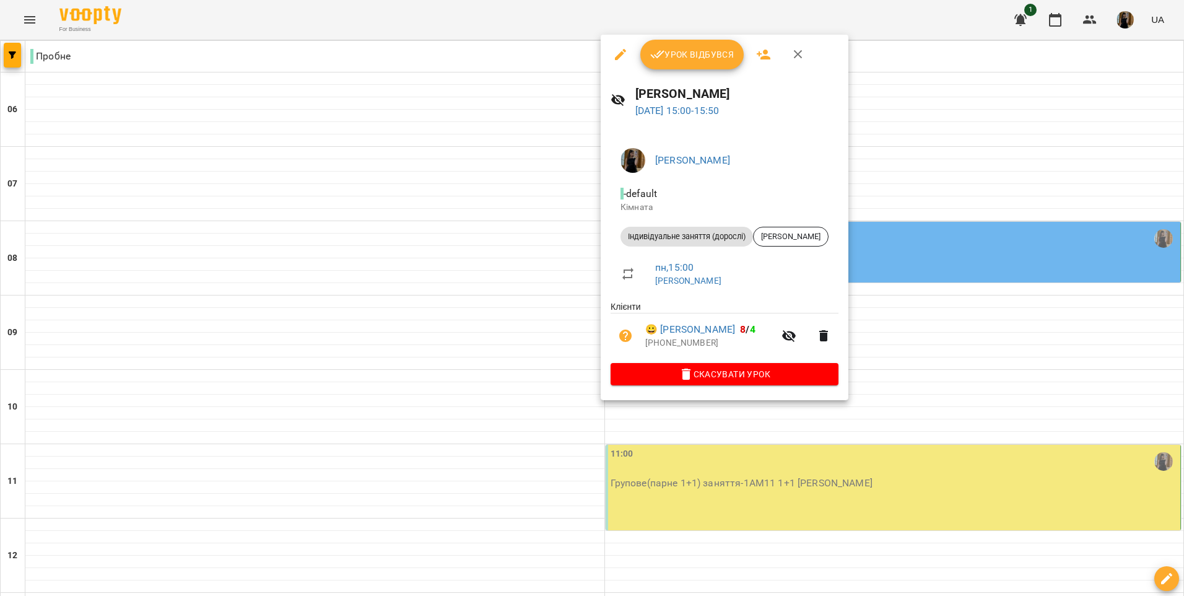
click at [952, 311] on div at bounding box center [592, 298] width 1184 height 596
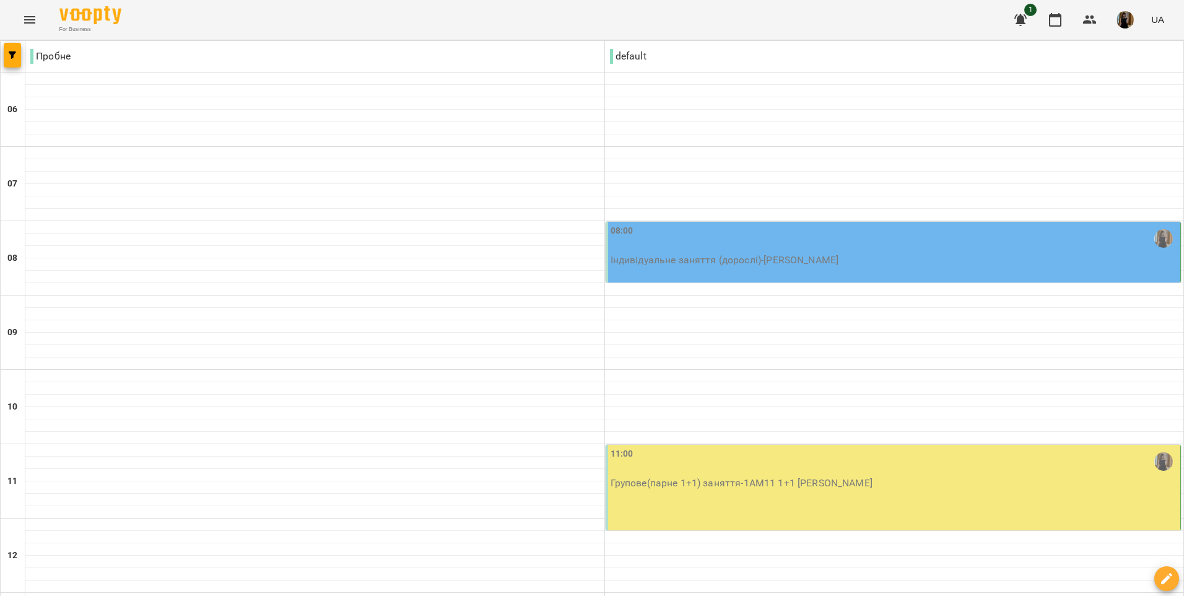
scroll to position [124, 0]
type input "**********"
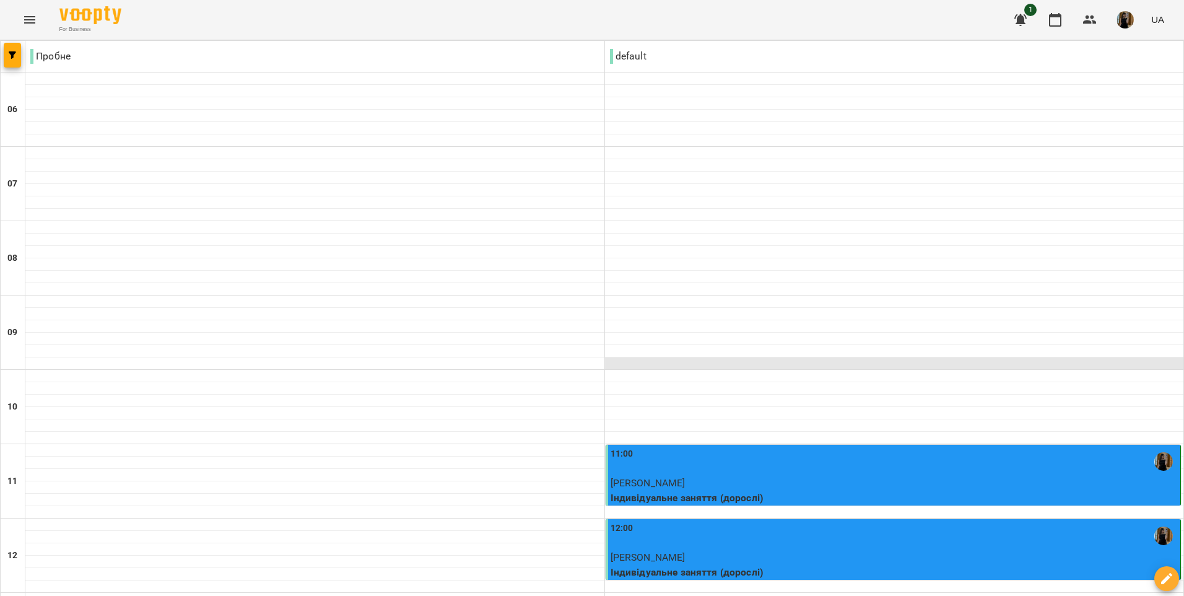
scroll to position [822, 0]
